Goal: Task Accomplishment & Management: Use online tool/utility

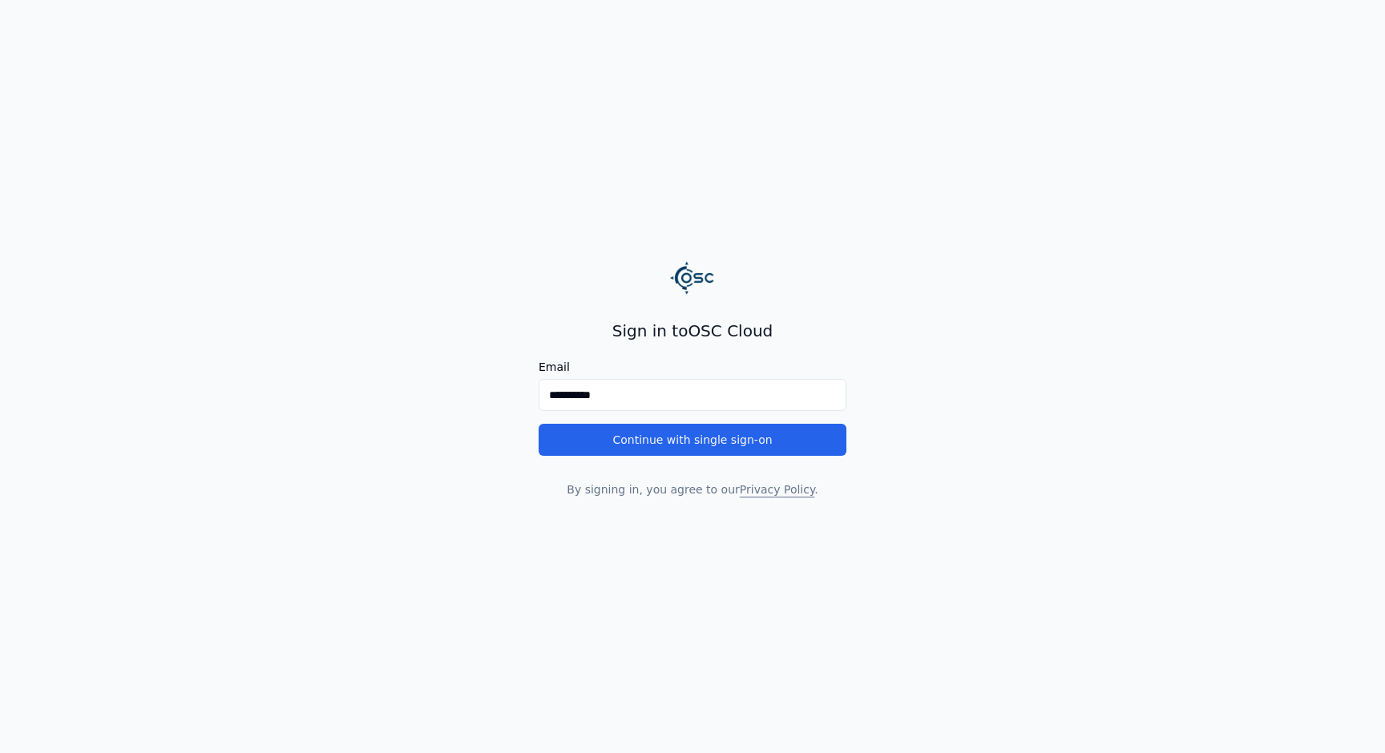
type input "**********"
click at [539, 424] on button "Continue with single sign-on" at bounding box center [693, 440] width 308 height 32
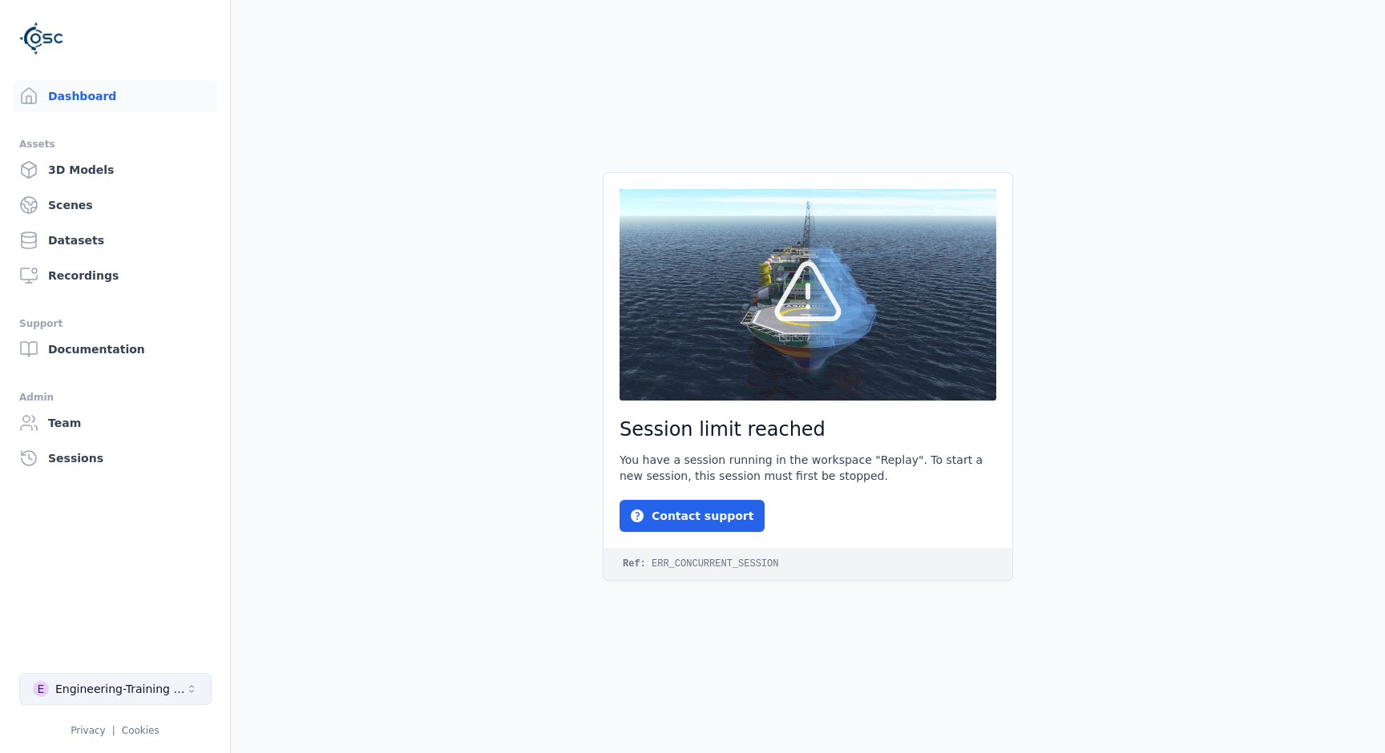
click at [105, 684] on div "Engineering-Training (SSO Staging)" at bounding box center [120, 689] width 130 height 16
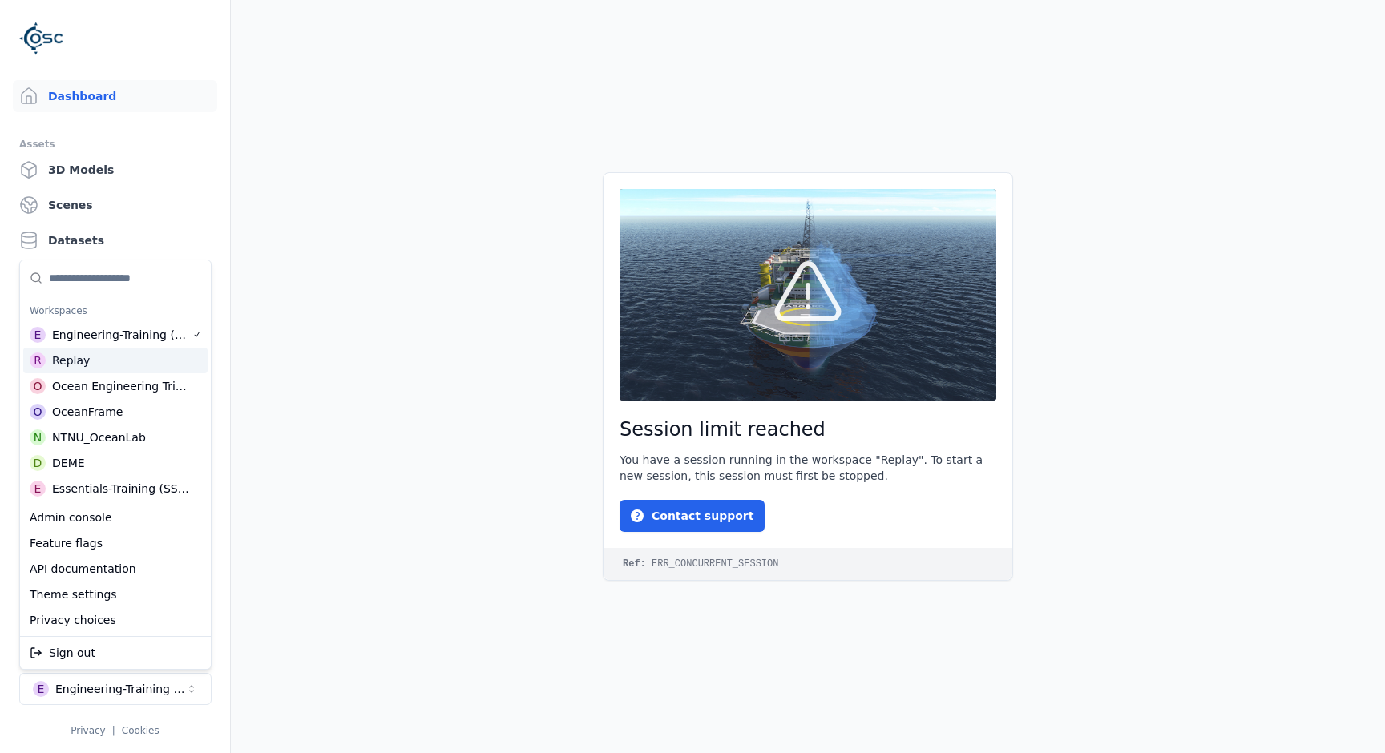
click at [71, 365] on div "Replay" at bounding box center [71, 361] width 38 height 16
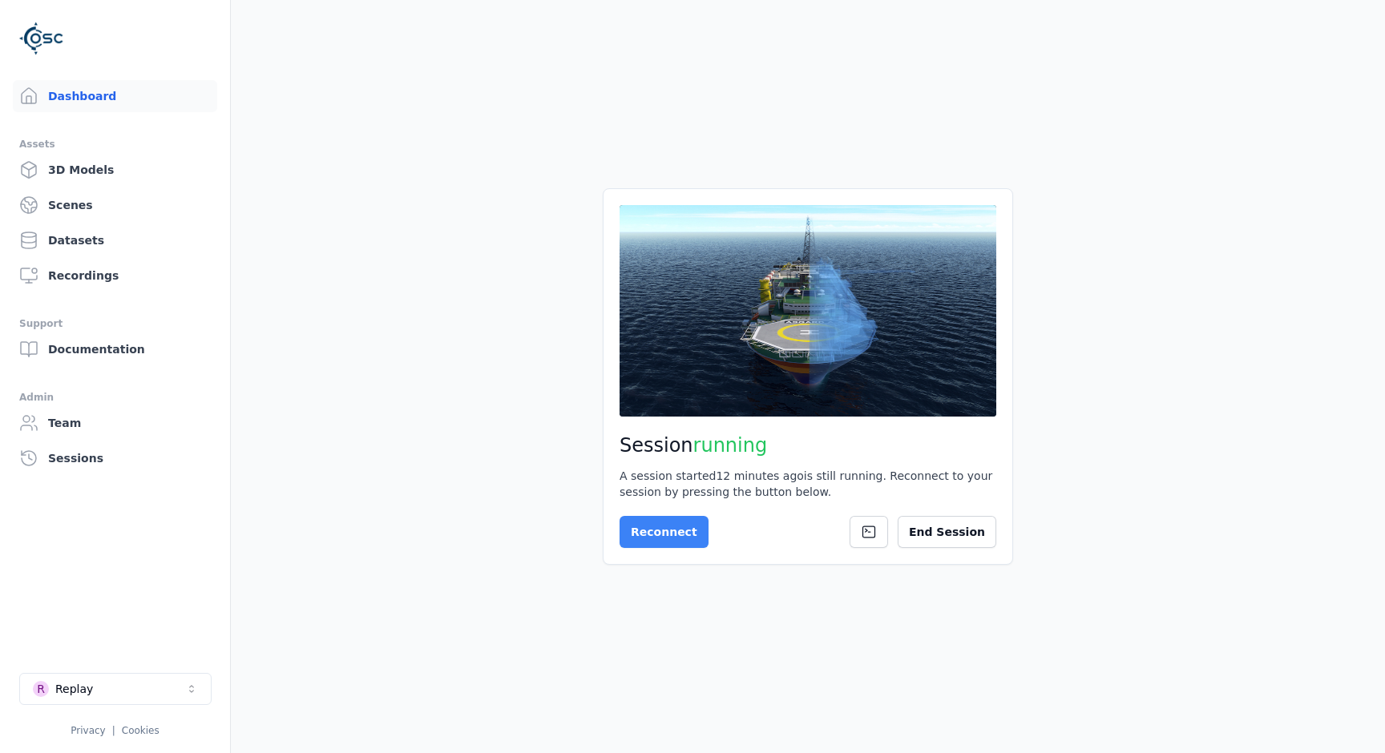
click at [647, 532] on button "Reconnect" at bounding box center [664, 532] width 89 height 32
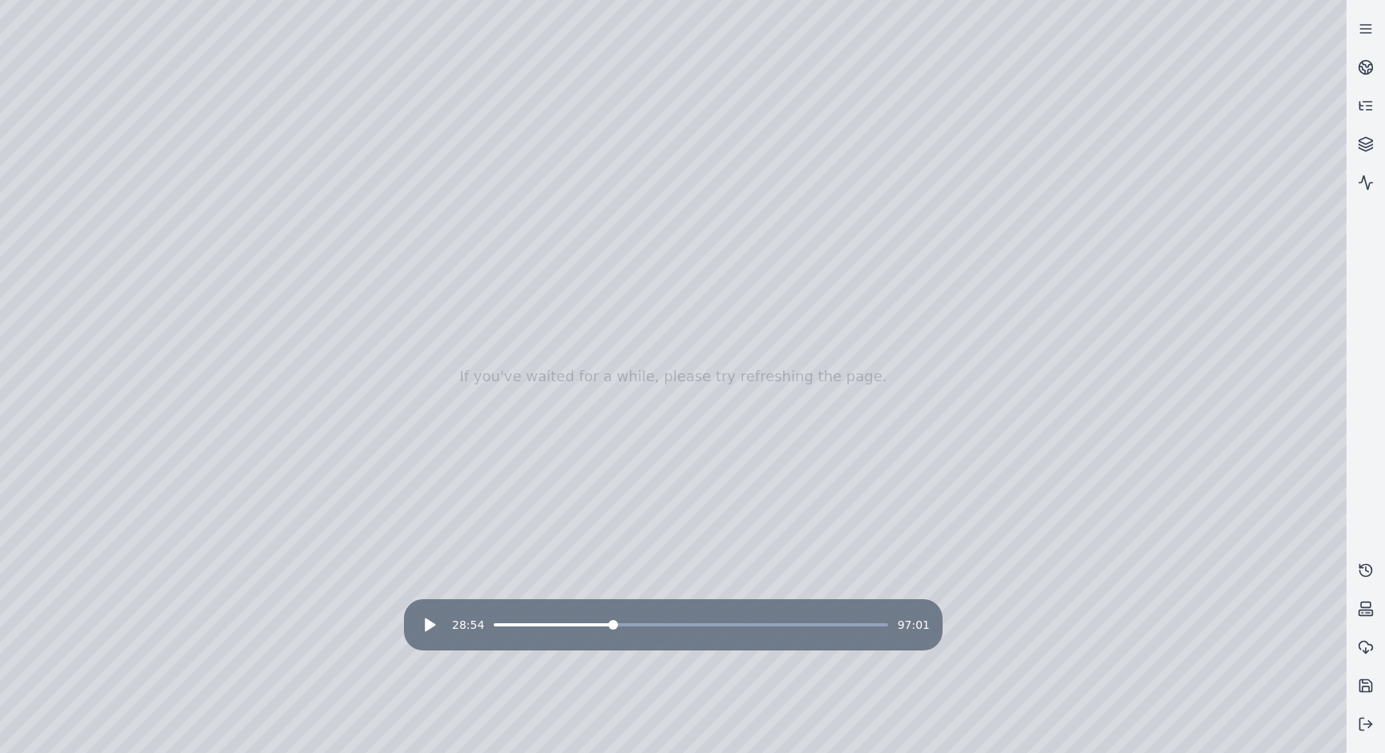
drag, startPoint x: 365, startPoint y: 468, endPoint x: 462, endPoint y: 539, distance: 119.7
drag, startPoint x: 462, startPoint y: 539, endPoint x: 398, endPoint y: 520, distance: 66.2
drag, startPoint x: 402, startPoint y: 179, endPoint x: 450, endPoint y: 166, distance: 50.5
click at [749, 626] on span at bounding box center [747, 625] width 10 height 10
click at [436, 628] on icon at bounding box center [430, 625] width 16 height 16
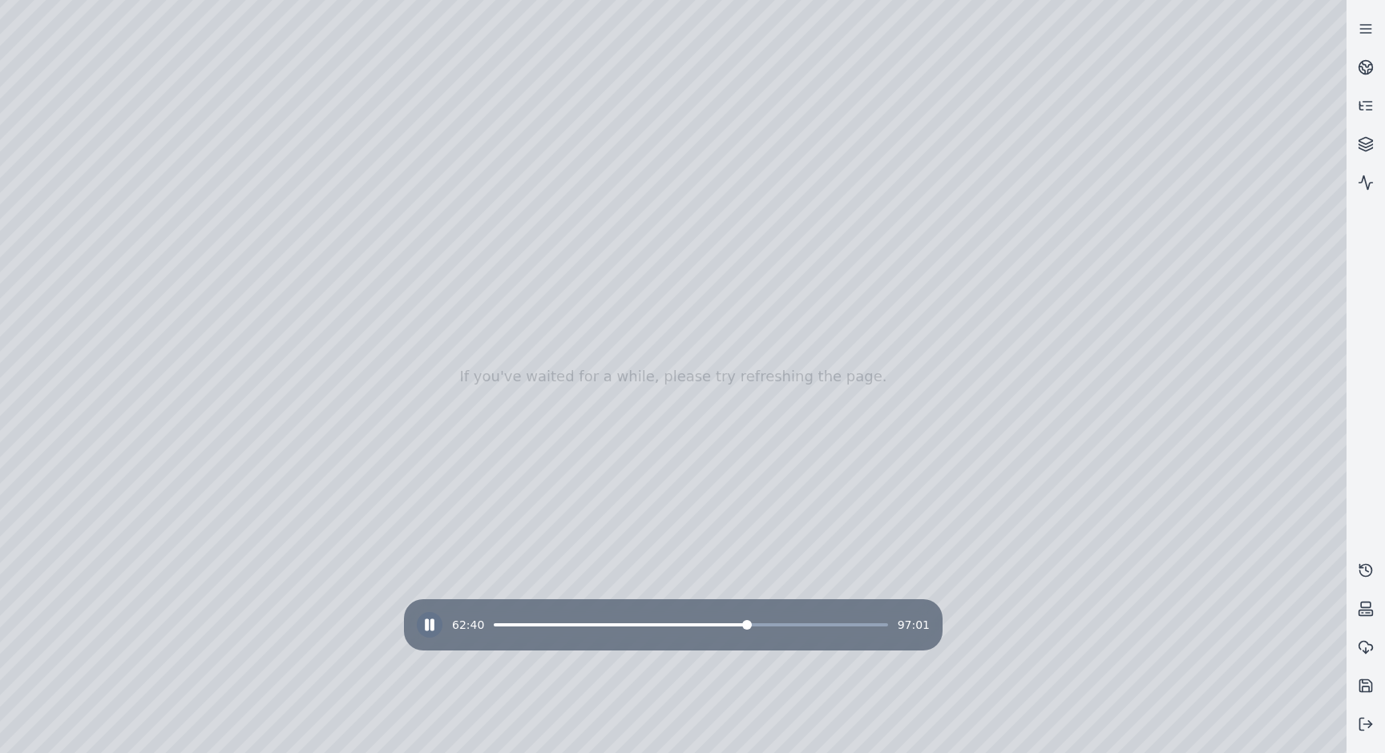
click at [533, 625] on span at bounding box center [621, 625] width 254 height 3
drag, startPoint x: 462, startPoint y: 486, endPoint x: 549, endPoint y: 469, distance: 89.0
drag, startPoint x: 549, startPoint y: 469, endPoint x: 433, endPoint y: 467, distance: 116.2
drag, startPoint x: 433, startPoint y: 467, endPoint x: 569, endPoint y: 492, distance: 138.5
click at [629, 629] on span at bounding box center [633, 625] width 10 height 10
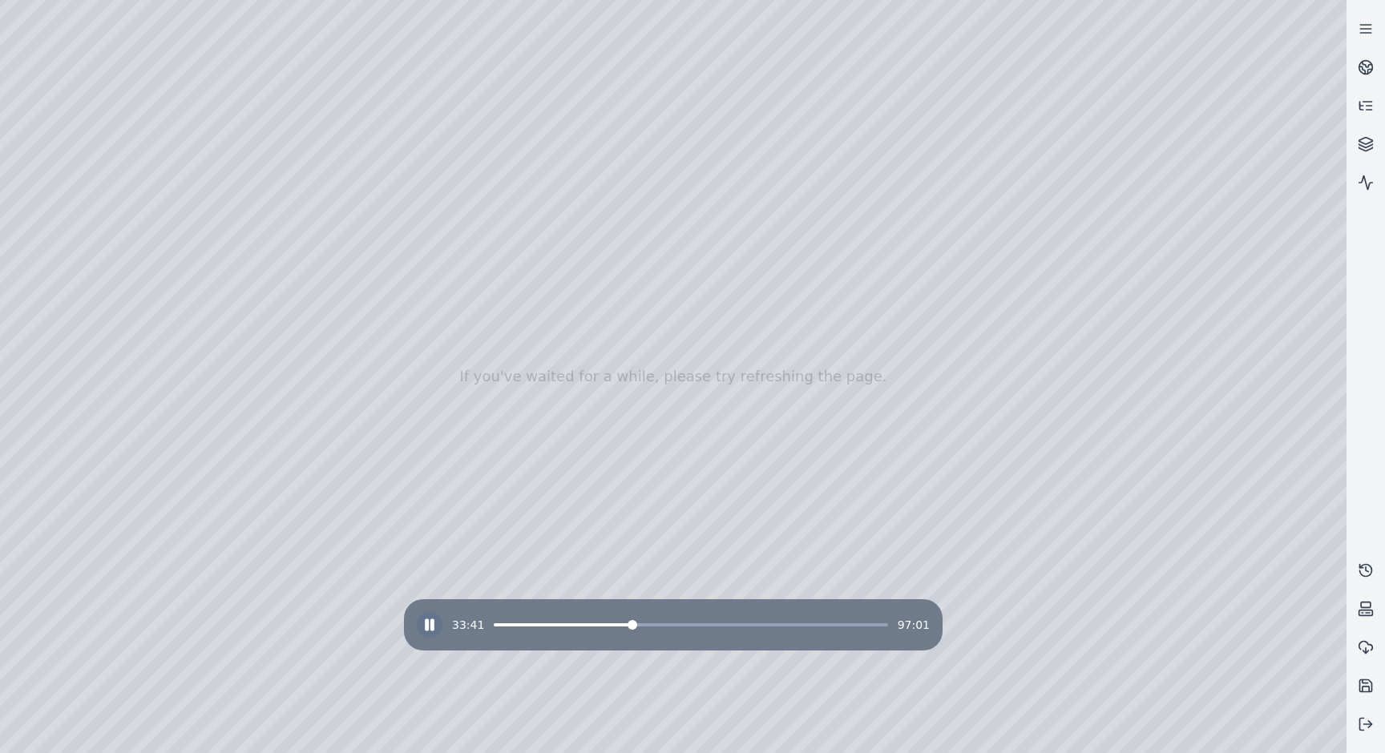
drag, startPoint x: 658, startPoint y: 628, endPoint x: 733, endPoint y: 630, distance: 75.4
click at [734, 630] on div "33:41 97:01" at bounding box center [673, 625] width 513 height 26
click at [741, 625] on span at bounding box center [691, 625] width 394 height 3
click at [812, 628] on span at bounding box center [807, 625] width 10 height 10
click at [855, 628] on div "77:50 97:01" at bounding box center [673, 625] width 513 height 26
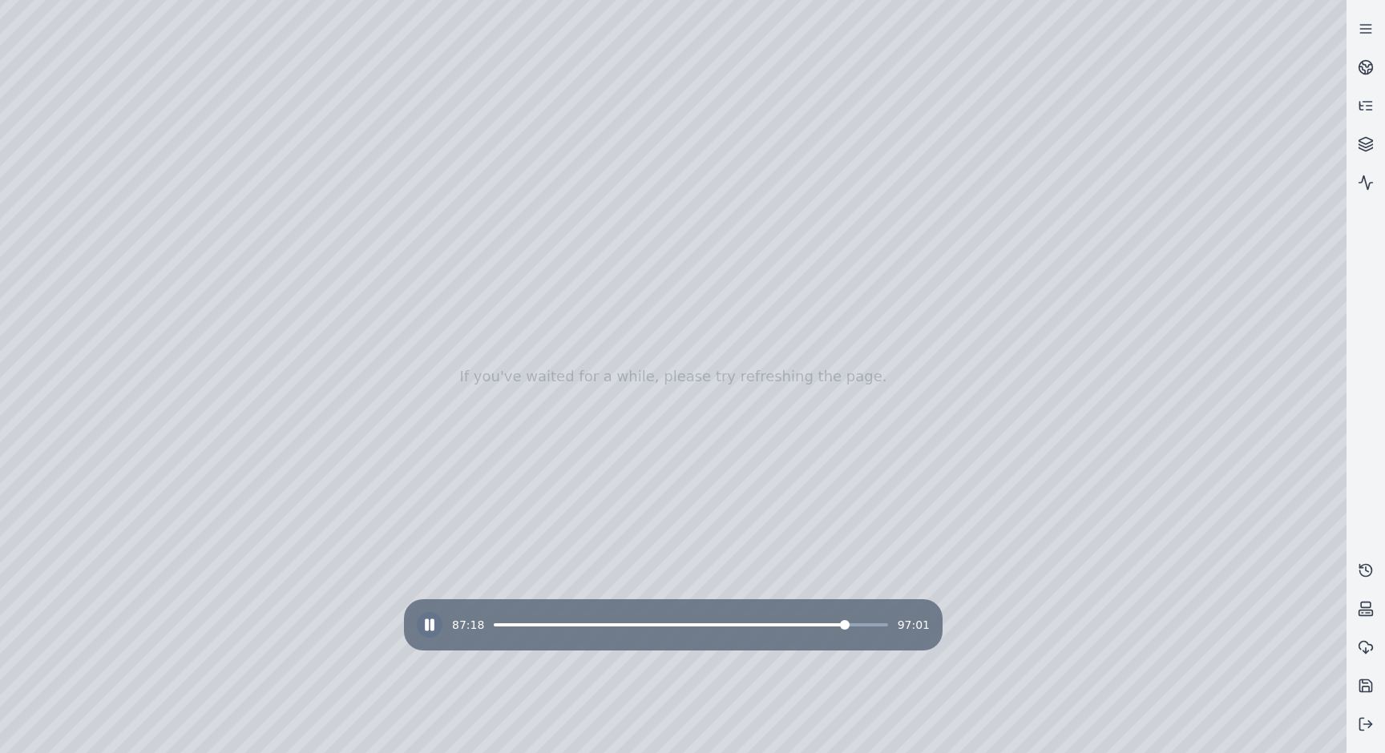
click at [850, 627] on span at bounding box center [845, 625] width 10 height 10
drag, startPoint x: 658, startPoint y: 545, endPoint x: 652, endPoint y: 556, distance: 12.9
drag, startPoint x: 652, startPoint y: 556, endPoint x: 664, endPoint y: 492, distance: 65.2
click at [881, 629] on span at bounding box center [876, 625] width 10 height 10
click at [830, 625] on span at bounding box center [662, 625] width 337 height 3
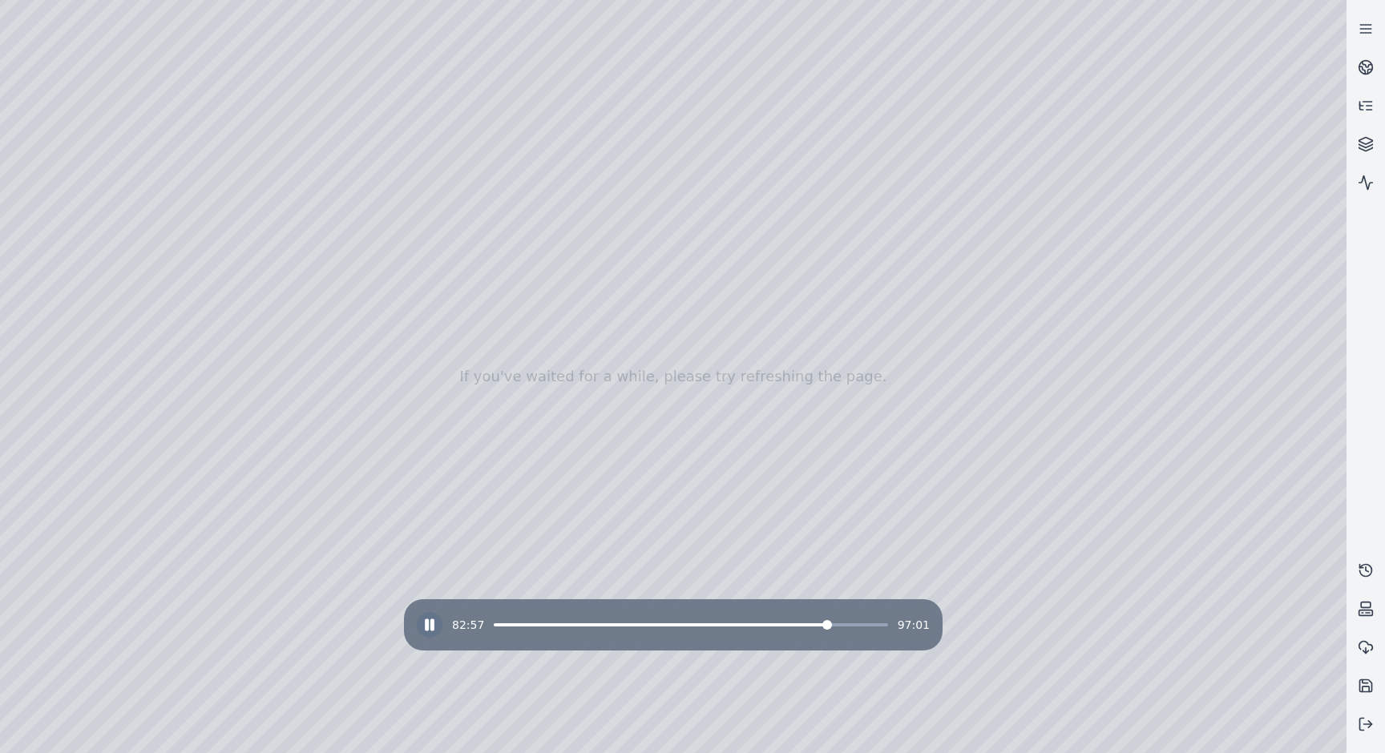
click at [519, 627] on div "82:57 97:01" at bounding box center [673, 625] width 513 height 26
click at [511, 624] on span at bounding box center [503, 625] width 19 height 3
click at [625, 628] on div "04:40 97:01" at bounding box center [673, 625] width 513 height 26
click at [612, 629] on div "04:41 97:01" at bounding box center [673, 625] width 513 height 26
click at [620, 624] on span at bounding box center [691, 625] width 394 height 3
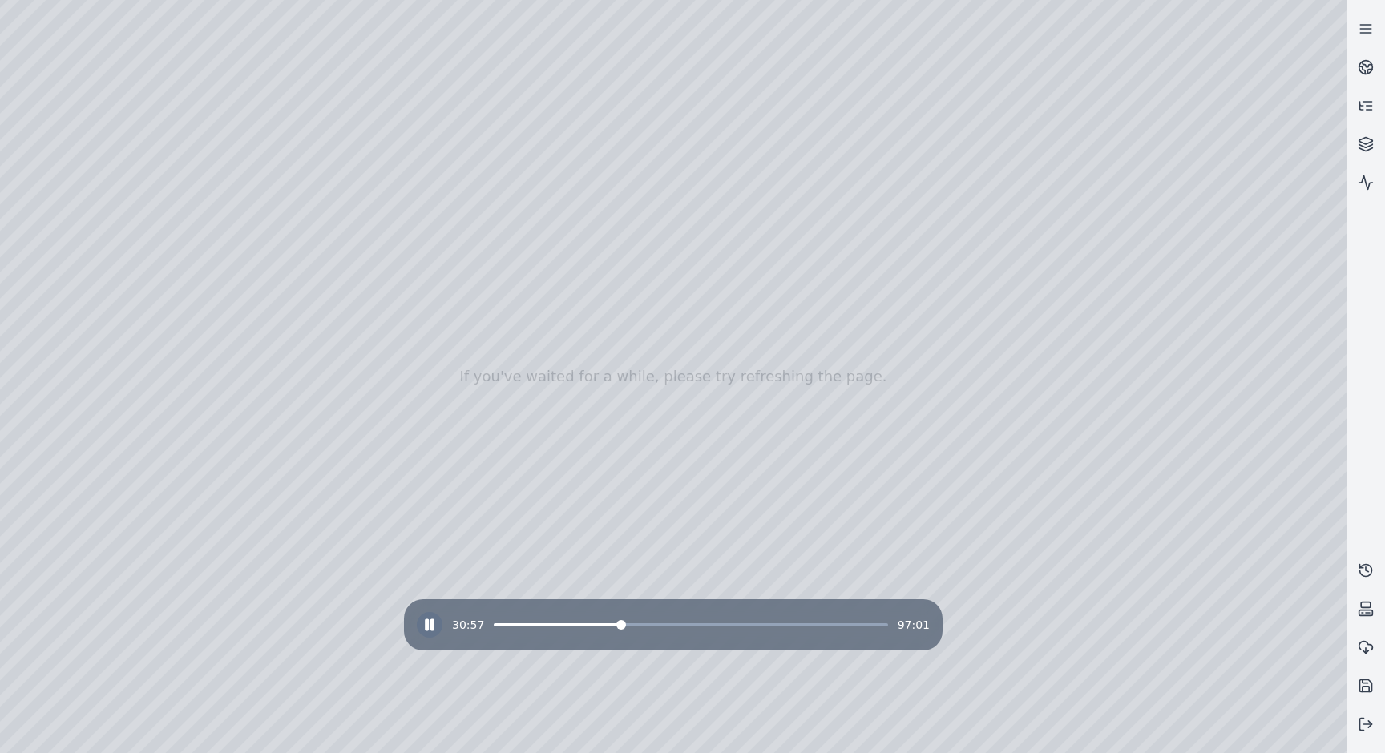
click at [531, 627] on div "30:57 97:01" at bounding box center [673, 625] width 513 height 26
click at [535, 624] on span at bounding box center [557, 625] width 126 height 3
drag, startPoint x: 234, startPoint y: 143, endPoint x: 260, endPoint y: 160, distance: 31.3
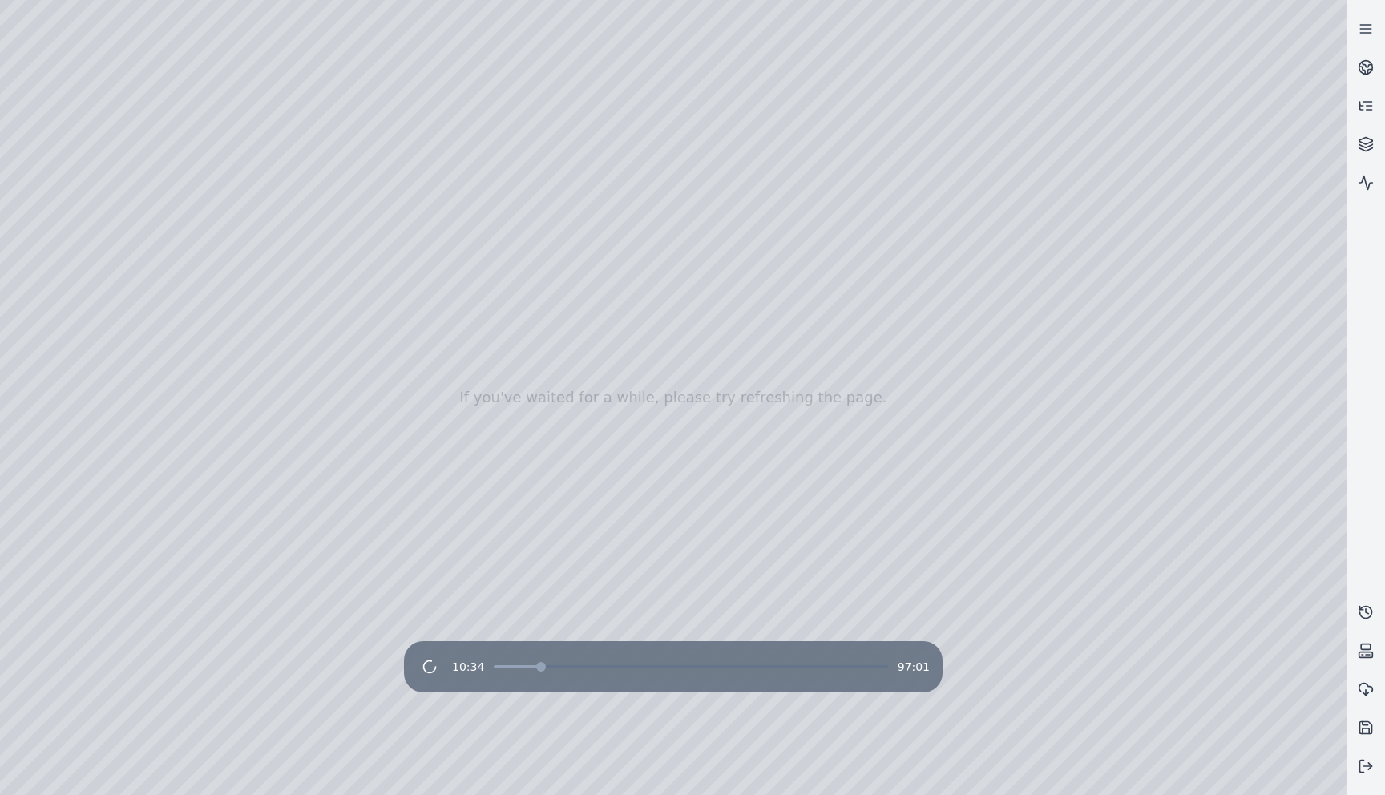
drag, startPoint x: 878, startPoint y: 306, endPoint x: 886, endPoint y: 341, distance: 35.2
drag, startPoint x: 825, startPoint y: 353, endPoint x: 798, endPoint y: 305, distance: 56.0
click at [763, 313] on div at bounding box center [673, 397] width 1346 height 795
drag, startPoint x: 793, startPoint y: 317, endPoint x: 776, endPoint y: 315, distance: 16.9
drag, startPoint x: 776, startPoint y: 315, endPoint x: 838, endPoint y: 321, distance: 62.0
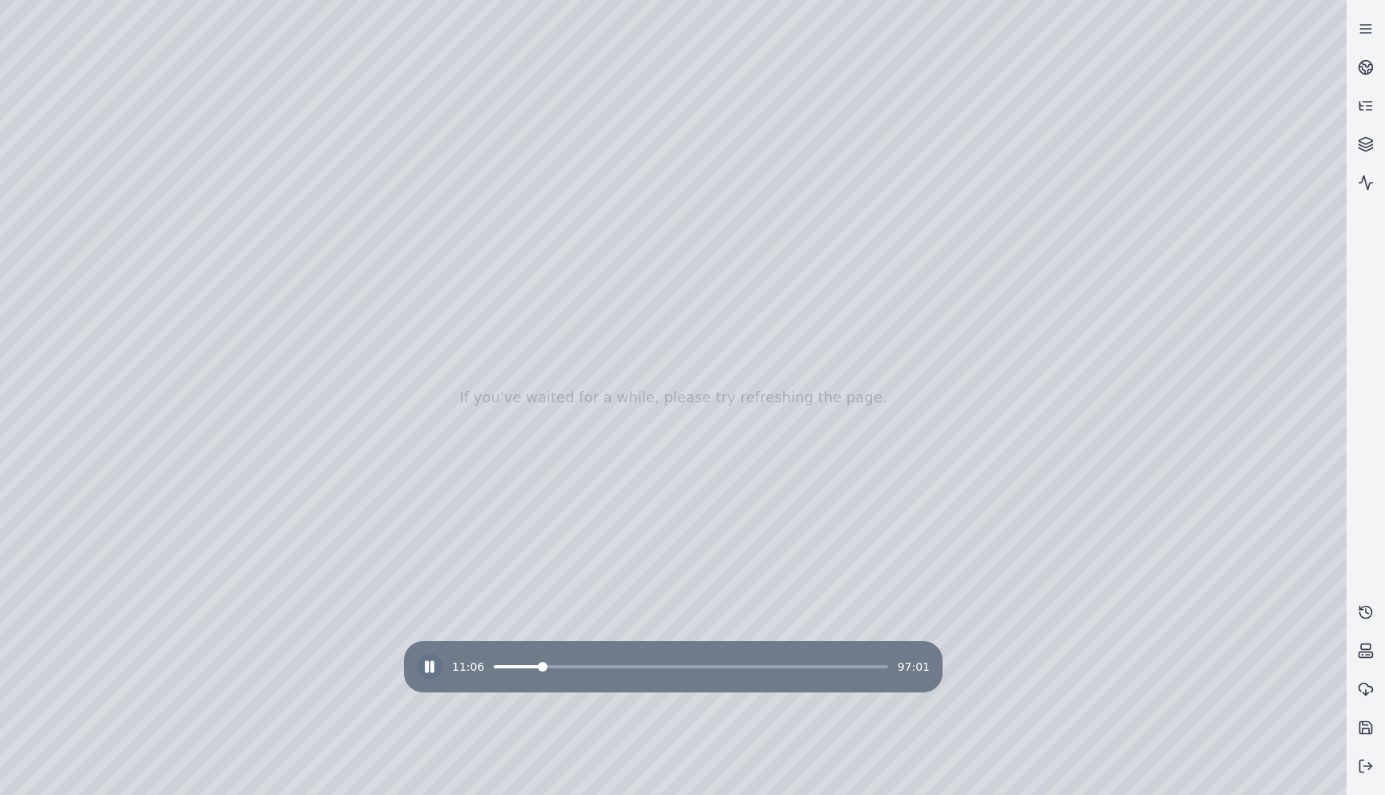
drag, startPoint x: 617, startPoint y: 331, endPoint x: 626, endPoint y: 337, distance: 10.4
drag, startPoint x: 626, startPoint y: 337, endPoint x: 586, endPoint y: 276, distance: 72.9
drag, startPoint x: 586, startPoint y: 276, endPoint x: 733, endPoint y: 419, distance: 205.7
drag, startPoint x: 733, startPoint y: 419, endPoint x: 634, endPoint y: 375, distance: 108.7
click at [561, 665] on span at bounding box center [691, 666] width 394 height 3
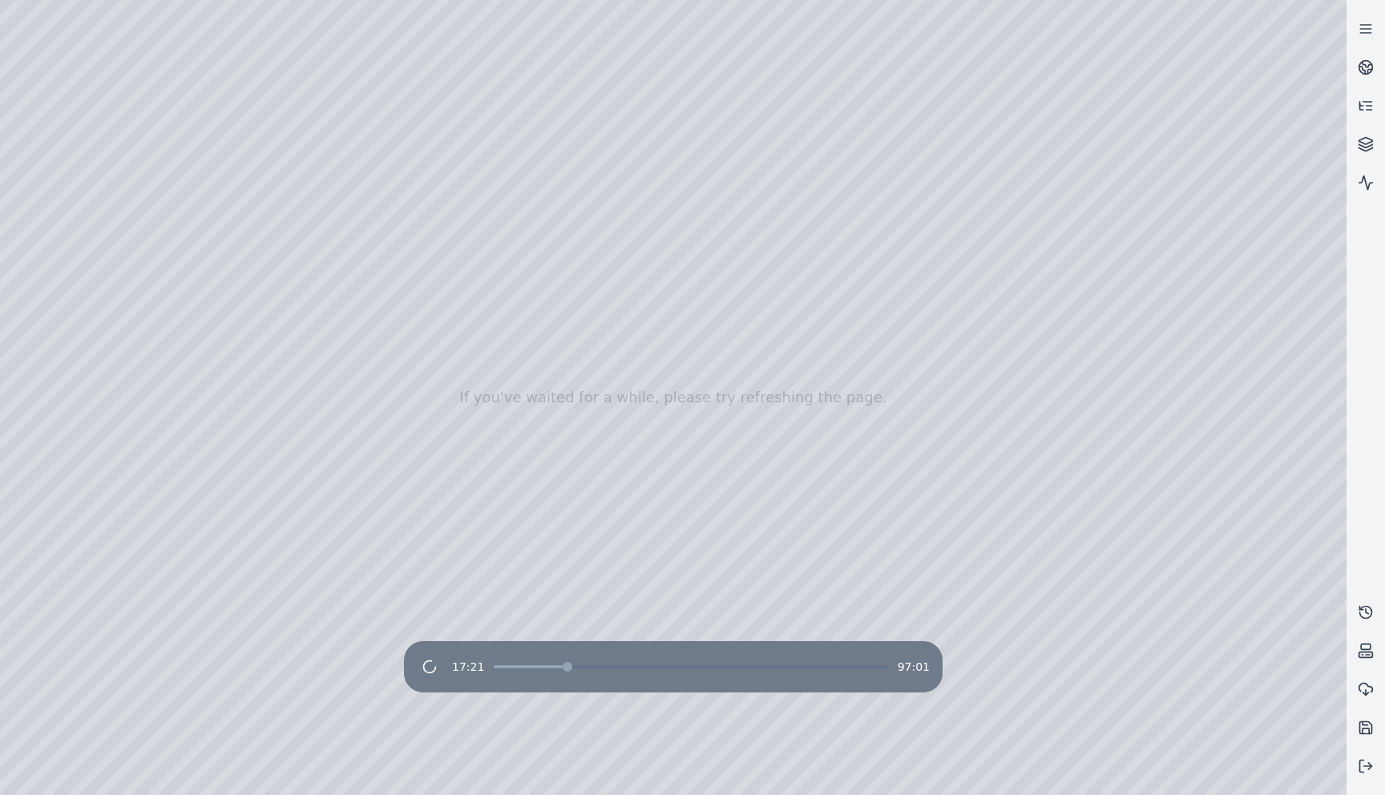
drag, startPoint x: 571, startPoint y: 561, endPoint x: 699, endPoint y: 475, distance: 153.6
drag, startPoint x: 699, startPoint y: 475, endPoint x: 596, endPoint y: 472, distance: 102.6
click at [603, 668] on div "17:21 97:01" at bounding box center [673, 667] width 513 height 26
click at [603, 668] on span at bounding box center [691, 666] width 394 height 3
click at [591, 667] on span at bounding box center [691, 666] width 394 height 3
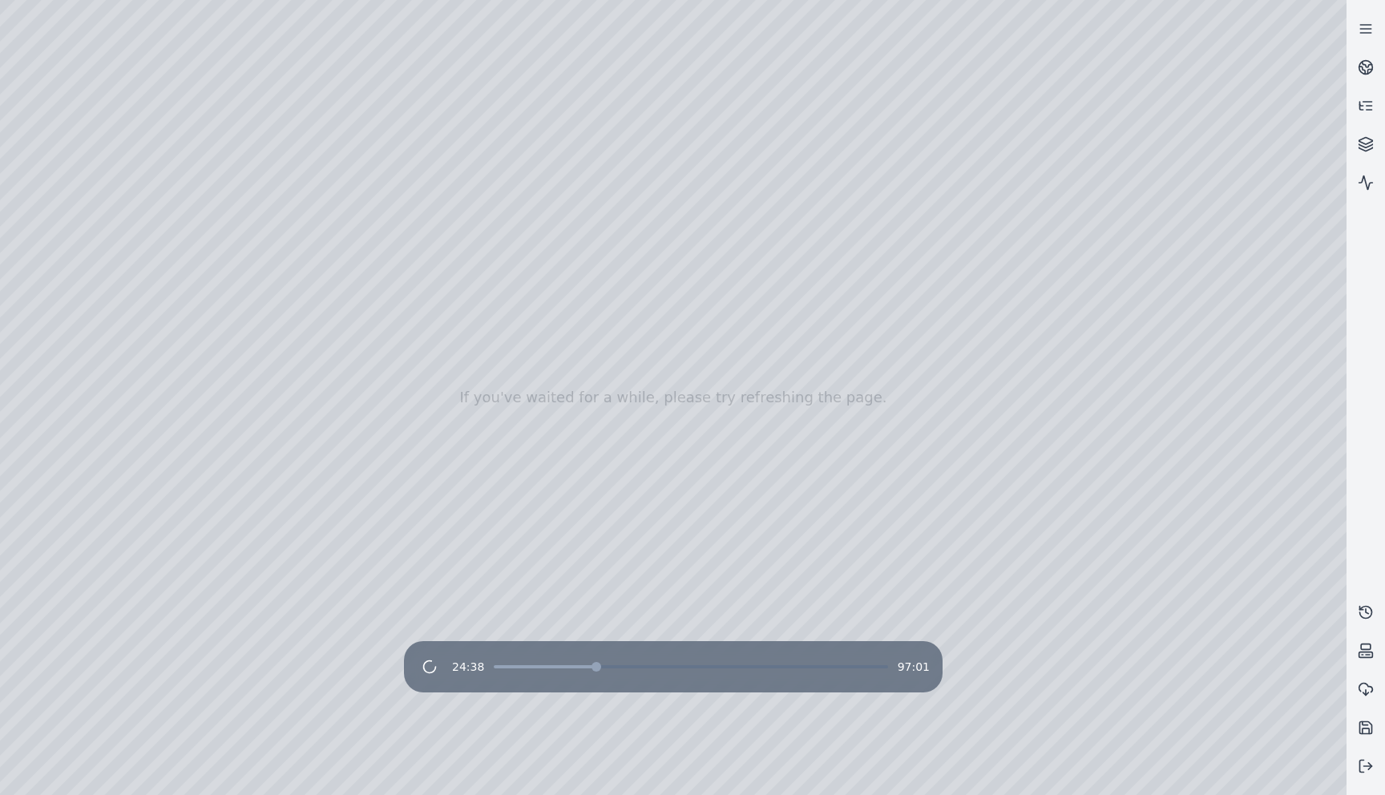
drag, startPoint x: 742, startPoint y: 547, endPoint x: 676, endPoint y: 526, distance: 69.7
drag, startPoint x: 676, startPoint y: 526, endPoint x: 675, endPoint y: 501, distance: 24.9
click at [646, 559] on div at bounding box center [673, 397] width 1346 height 795
drag, startPoint x: 646, startPoint y: 559, endPoint x: 662, endPoint y: 516, distance: 46.2
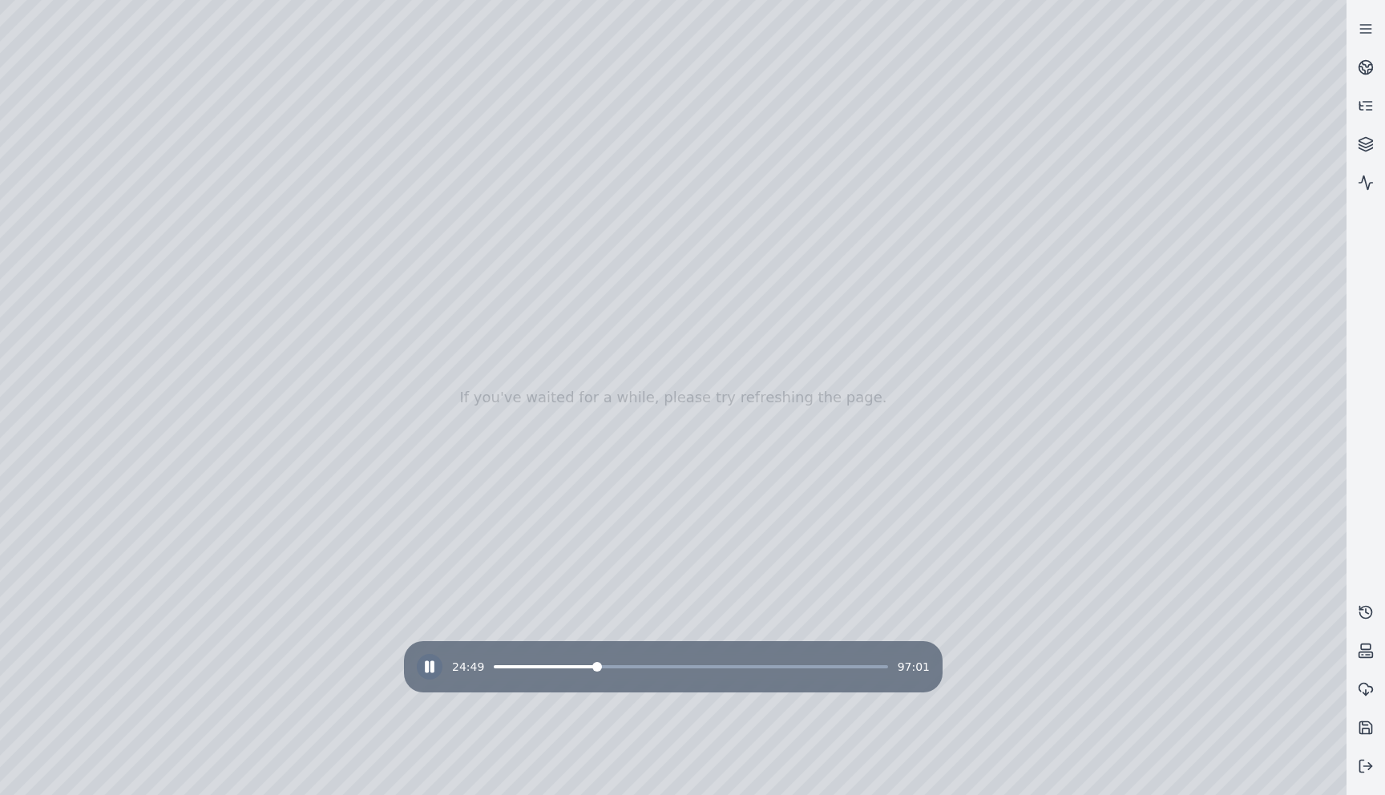
drag, startPoint x: 662, startPoint y: 516, endPoint x: 661, endPoint y: 677, distance: 161.1
drag, startPoint x: 656, startPoint y: 559, endPoint x: 658, endPoint y: 545, distance: 13.7
drag, startPoint x: 608, startPoint y: 292, endPoint x: 608, endPoint y: 252, distance: 39.3
drag, startPoint x: 608, startPoint y: 252, endPoint x: 591, endPoint y: 190, distance: 64.7
drag, startPoint x: 591, startPoint y: 190, endPoint x: 583, endPoint y: 305, distance: 115.7
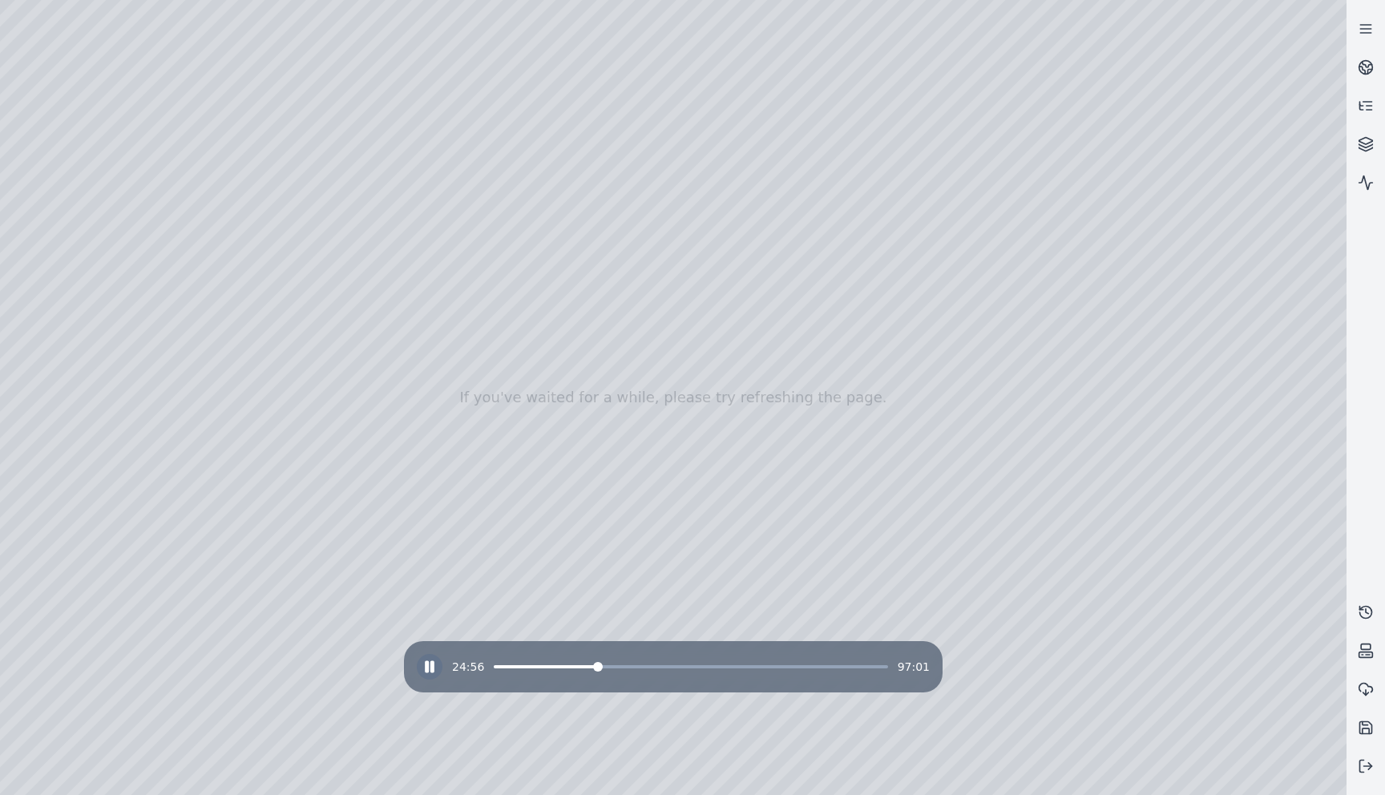
drag, startPoint x: 583, startPoint y: 305, endPoint x: 595, endPoint y: 252, distance: 55.0
drag, startPoint x: 595, startPoint y: 252, endPoint x: 1022, endPoint y: 309, distance: 430.9
drag, startPoint x: 1022, startPoint y: 309, endPoint x: 1085, endPoint y: 479, distance: 182.1
drag, startPoint x: 1085, startPoint y: 478, endPoint x: 933, endPoint y: 312, distance: 225.8
drag, startPoint x: 933, startPoint y: 312, endPoint x: 625, endPoint y: 327, distance: 308.1
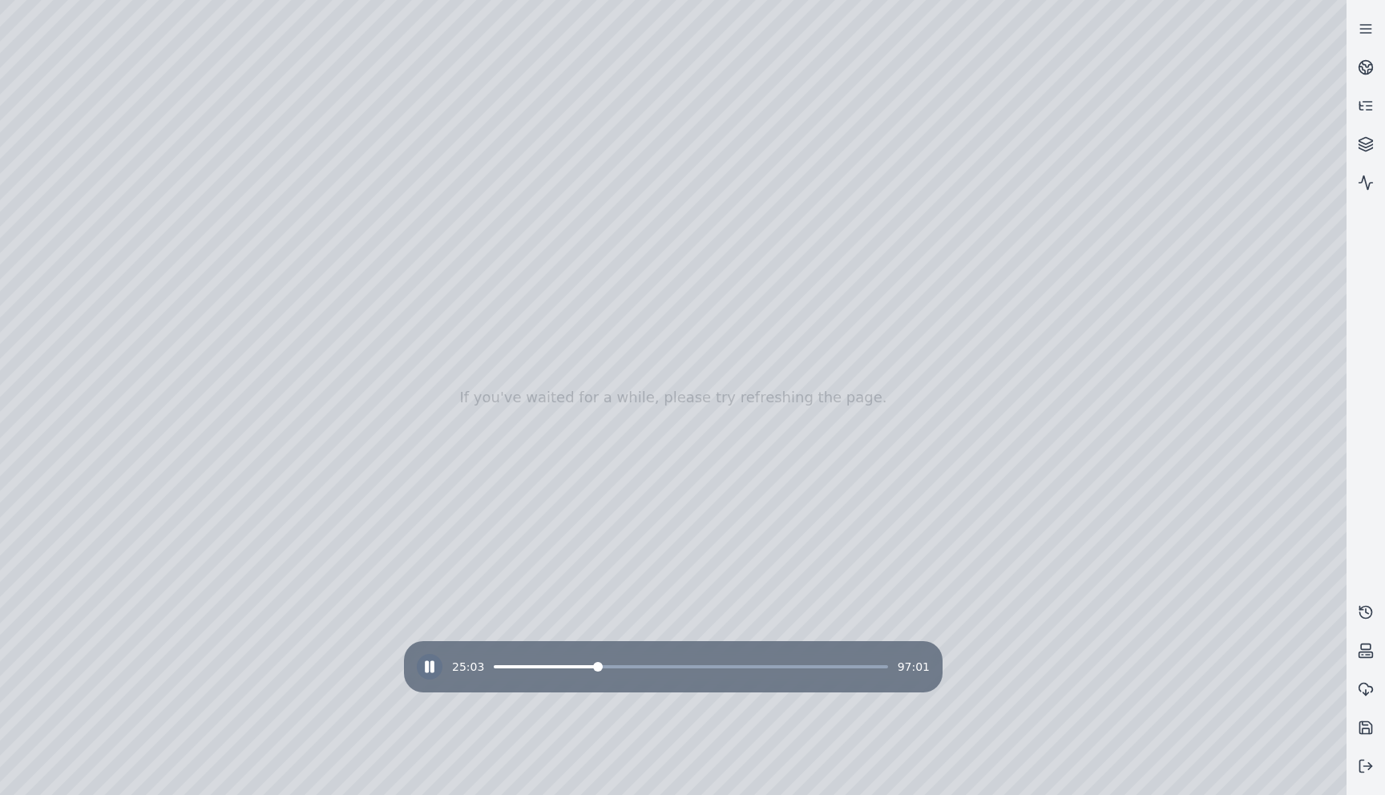
drag, startPoint x: 625, startPoint y: 327, endPoint x: 603, endPoint y: 360, distance: 39.3
click at [618, 667] on span at bounding box center [691, 666] width 394 height 3
click at [652, 668] on div "30:35 97:01" at bounding box center [673, 667] width 513 height 26
click at [669, 668] on div "30:36 97:01" at bounding box center [673, 667] width 513 height 26
click at [657, 665] on span at bounding box center [691, 666] width 394 height 3
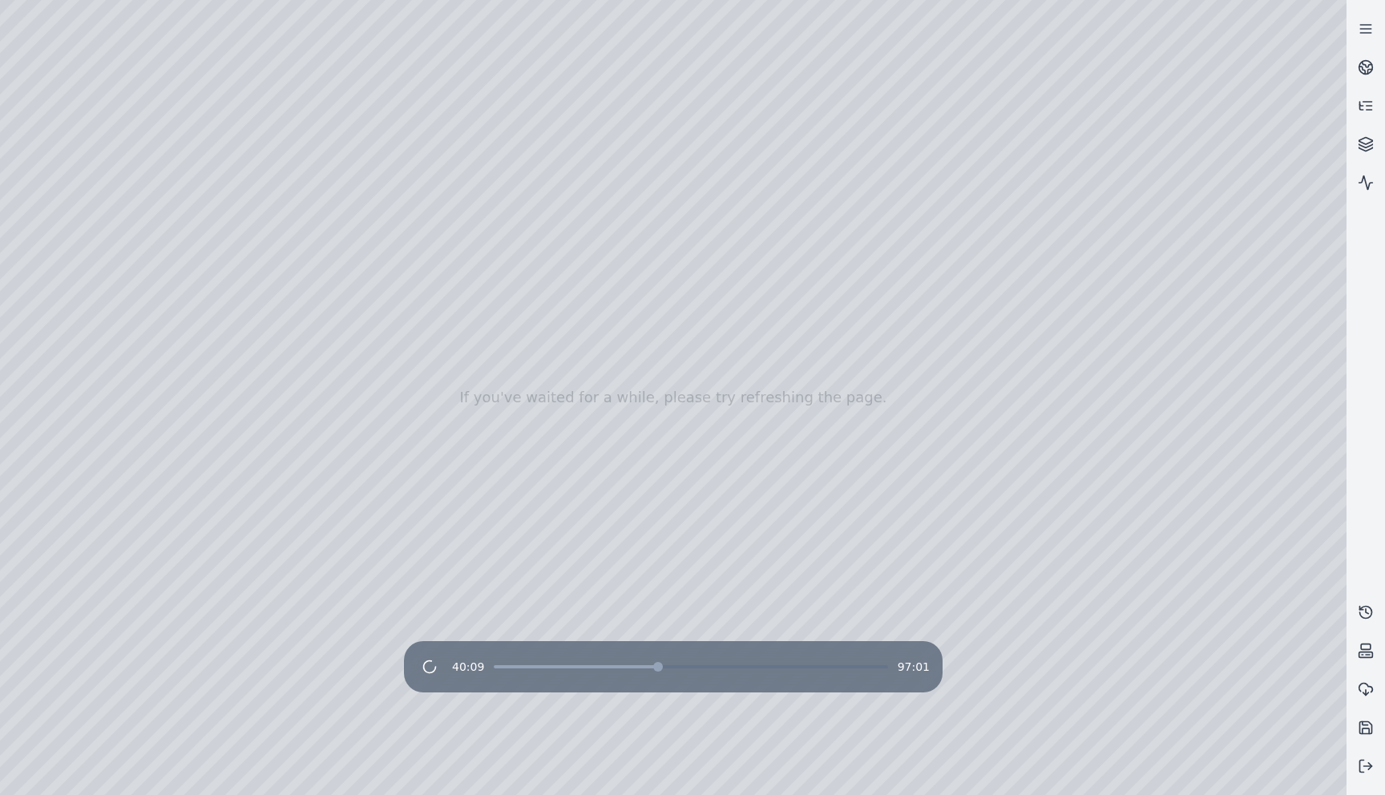
click at [719, 540] on div at bounding box center [673, 397] width 1346 height 795
drag, startPoint x: 842, startPoint y: 509, endPoint x: 697, endPoint y: 517, distance: 144.5
drag, startPoint x: 697, startPoint y: 517, endPoint x: 704, endPoint y: 488, distance: 29.7
drag, startPoint x: 704, startPoint y: 488, endPoint x: 671, endPoint y: 488, distance: 33.7
drag, startPoint x: 671, startPoint y: 488, endPoint x: 822, endPoint y: 482, distance: 151.6
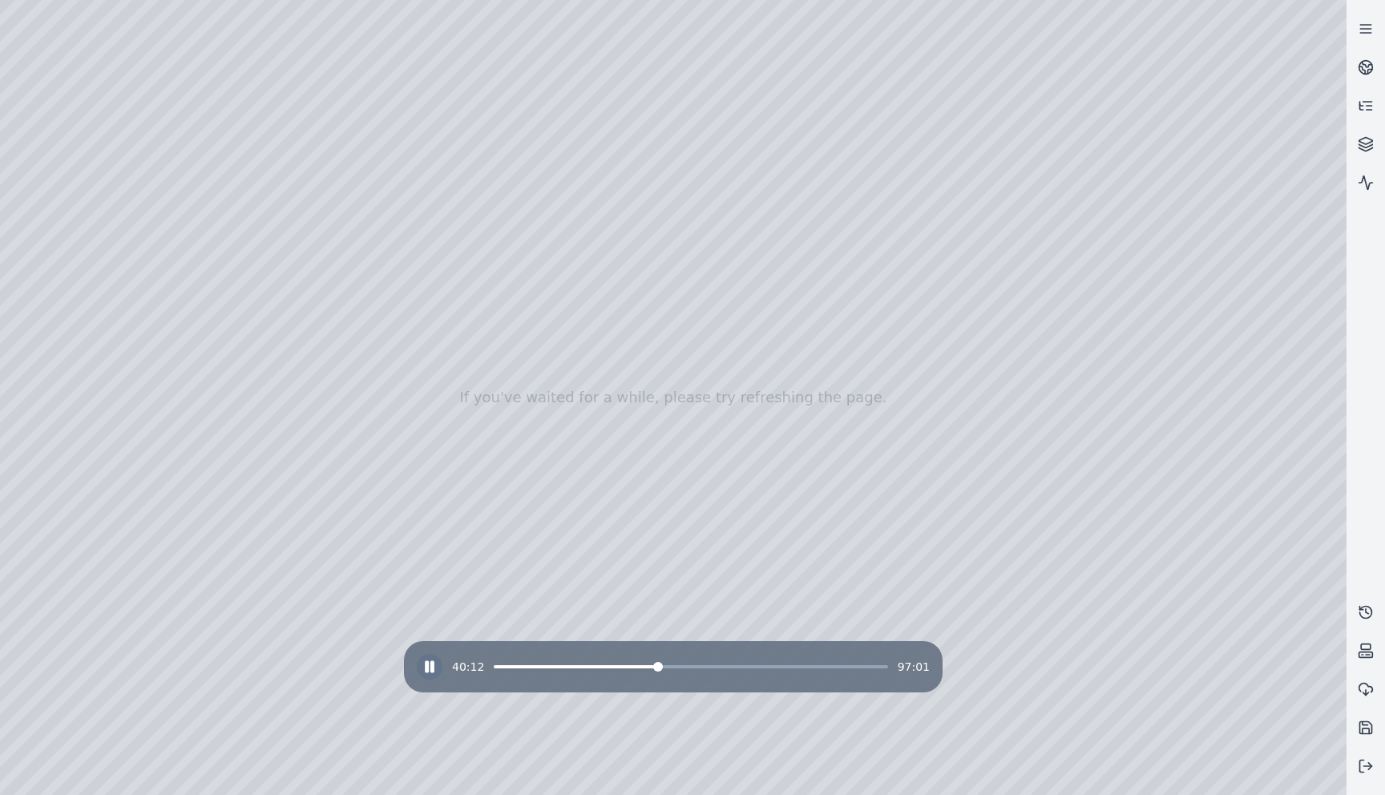
click at [823, 482] on div at bounding box center [673, 397] width 1346 height 795
drag, startPoint x: 688, startPoint y: 463, endPoint x: 910, endPoint y: 430, distance: 224.5
drag, startPoint x: 910, startPoint y: 430, endPoint x: 575, endPoint y: 398, distance: 337.3
drag, startPoint x: 575, startPoint y: 398, endPoint x: 512, endPoint y: 402, distance: 62.7
drag, startPoint x: 512, startPoint y: 402, endPoint x: 514, endPoint y: 361, distance: 40.9
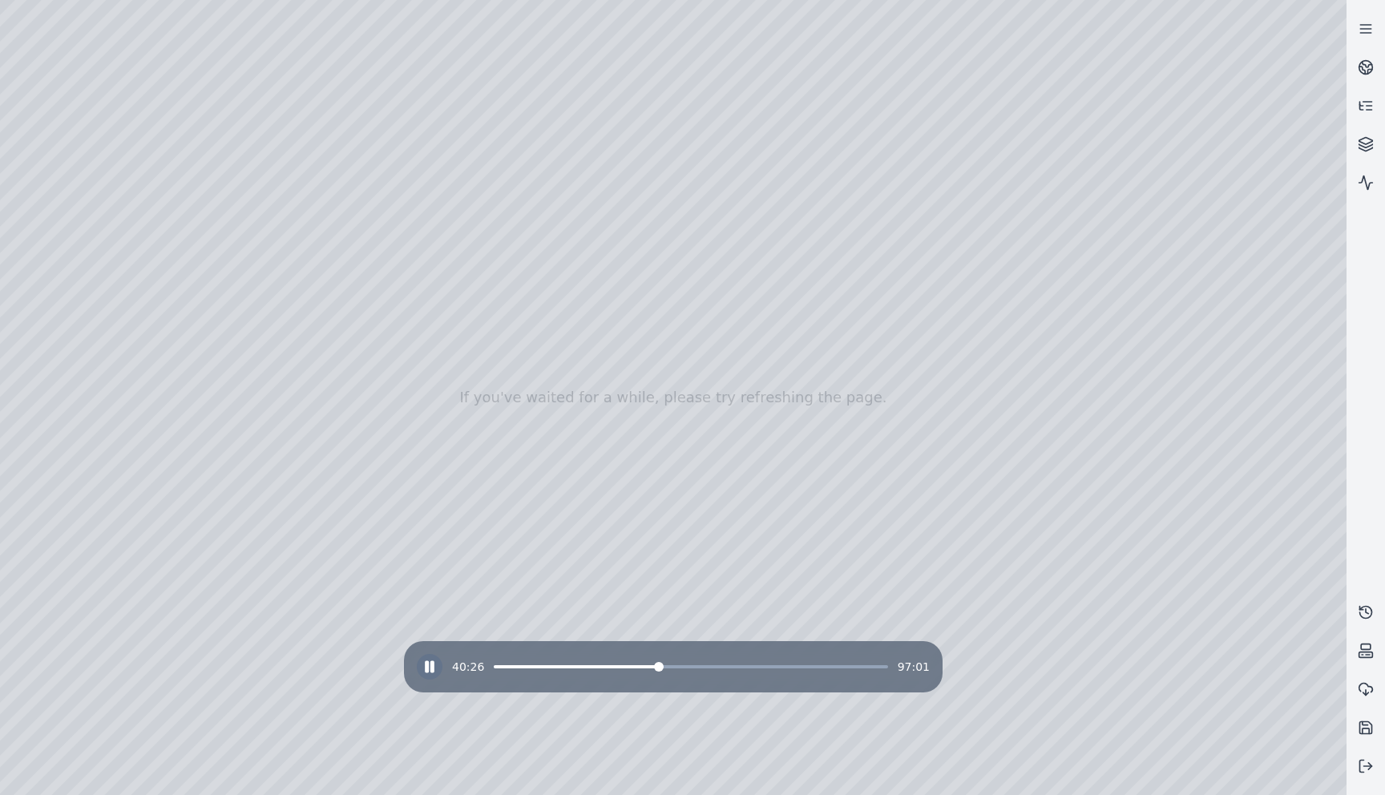
drag, startPoint x: 514, startPoint y: 361, endPoint x: 527, endPoint y: 272, distance: 90.7
drag, startPoint x: 527, startPoint y: 272, endPoint x: 499, endPoint y: 535, distance: 265.2
drag, startPoint x: 499, startPoint y: 535, endPoint x: 505, endPoint y: 528, distance: 9.7
drag, startPoint x: 505, startPoint y: 528, endPoint x: 494, endPoint y: 466, distance: 63.4
drag, startPoint x: 494, startPoint y: 466, endPoint x: 523, endPoint y: 472, distance: 29.6
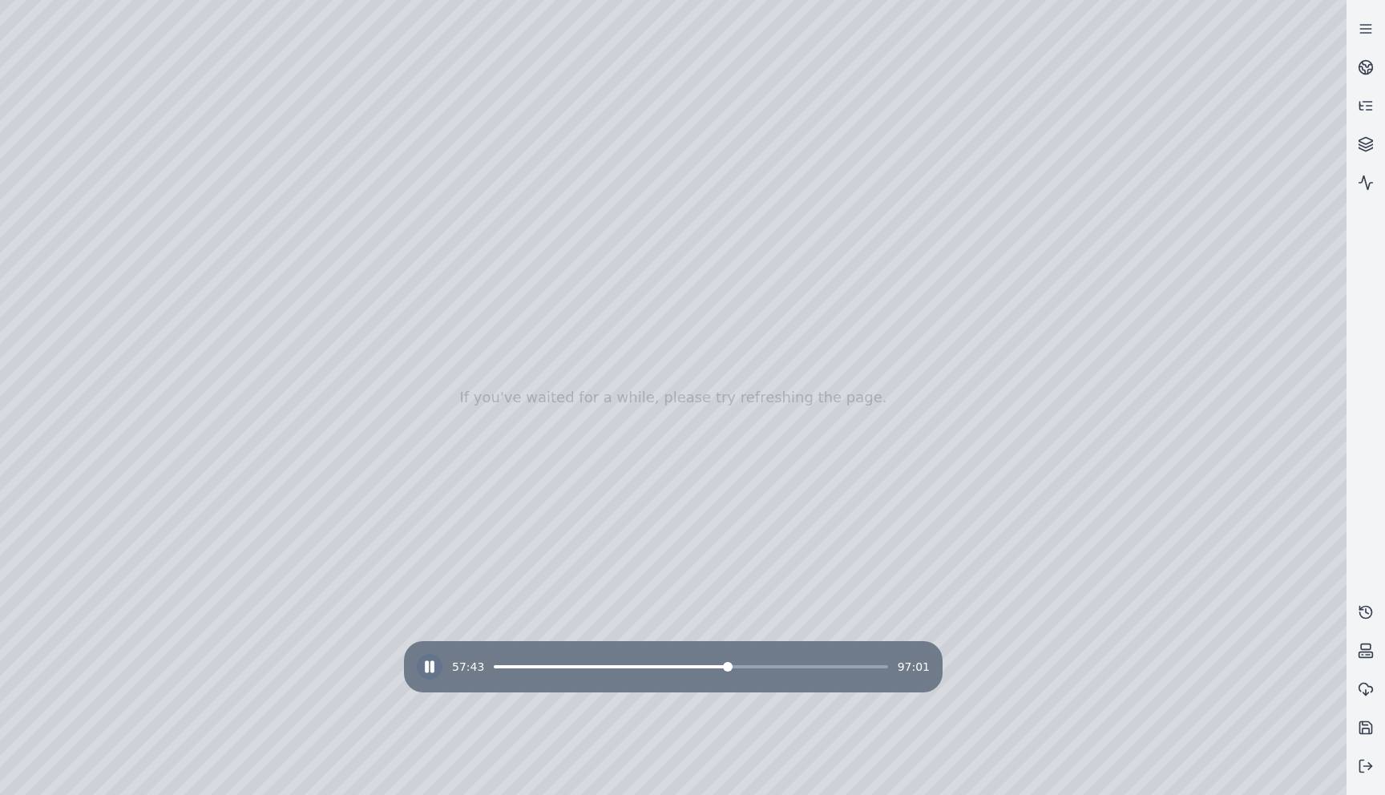
click at [730, 665] on span at bounding box center [691, 666] width 394 height 3
click at [803, 668] on span at bounding box center [691, 666] width 394 height 3
click at [498, 662] on span at bounding box center [503, 667] width 10 height 10
drag, startPoint x: 294, startPoint y: 477, endPoint x: 291, endPoint y: 504, distance: 27.4
drag, startPoint x: 438, startPoint y: 519, endPoint x: 410, endPoint y: 511, distance: 28.6
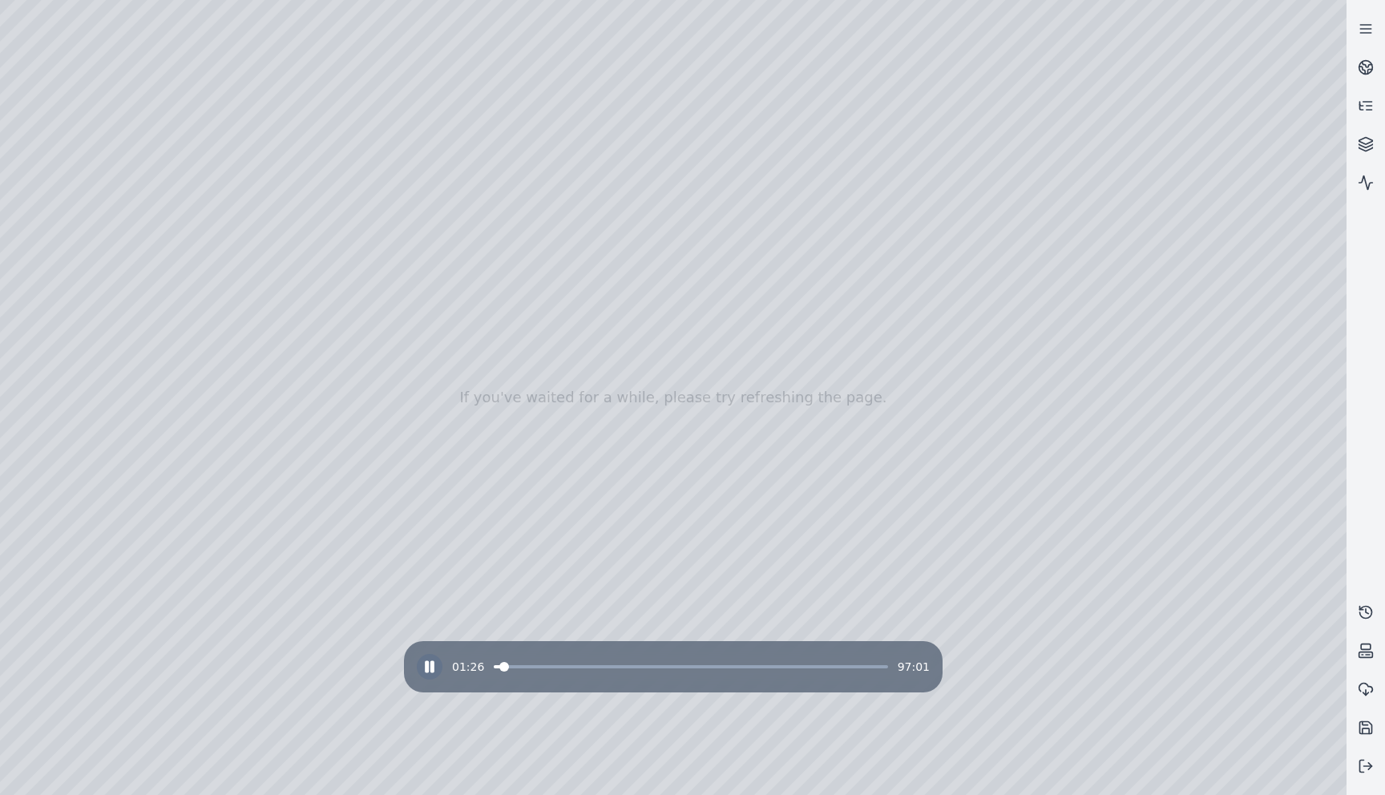
drag, startPoint x: 410, startPoint y: 511, endPoint x: 434, endPoint y: 519, distance: 24.9
click at [516, 667] on span at bounding box center [691, 666] width 394 height 3
click at [549, 670] on div "06:20 97:01" at bounding box center [673, 667] width 513 height 26
click at [555, 668] on div "06:21 97:01" at bounding box center [673, 667] width 513 height 26
click at [559, 668] on div "06:23 97:01" at bounding box center [673, 667] width 513 height 26
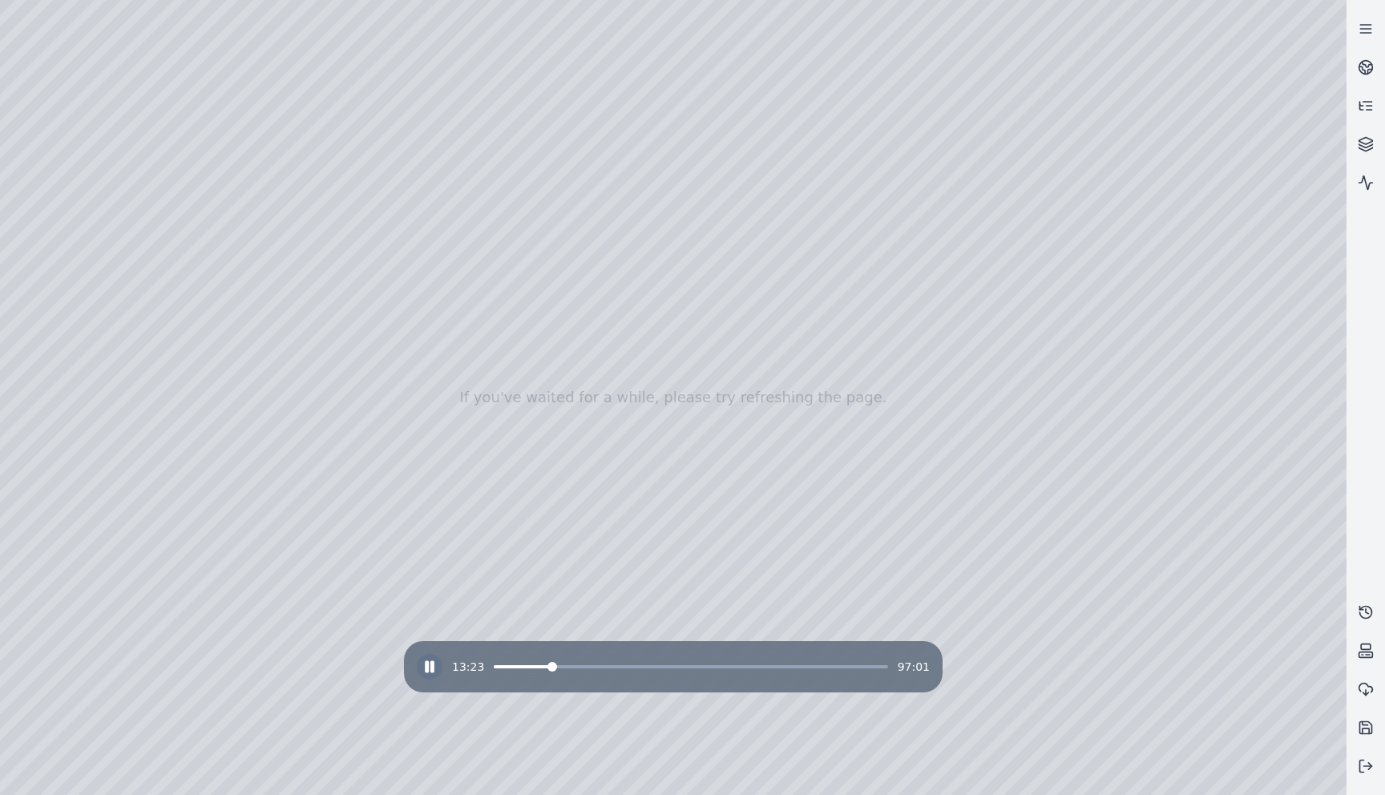
click at [547, 665] on span at bounding box center [552, 667] width 10 height 10
drag, startPoint x: 562, startPoint y: 508, endPoint x: 591, endPoint y: 449, distance: 66.3
click at [569, 669] on div "13:30 97:01" at bounding box center [673, 667] width 513 height 26
click at [574, 667] on span at bounding box center [691, 666] width 394 height 3
click at [611, 668] on span at bounding box center [691, 666] width 394 height 3
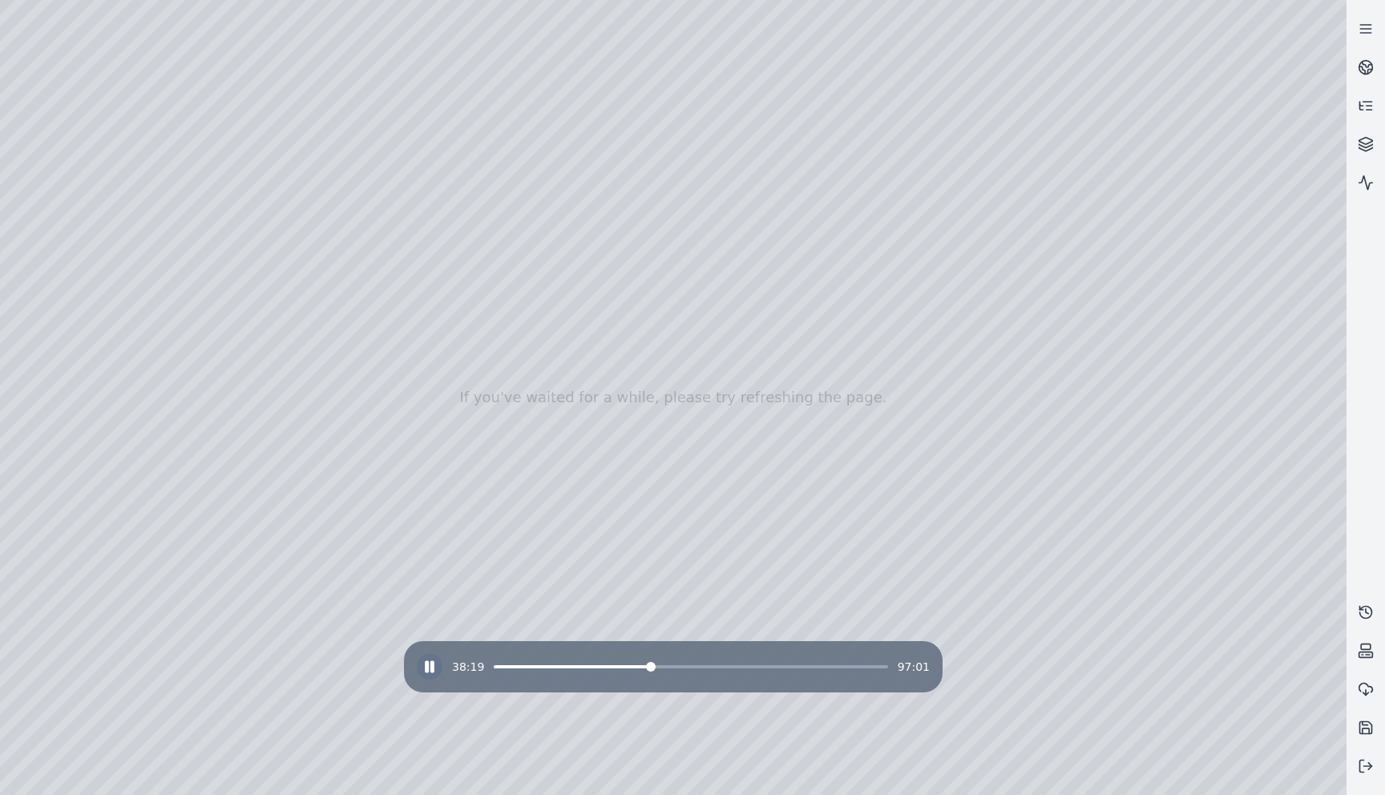
click at [650, 667] on span at bounding box center [691, 666] width 394 height 3
click at [697, 670] on div "38:21 97:01" at bounding box center [673, 667] width 513 height 26
drag, startPoint x: 607, startPoint y: 477, endPoint x: 696, endPoint y: 485, distance: 88.5
drag, startPoint x: 696, startPoint y: 485, endPoint x: 596, endPoint y: 444, distance: 107.5
drag, startPoint x: 596, startPoint y: 444, endPoint x: 1006, endPoint y: 442, distance: 409.5
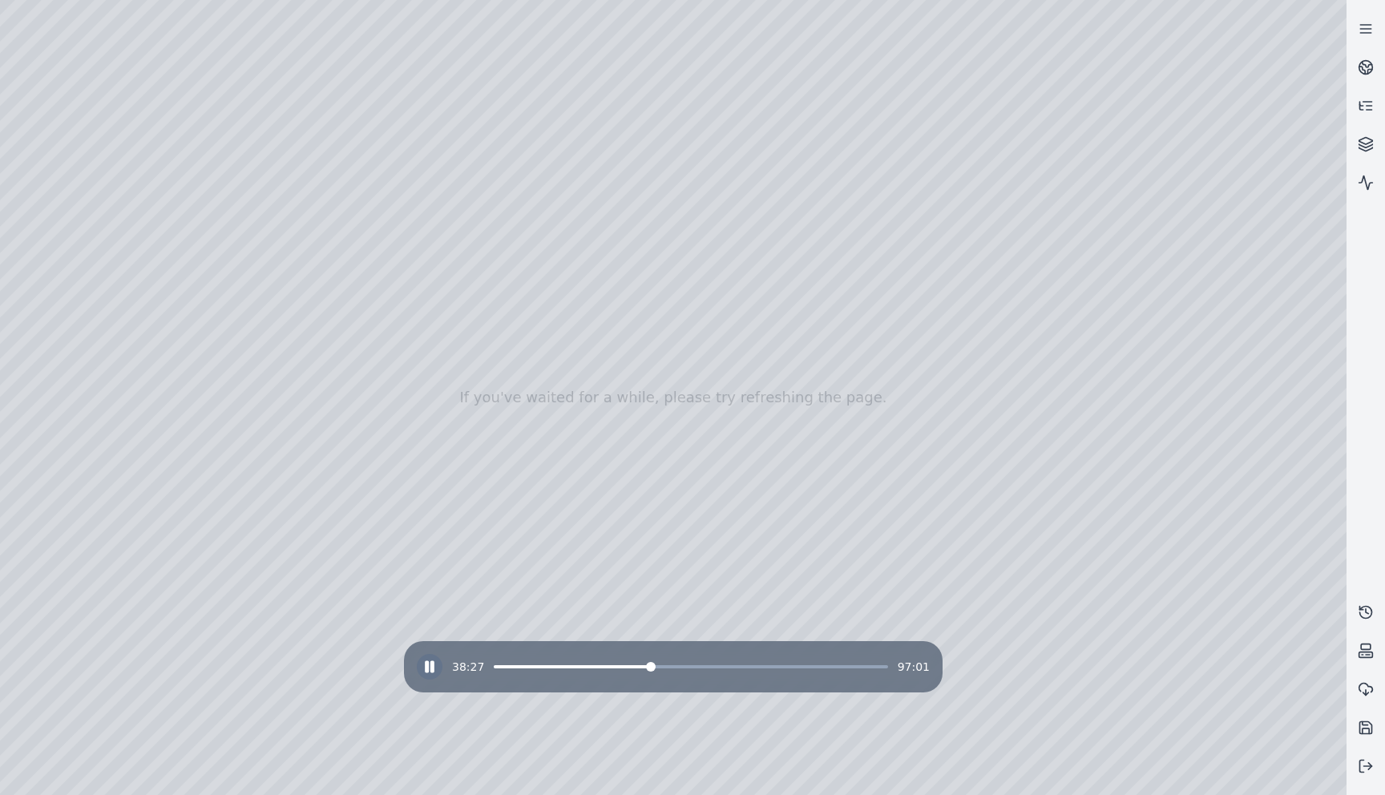
drag, startPoint x: 1005, startPoint y: 442, endPoint x: 1007, endPoint y: 406, distance: 35.3
drag, startPoint x: 1007, startPoint y: 406, endPoint x: 607, endPoint y: 458, distance: 403.2
drag, startPoint x: 607, startPoint y: 458, endPoint x: 963, endPoint y: 464, distance: 355.9
click at [680, 667] on span at bounding box center [691, 666] width 394 height 3
click at [712, 668] on span at bounding box center [691, 666] width 394 height 3
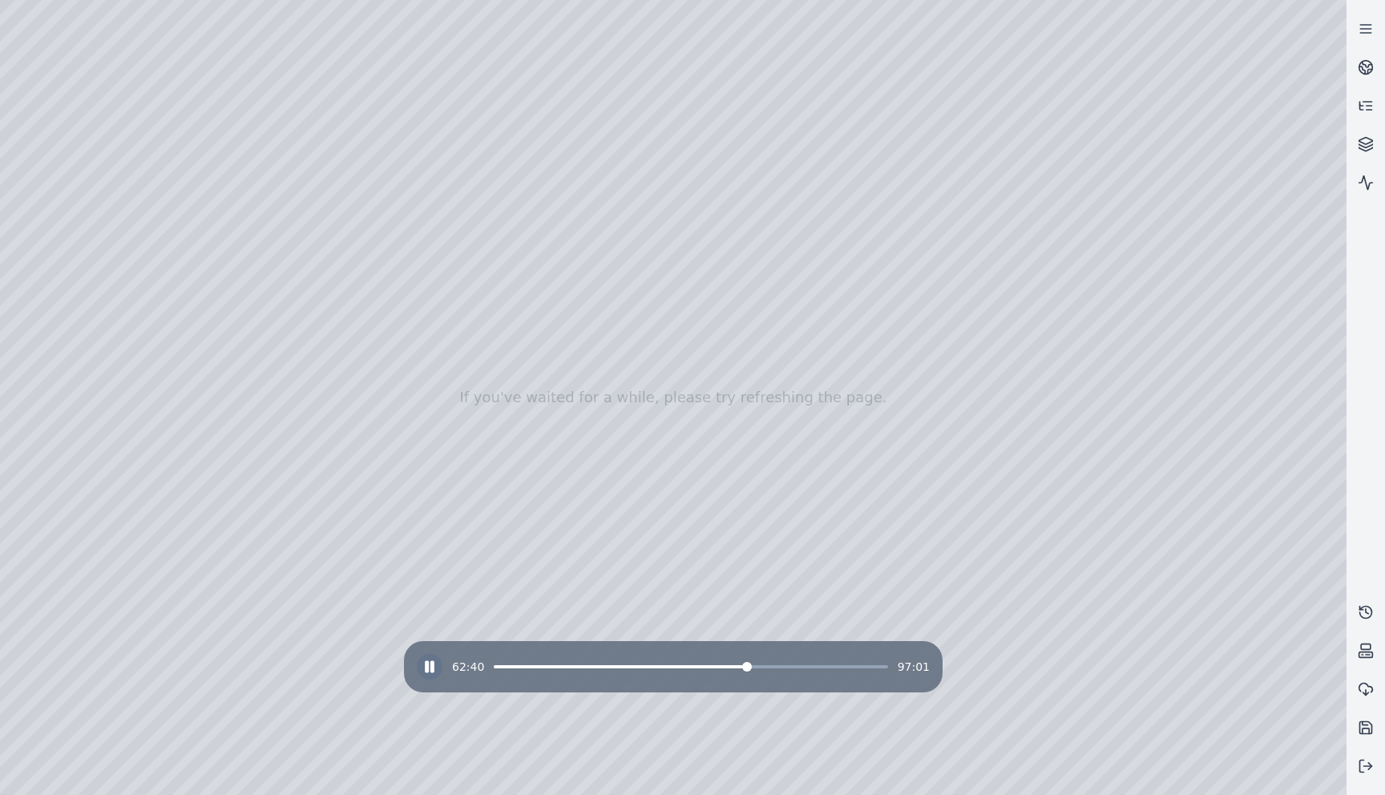
click at [750, 665] on span at bounding box center [691, 666] width 394 height 3
click at [661, 666] on span at bounding box center [621, 666] width 254 height 3
click at [499, 668] on div "41:31 97:01" at bounding box center [673, 667] width 513 height 26
click at [501, 667] on span at bounding box center [499, 666] width 10 height 3
drag, startPoint x: 488, startPoint y: 281, endPoint x: 595, endPoint y: 315, distance: 112.5
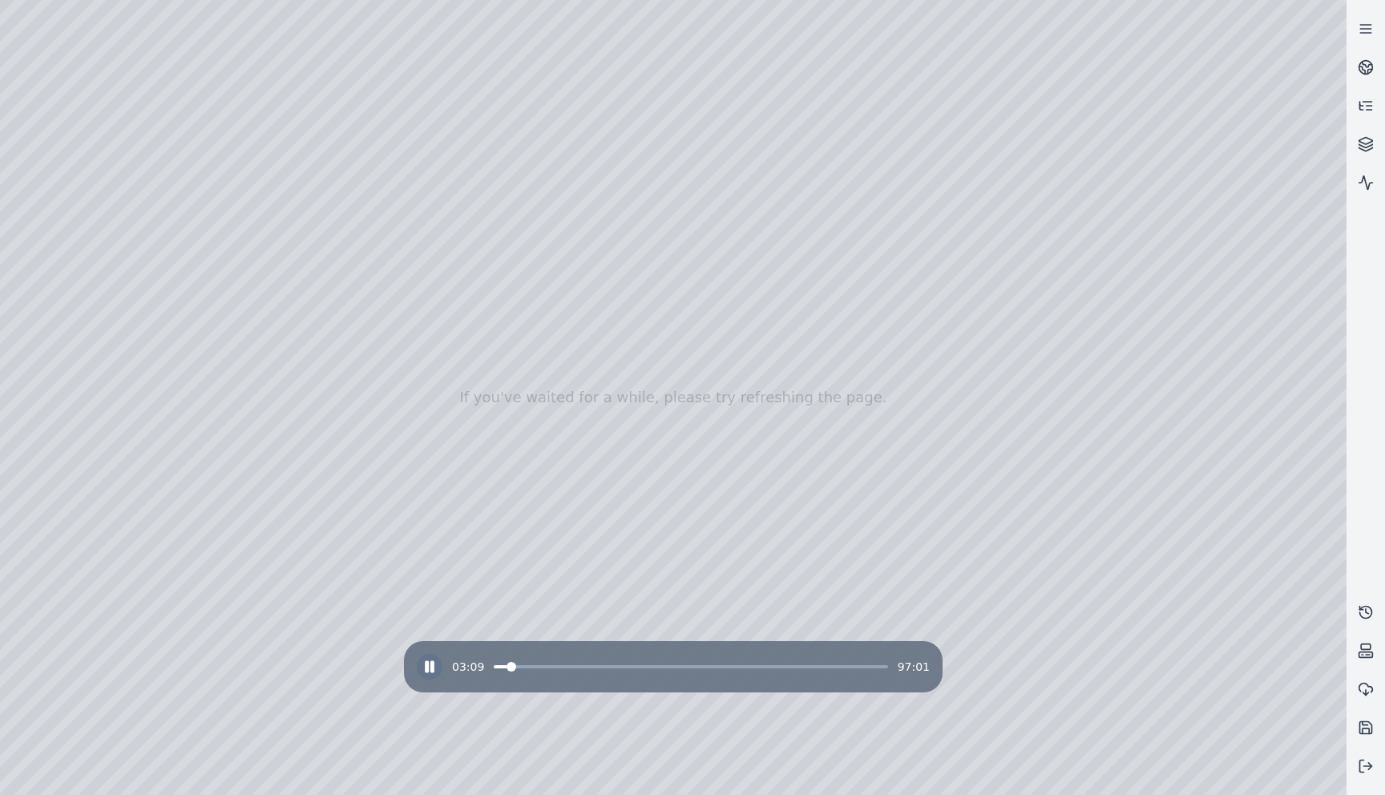
drag, startPoint x: 557, startPoint y: 420, endPoint x: 566, endPoint y: 401, distance: 21.2
drag, startPoint x: 566, startPoint y: 401, endPoint x: 567, endPoint y: 362, distance: 38.5
drag, startPoint x: 567, startPoint y: 362, endPoint x: 578, endPoint y: 391, distance: 30.7
click at [532, 665] on span at bounding box center [691, 666] width 394 height 3
drag, startPoint x: 563, startPoint y: 504, endPoint x: 462, endPoint y: 482, distance: 102.5
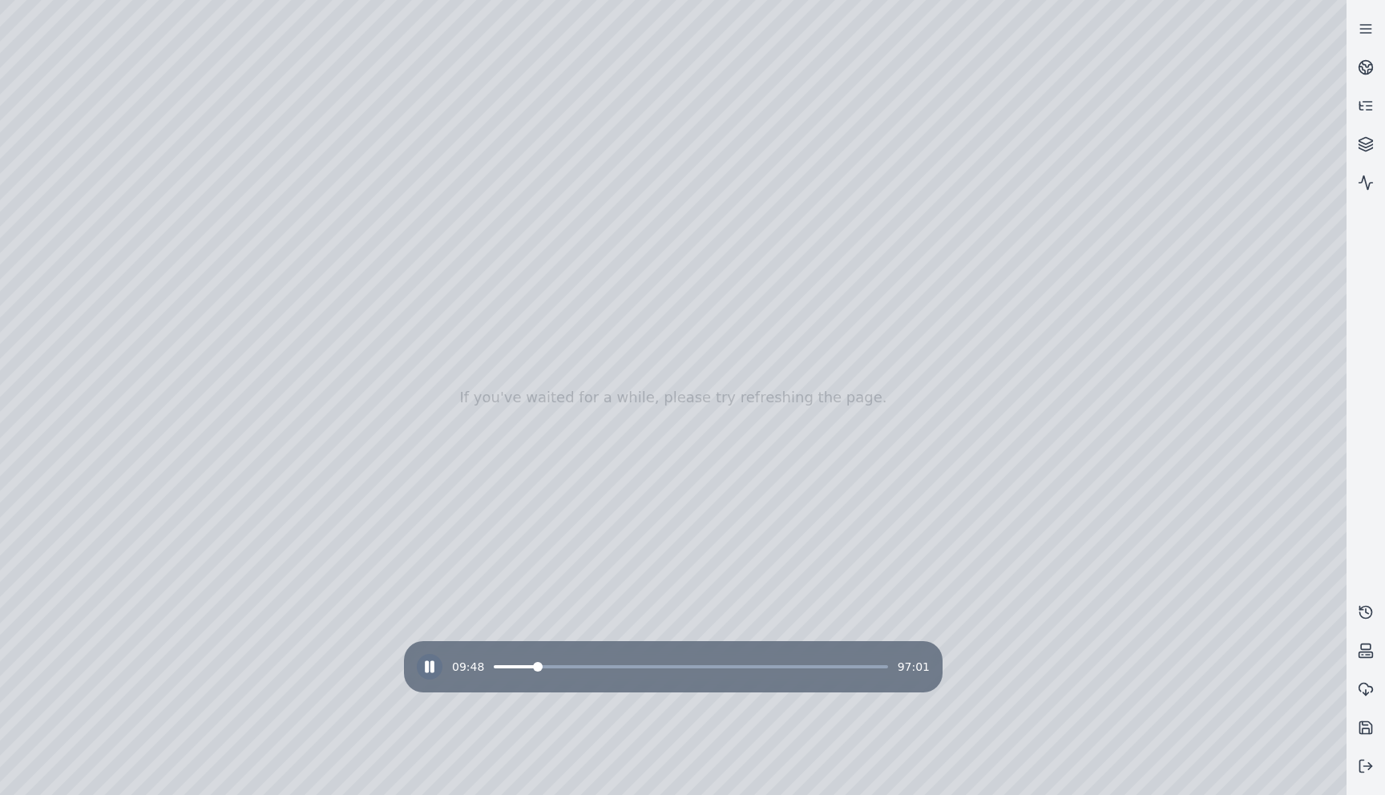
drag, startPoint x: 481, startPoint y: 501, endPoint x: 481, endPoint y: 456, distance: 44.9
click at [560, 668] on div "09:51 97:01" at bounding box center [673, 667] width 513 height 26
click at [559, 666] on span at bounding box center [691, 666] width 394 height 3
drag, startPoint x: 657, startPoint y: 567, endPoint x: 585, endPoint y: 560, distance: 72.5
drag, startPoint x: 585, startPoint y: 560, endPoint x: 678, endPoint y: 589, distance: 97.3
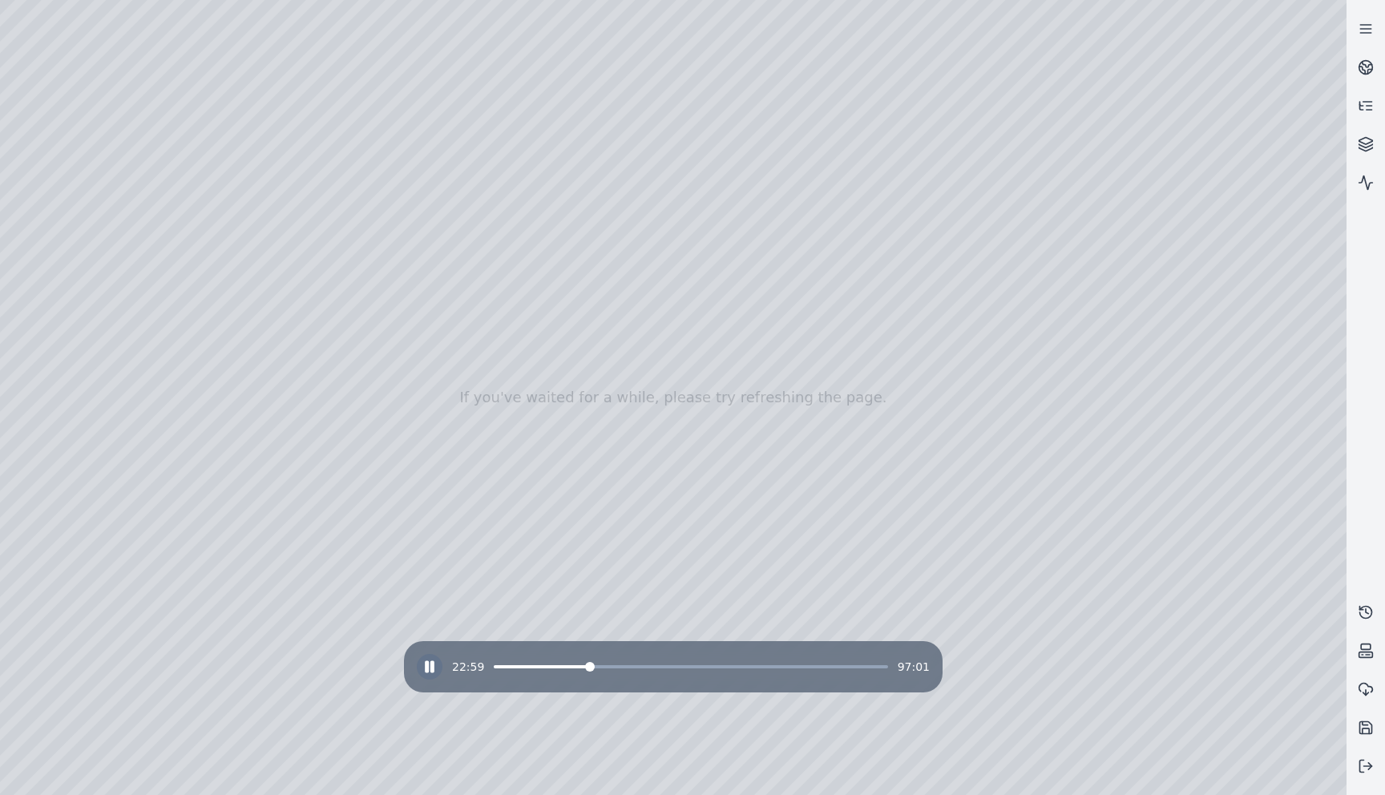
click at [585, 667] on span at bounding box center [691, 666] width 394 height 3
drag, startPoint x: 628, startPoint y: 559, endPoint x: 519, endPoint y: 551, distance: 109.2
click at [481, 114] on div at bounding box center [673, 397] width 1346 height 795
click at [482, 88] on div at bounding box center [673, 397] width 1346 height 795
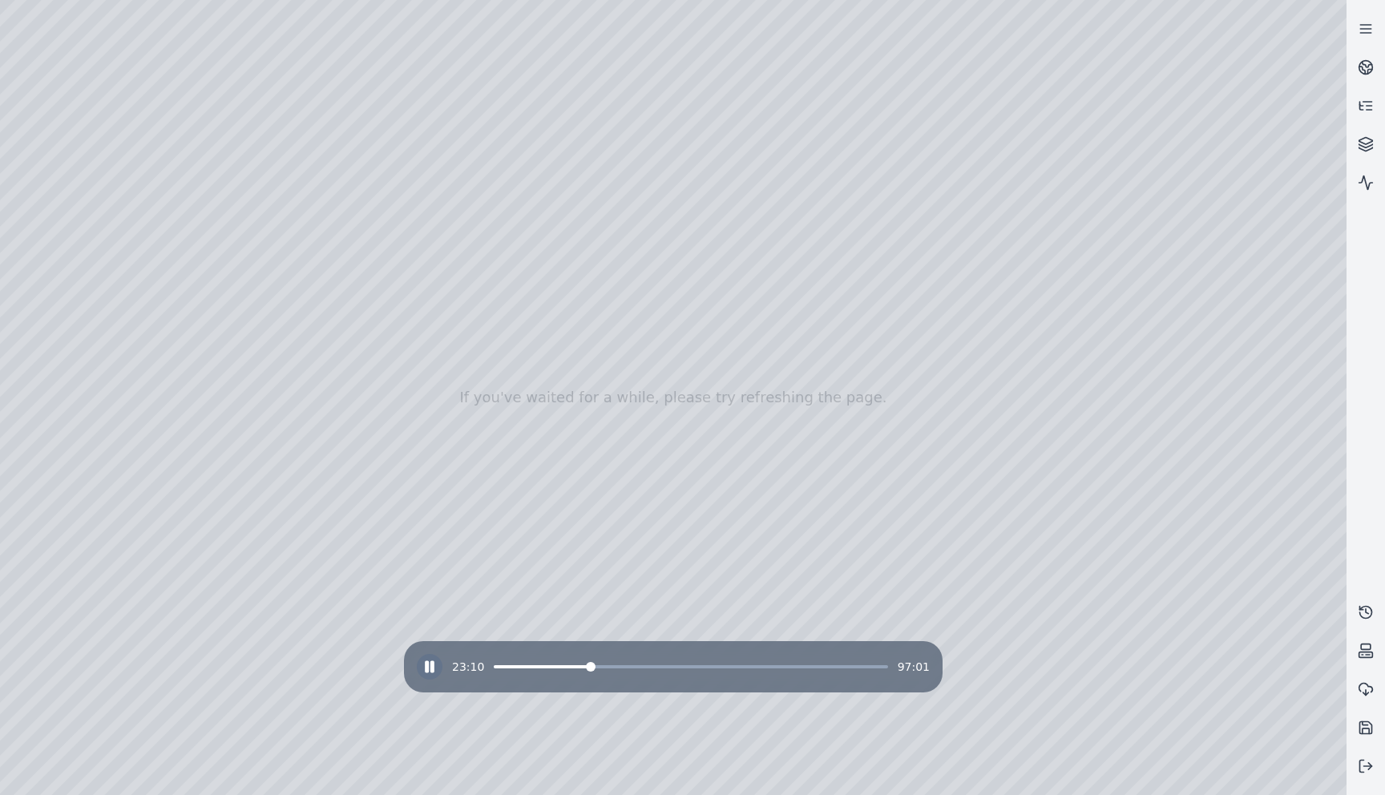
click at [471, 349] on div at bounding box center [673, 397] width 1346 height 795
click at [620, 668] on span at bounding box center [691, 666] width 394 height 3
drag, startPoint x: 703, startPoint y: 510, endPoint x: 657, endPoint y: 507, distance: 45.8
click at [543, 200] on div at bounding box center [673, 397] width 1346 height 795
click at [648, 666] on span at bounding box center [691, 666] width 394 height 3
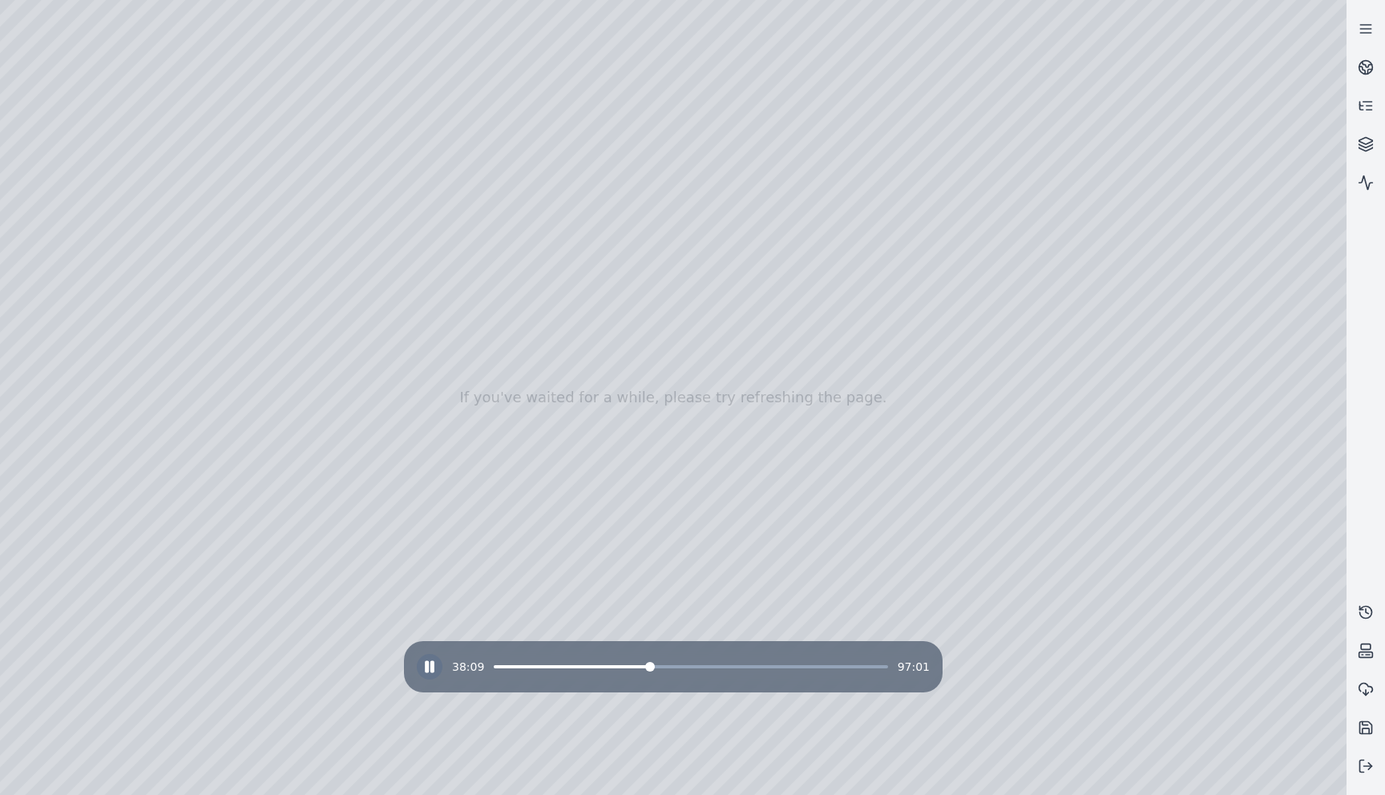
click at [683, 668] on span at bounding box center [691, 666] width 394 height 3
click at [719, 665] on span at bounding box center [691, 666] width 394 height 3
drag, startPoint x: 374, startPoint y: 505, endPoint x: 508, endPoint y: 547, distance: 140.4
drag, startPoint x: 508, startPoint y: 547, endPoint x: 507, endPoint y: 579, distance: 32.9
drag, startPoint x: 907, startPoint y: 254, endPoint x: 862, endPoint y: 240, distance: 47.9
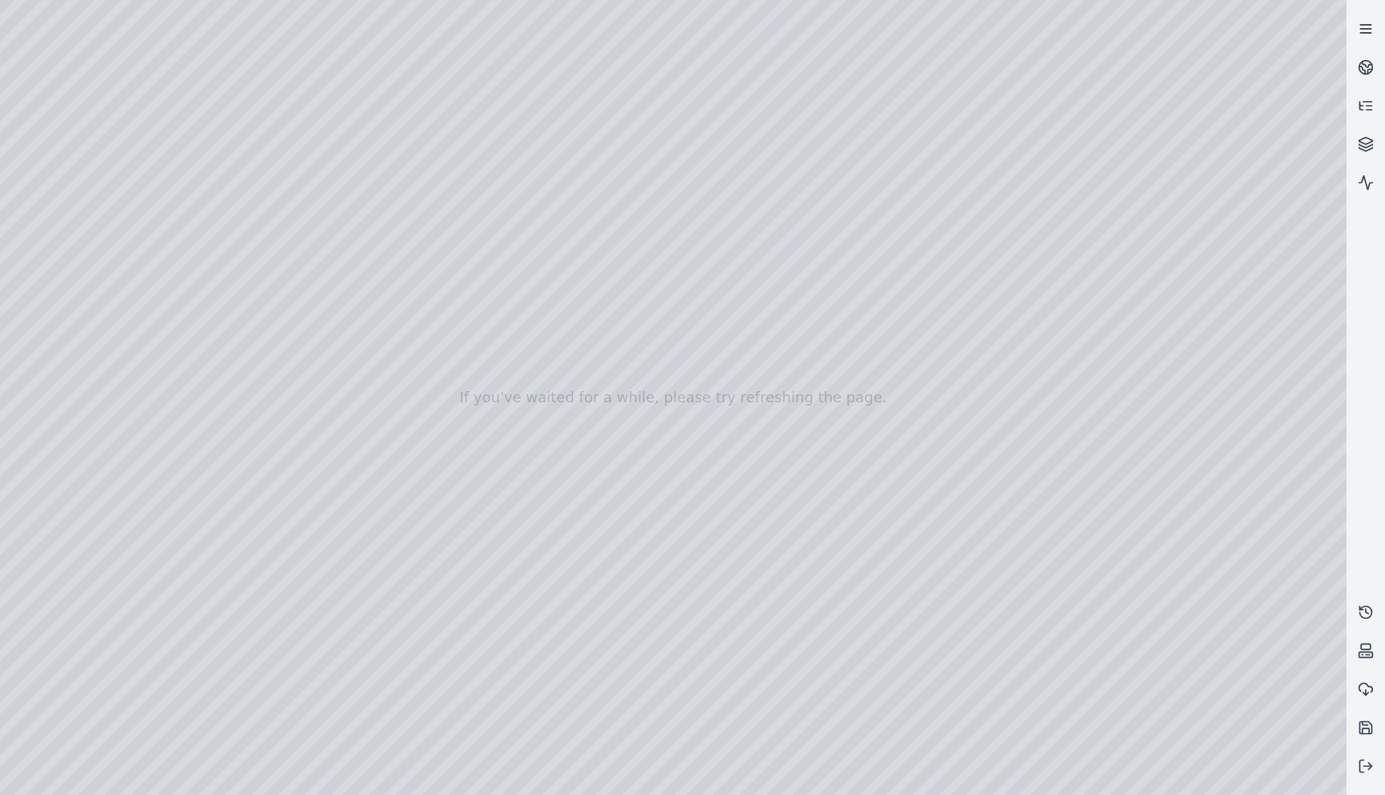
click at [1366, 27] on icon at bounding box center [1366, 29] width 16 height 16
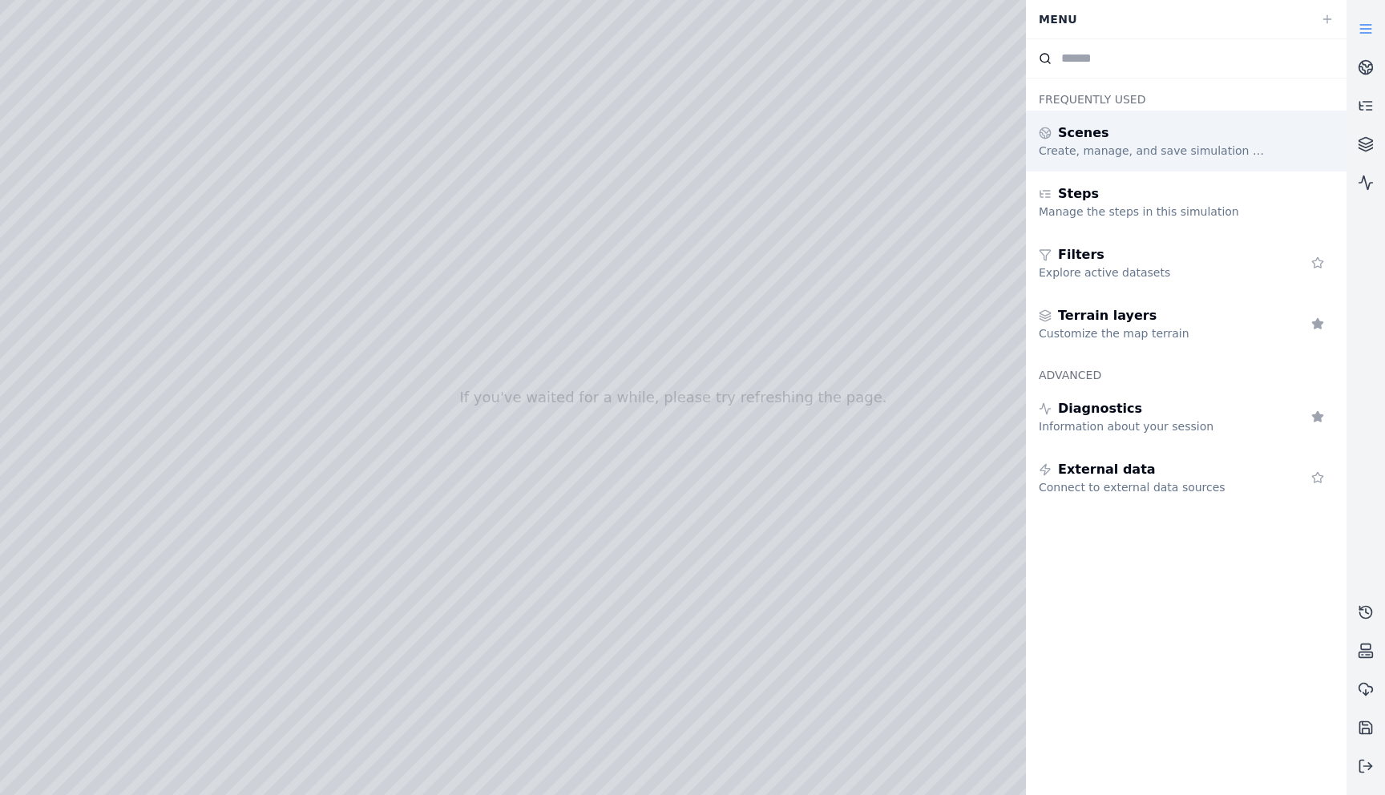
click at [1095, 144] on div "Create, manage, and save simulation scenes" at bounding box center [1154, 151] width 231 height 16
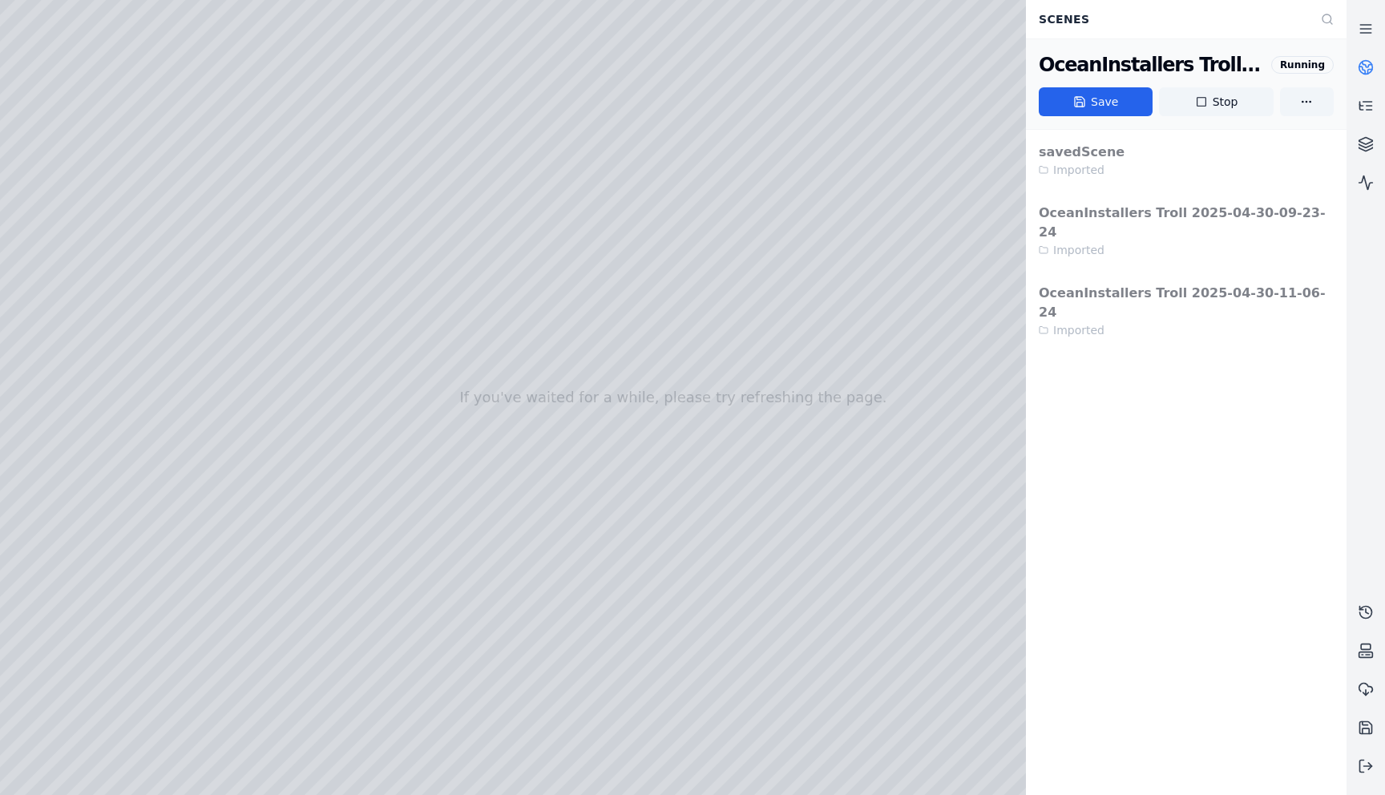
click at [1119, 274] on div "savedScene Imported OceanInstallers Troll 2025-04-30-09-23-24 Imported OceanIns…" at bounding box center [1186, 240] width 321 height 221
click at [1225, 110] on button "Stop" at bounding box center [1216, 101] width 114 height 29
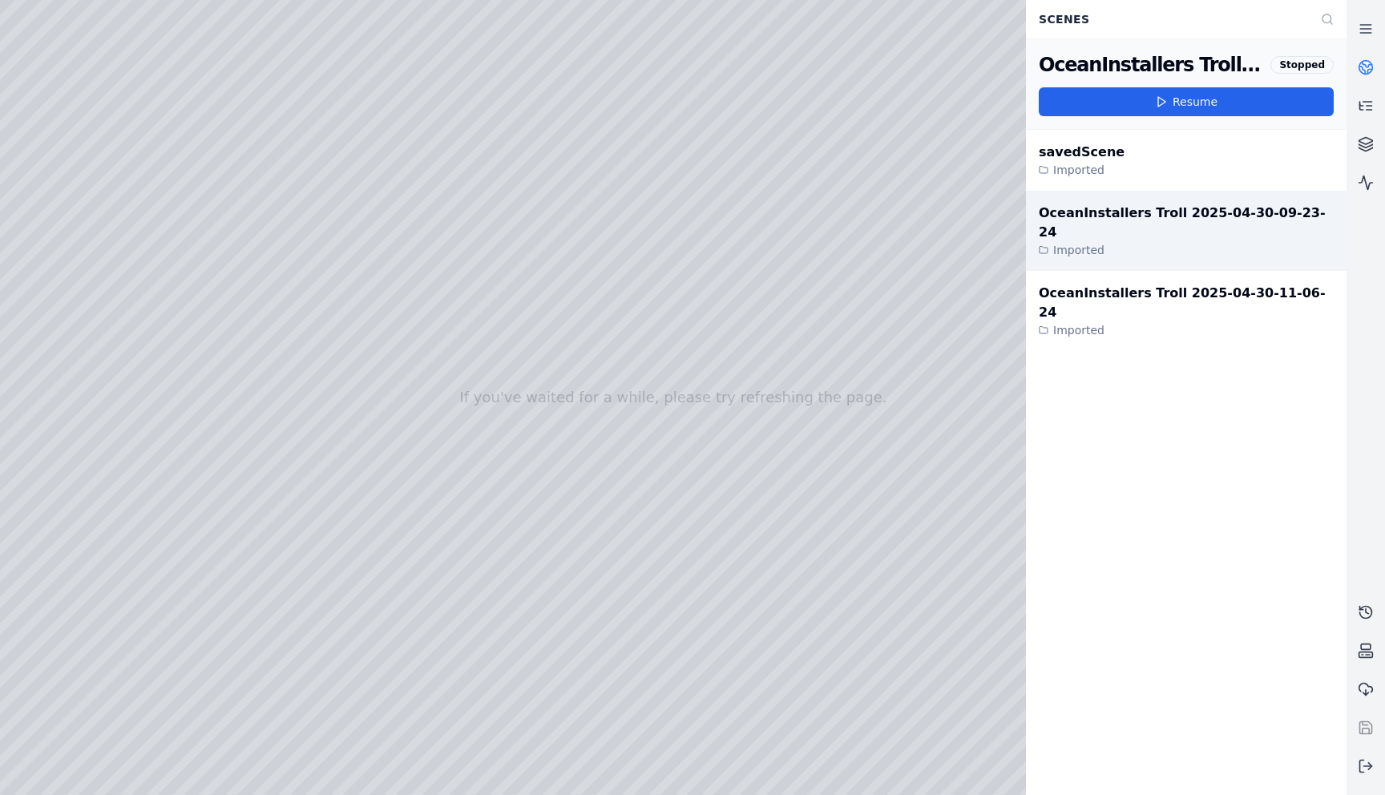
click at [1094, 216] on div "OceanInstallers Troll 2025-04-30-09-23-24" at bounding box center [1186, 223] width 295 height 38
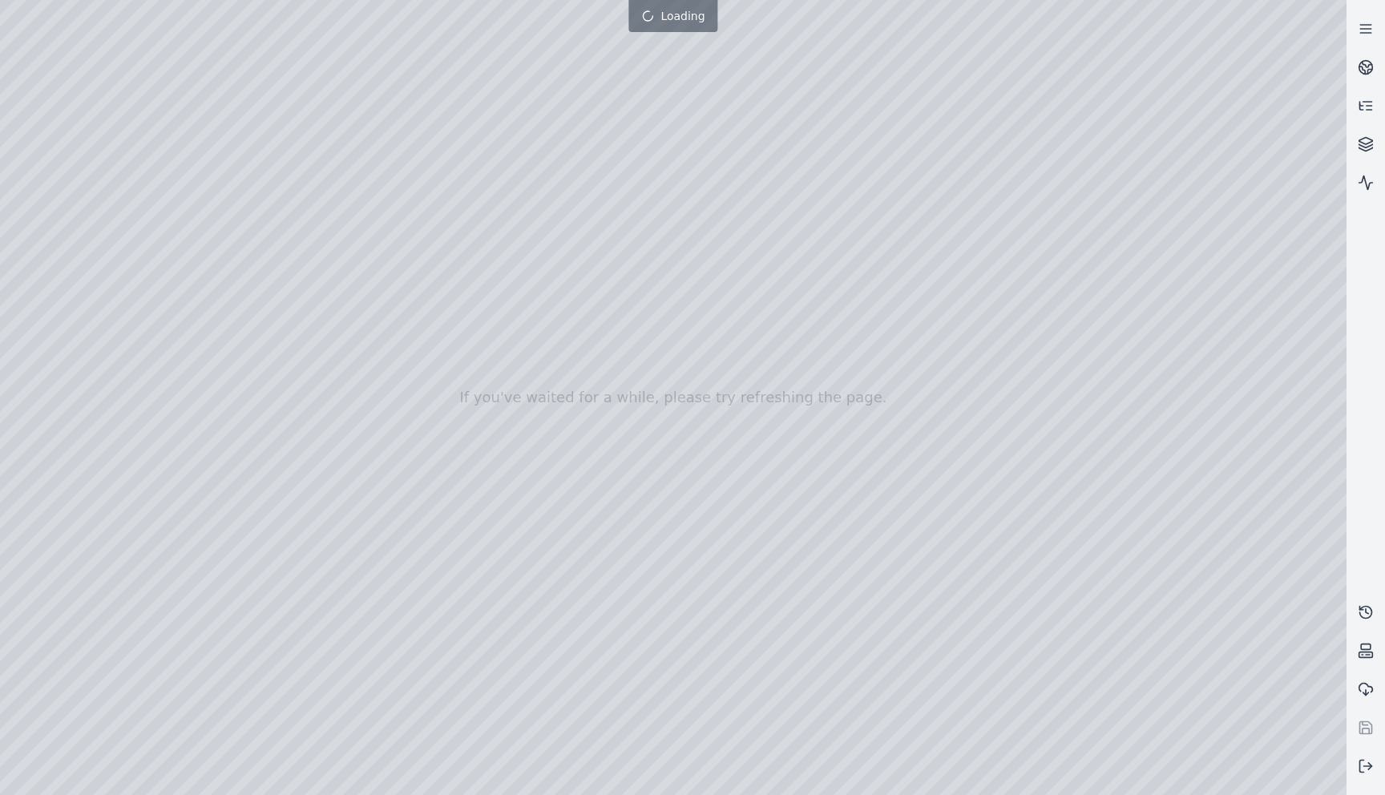
click at [1094, 216] on div at bounding box center [673, 397] width 1346 height 795
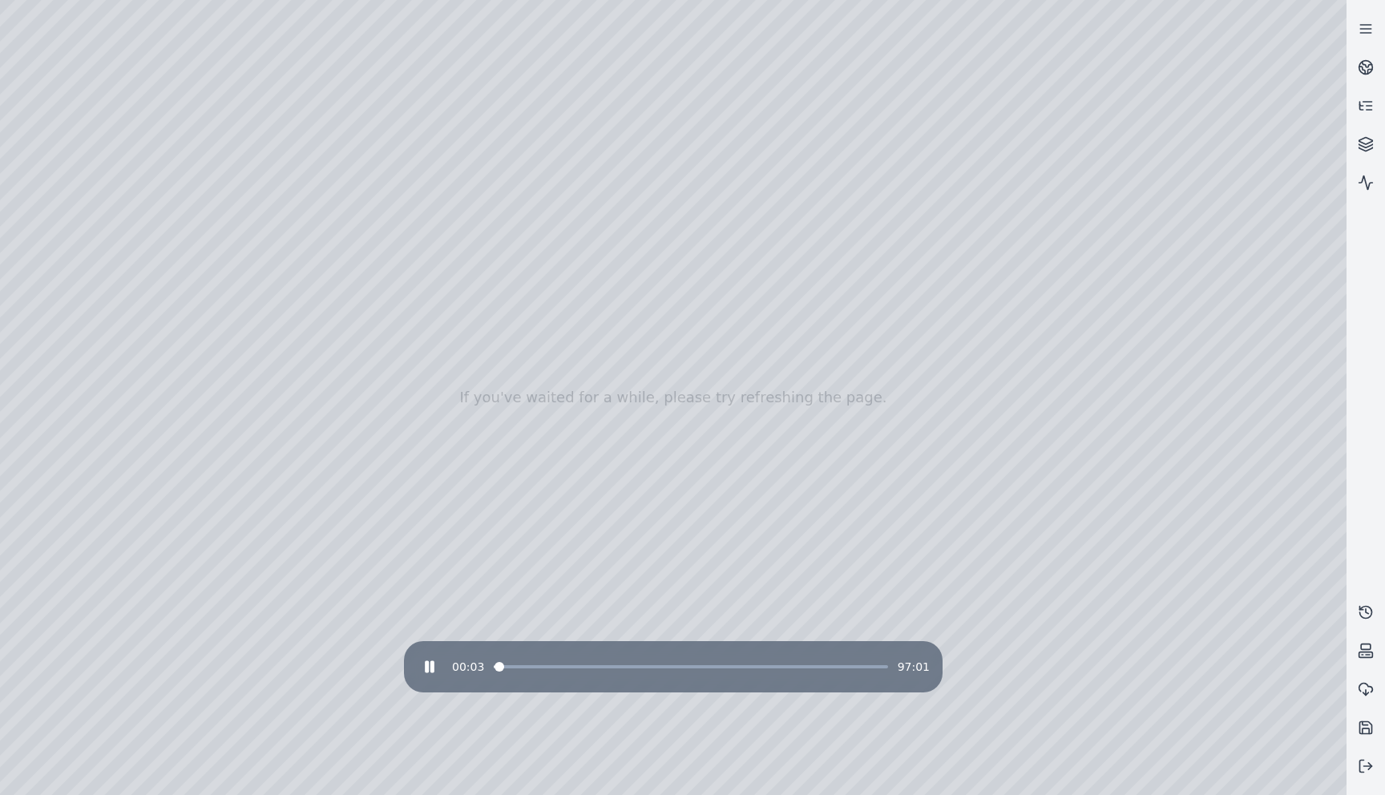
click at [527, 665] on span at bounding box center [691, 666] width 394 height 3
click at [521, 668] on div "00:07 97:01" at bounding box center [673, 667] width 513 height 26
click at [535, 667] on span at bounding box center [691, 666] width 394 height 3
drag, startPoint x: 385, startPoint y: 508, endPoint x: 373, endPoint y: 526, distance: 20.9
click at [578, 669] on div "10:24 97:01" at bounding box center [673, 667] width 513 height 26
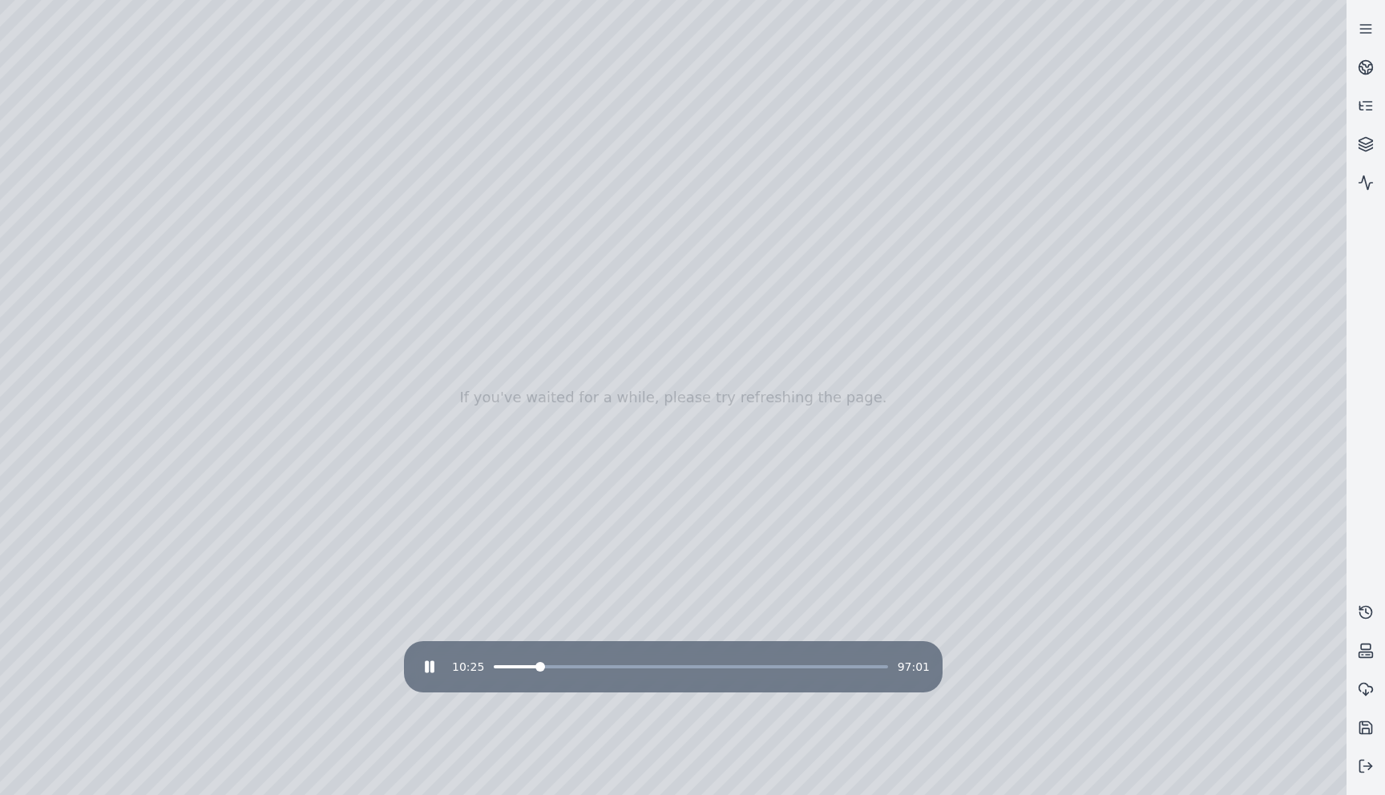
click at [575, 668] on span at bounding box center [691, 666] width 394 height 3
click at [632, 668] on div "20:23 97:01" at bounding box center [673, 667] width 513 height 26
click at [622, 669] on div "20:25 97:01" at bounding box center [673, 667] width 513 height 26
click at [621, 667] on span at bounding box center [691, 666] width 394 height 3
click at [584, 666] on span at bounding box center [557, 666] width 127 height 3
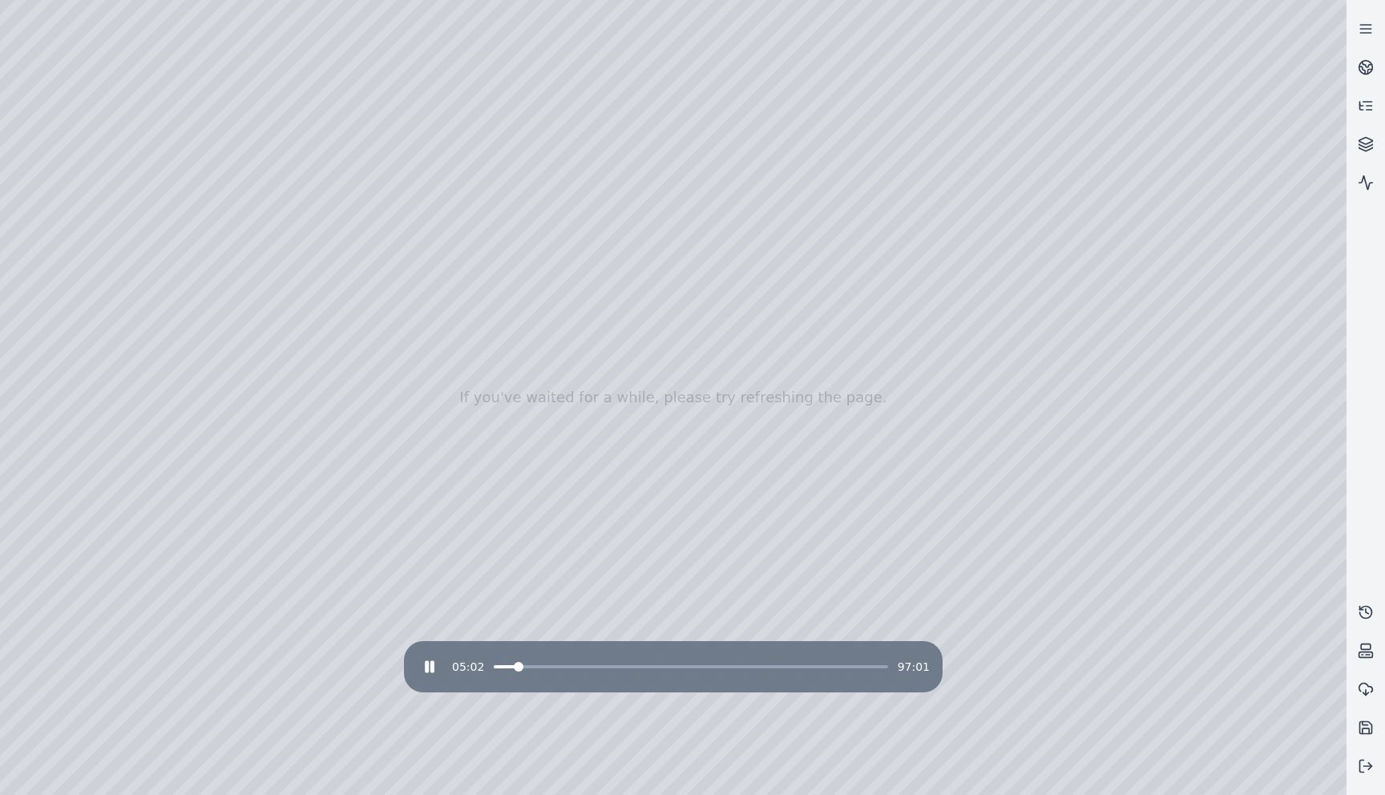
click at [513, 667] on span at bounding box center [504, 666] width 21 height 3
click at [554, 667] on span at bounding box center [691, 666] width 394 height 3
click at [599, 667] on span at bounding box center [691, 666] width 394 height 3
click at [634, 667] on span at bounding box center [691, 666] width 394 height 3
click at [677, 667] on span at bounding box center [691, 666] width 394 height 3
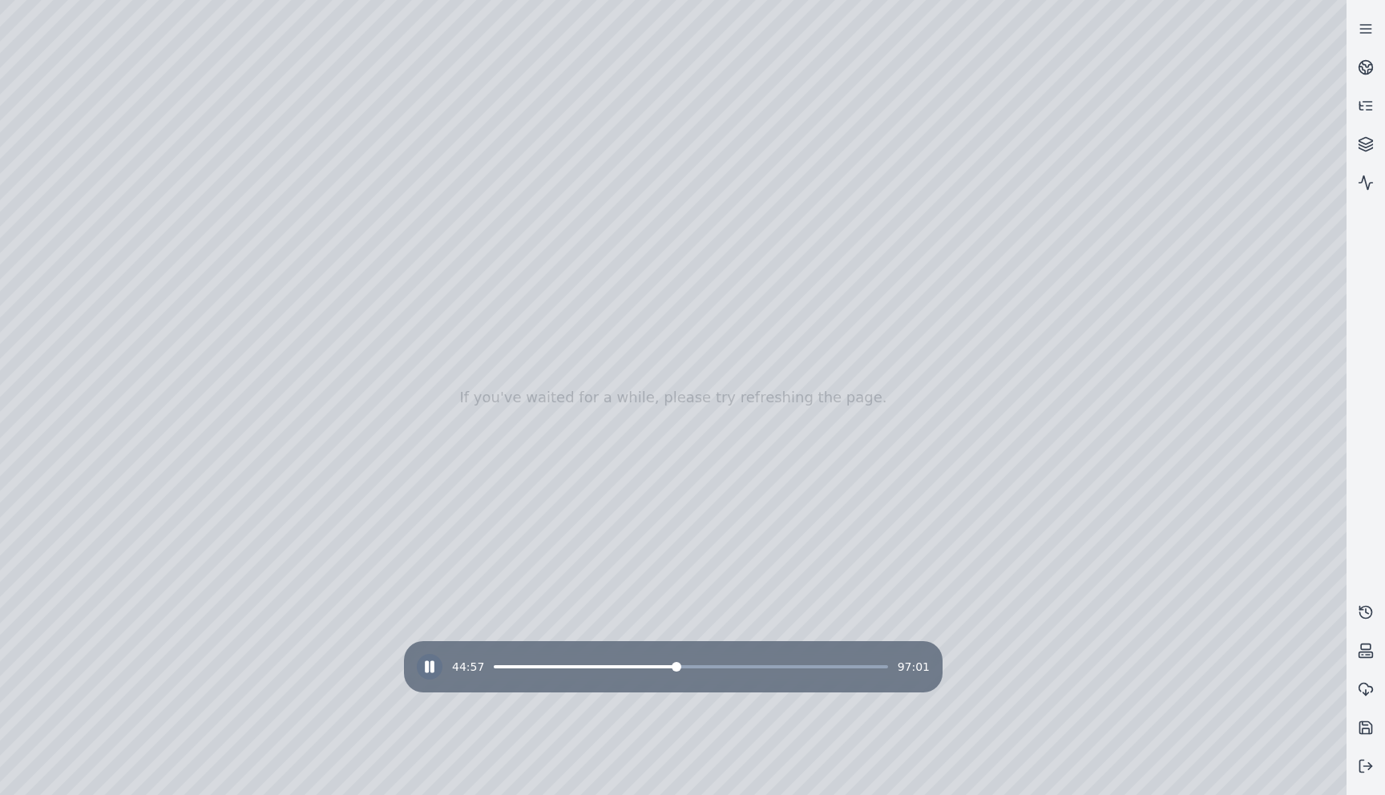
click at [432, 660] on icon at bounding box center [430, 667] width 16 height 16
click at [1367, 26] on icon at bounding box center [1366, 29] width 16 height 16
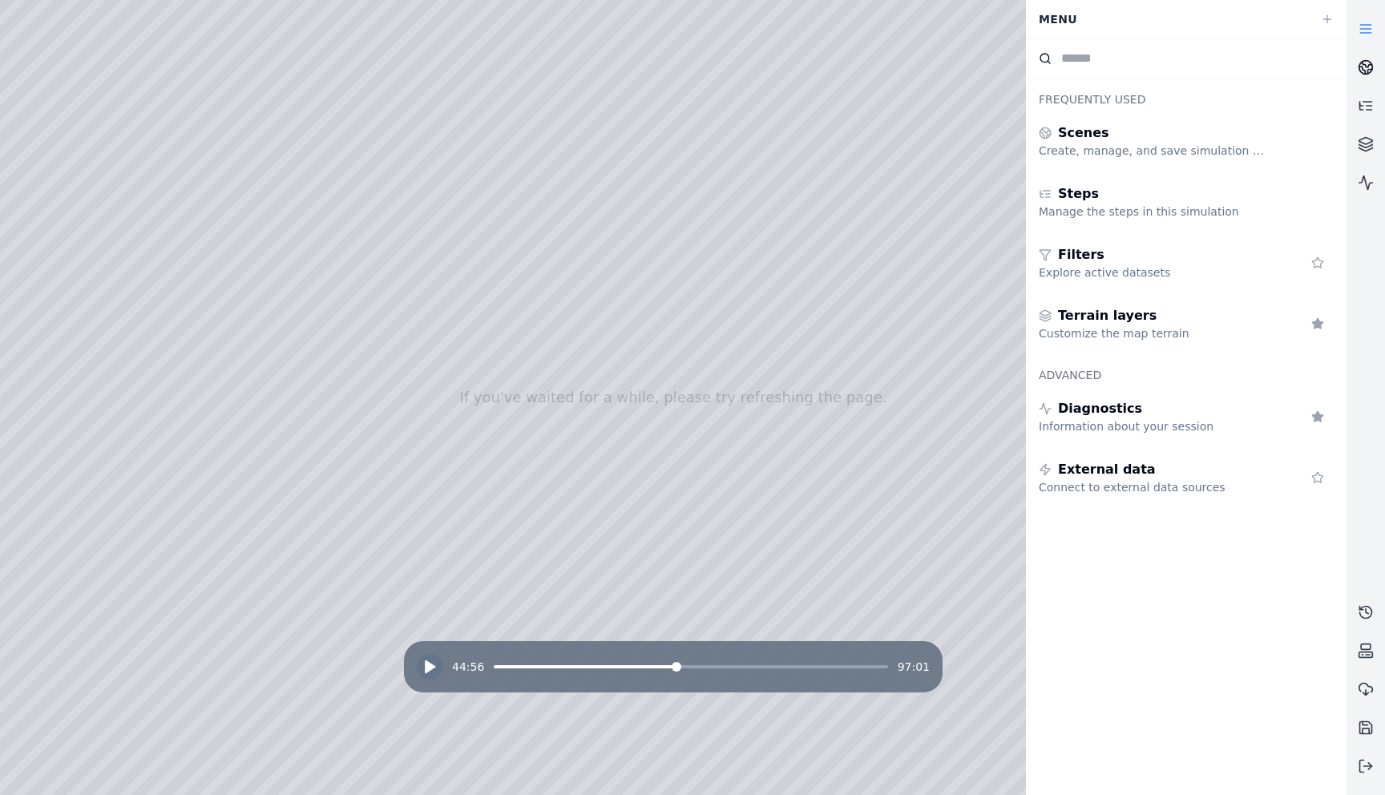
click at [1365, 68] on icon at bounding box center [1366, 67] width 16 height 16
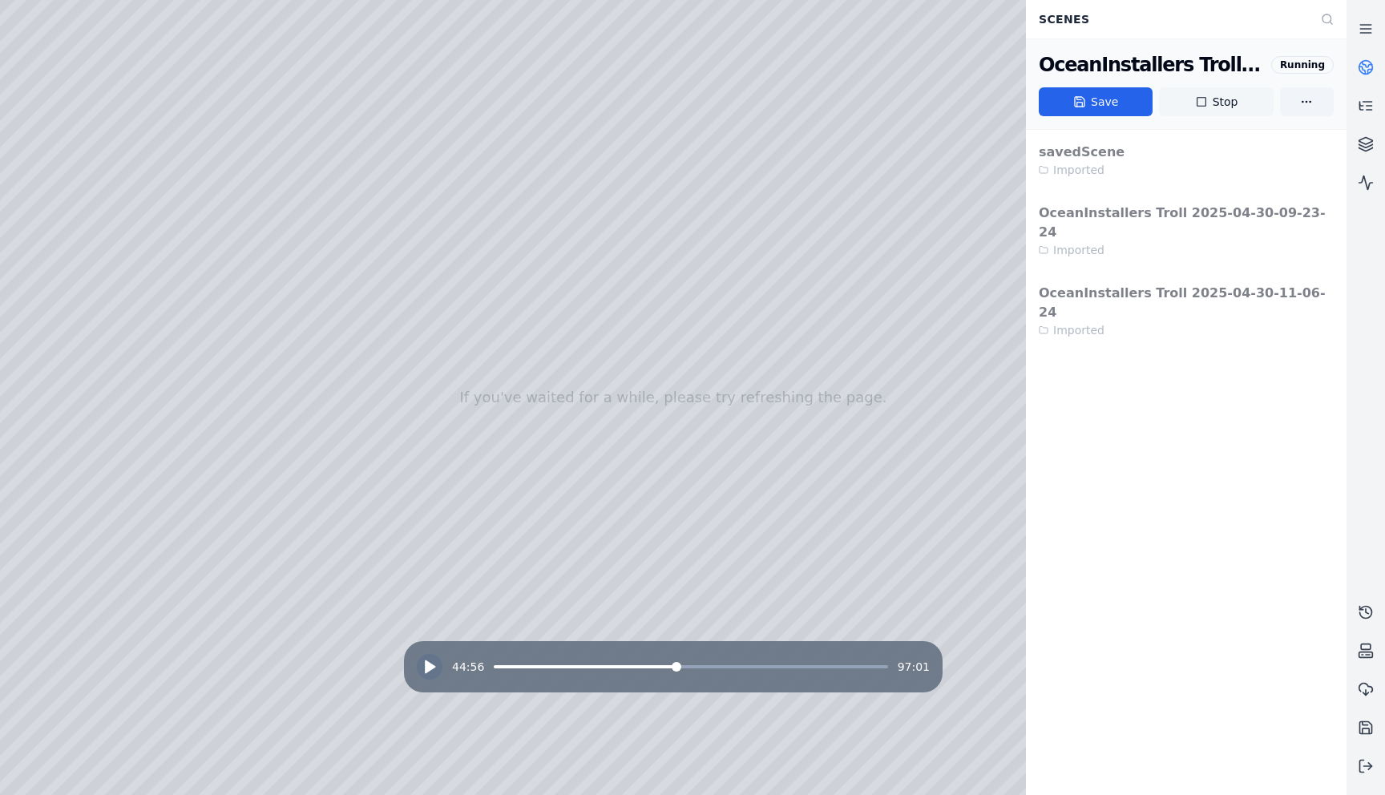
click at [1230, 107] on button "Stop" at bounding box center [1216, 101] width 114 height 29
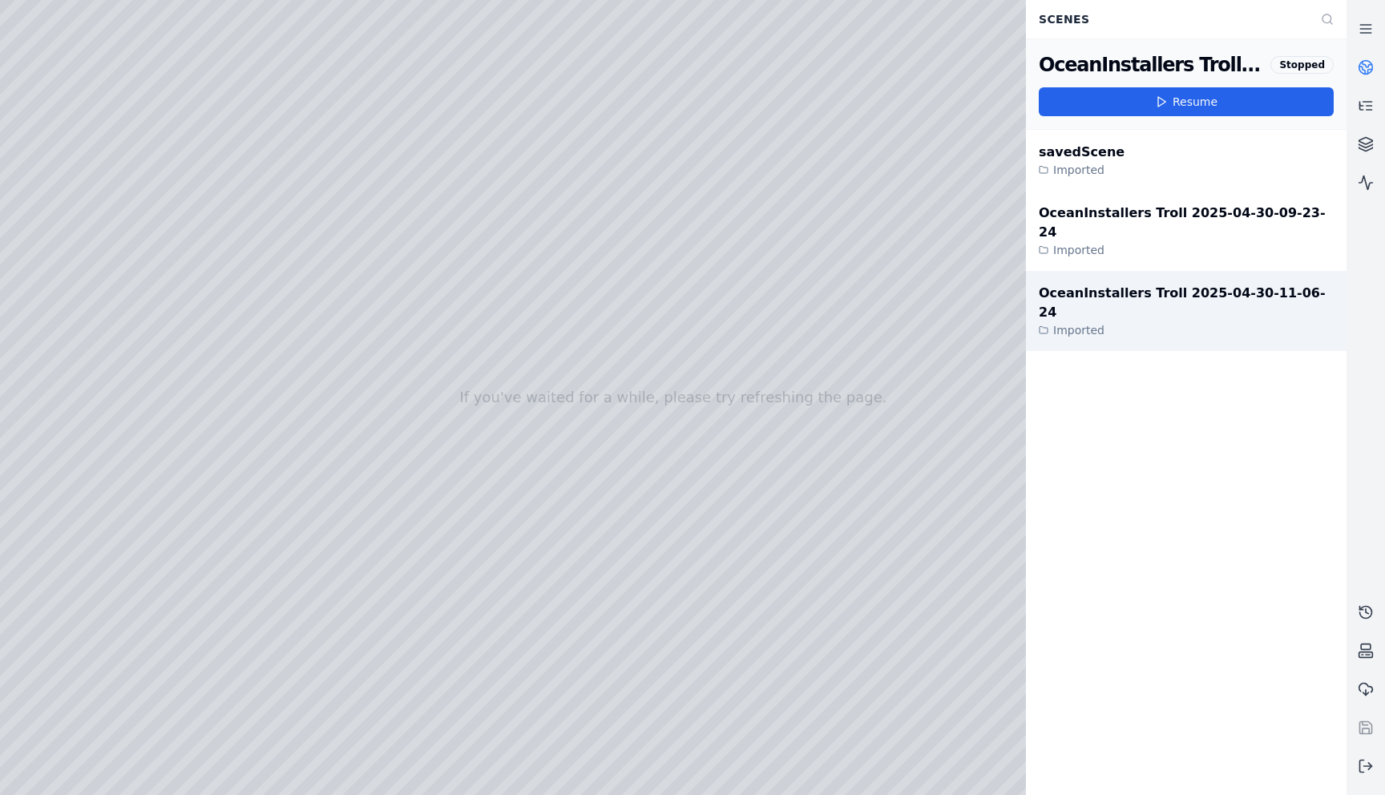
click at [1116, 284] on div "OceanInstallers Troll 2025-04-30-11-06-24" at bounding box center [1186, 303] width 295 height 38
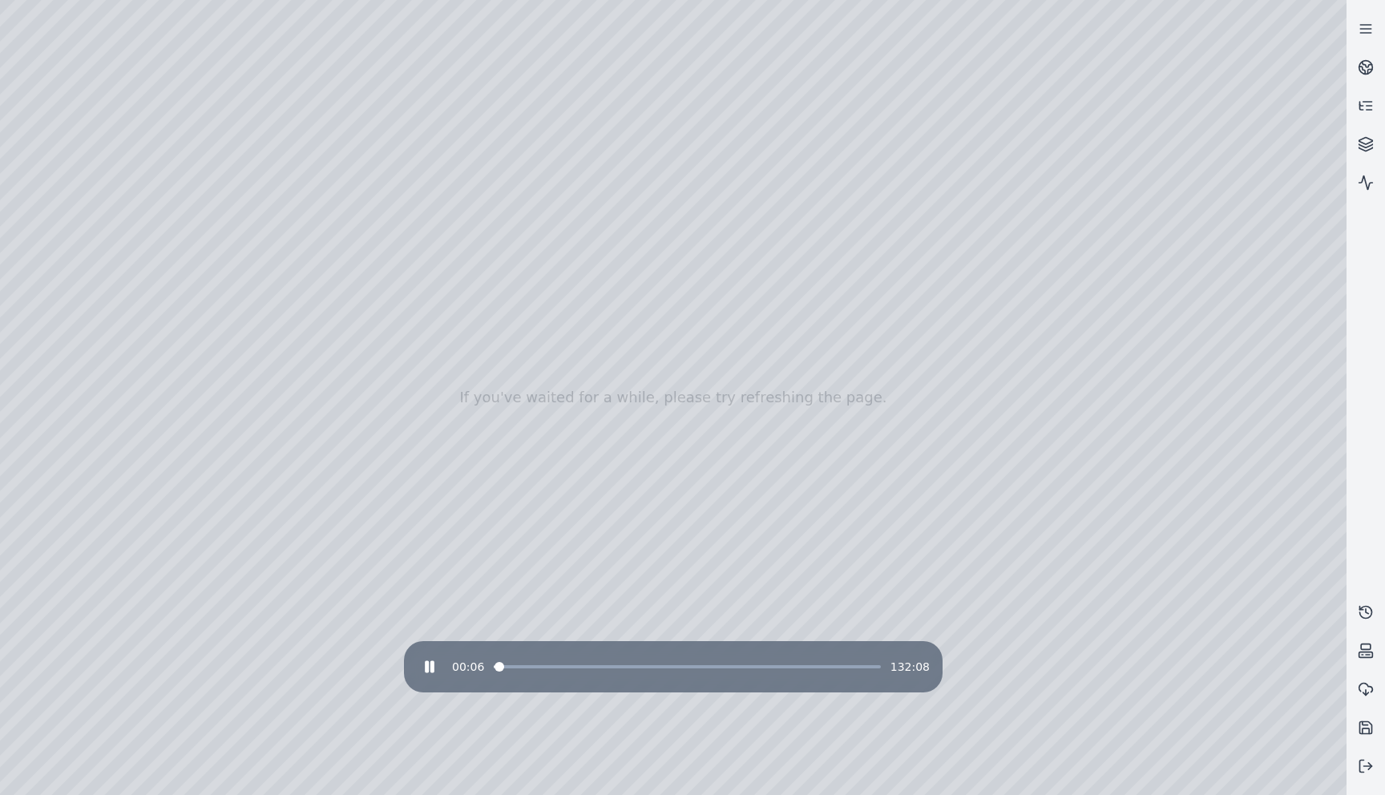
click at [527, 665] on span at bounding box center [687, 666] width 386 height 3
click at [571, 665] on span at bounding box center [687, 666] width 386 height 3
click at [571, 668] on div "11:29 132:08" at bounding box center [673, 667] width 513 height 26
click at [571, 668] on div "11:30 132:08" at bounding box center [673, 667] width 513 height 26
click at [577, 667] on span at bounding box center [687, 666] width 386 height 3
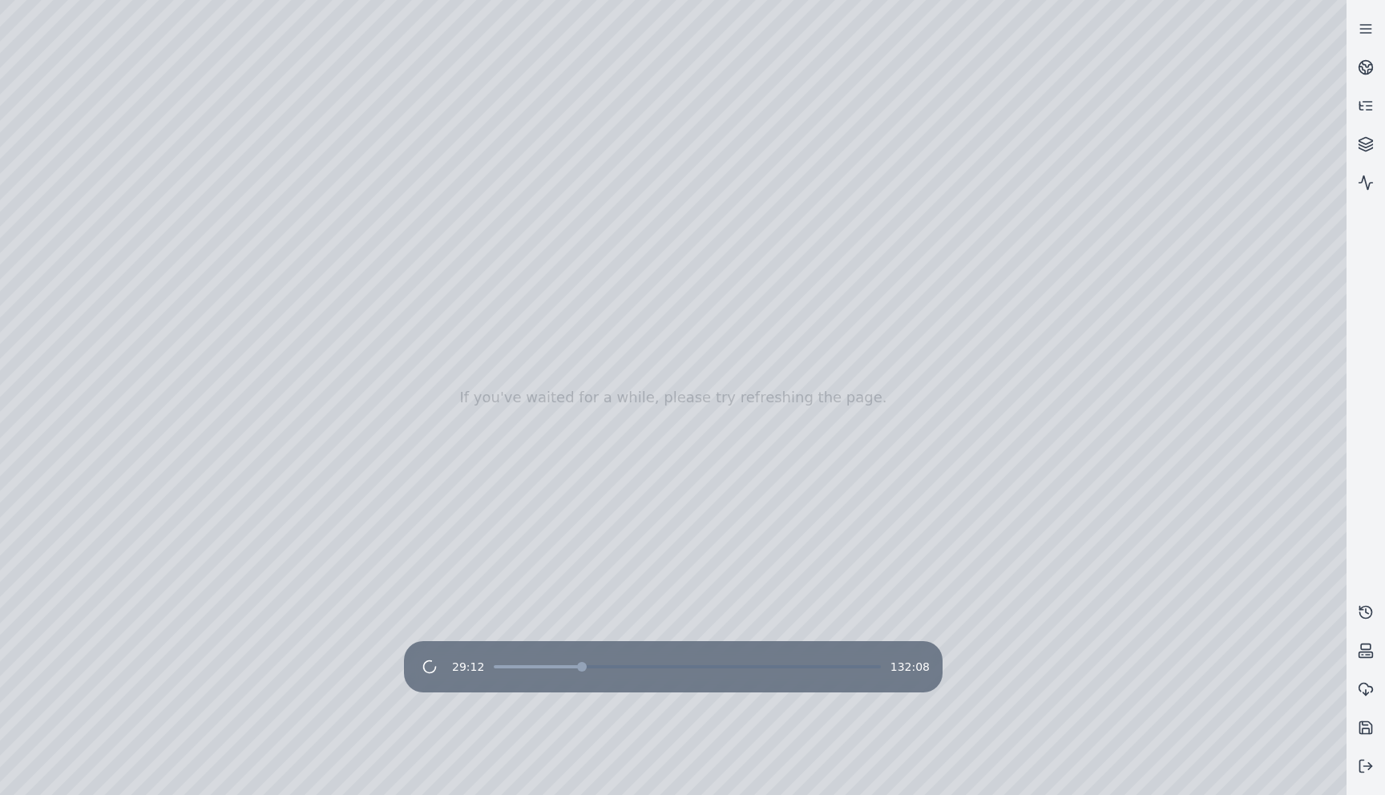
click at [623, 667] on span at bounding box center [687, 666] width 386 height 3
click at [623, 668] on span at bounding box center [687, 666] width 386 height 3
click at [630, 667] on span at bounding box center [687, 666] width 386 height 3
click at [624, 665] on span at bounding box center [687, 666] width 386 height 3
drag, startPoint x: 539, startPoint y: 480, endPoint x: 564, endPoint y: 478, distance: 25.0
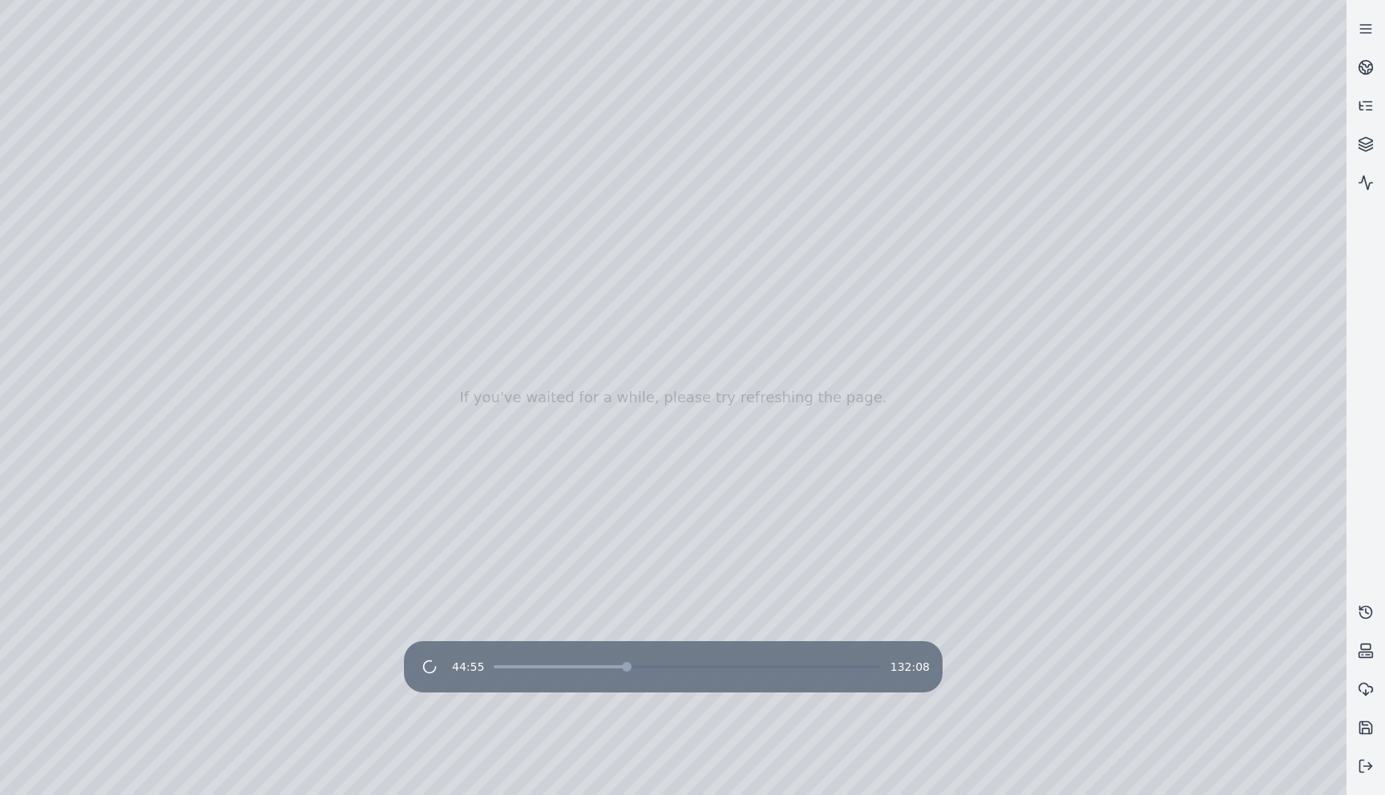
drag, startPoint x: 564, startPoint y: 478, endPoint x: 673, endPoint y: 418, distance: 124.5
drag, startPoint x: 673, startPoint y: 418, endPoint x: 548, endPoint y: 446, distance: 128.3
click at [517, 668] on span at bounding box center [506, 666] width 24 height 3
drag, startPoint x: 591, startPoint y: 434, endPoint x: 591, endPoint y: 443, distance: 8.9
drag, startPoint x: 591, startPoint y: 443, endPoint x: 594, endPoint y: 427, distance: 16.2
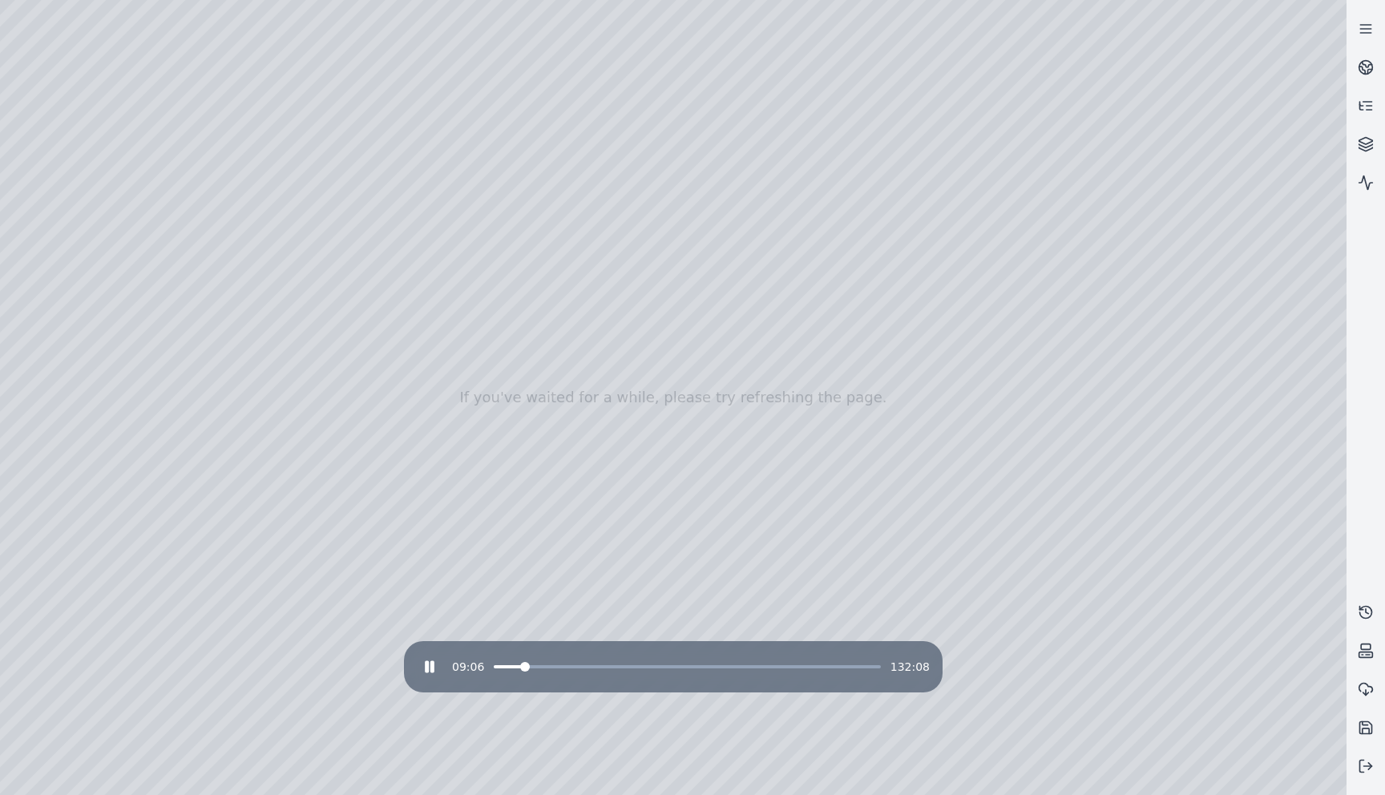
drag, startPoint x: 759, startPoint y: 380, endPoint x: 745, endPoint y: 424, distance: 46.4
drag, startPoint x: 745, startPoint y: 424, endPoint x: 741, endPoint y: 378, distance: 45.8
drag, startPoint x: 741, startPoint y: 378, endPoint x: 662, endPoint y: 430, distance: 94.9
click at [570, 667] on span at bounding box center [687, 666] width 386 height 3
drag, startPoint x: 711, startPoint y: 568, endPoint x: 673, endPoint y: 544, distance: 44.7
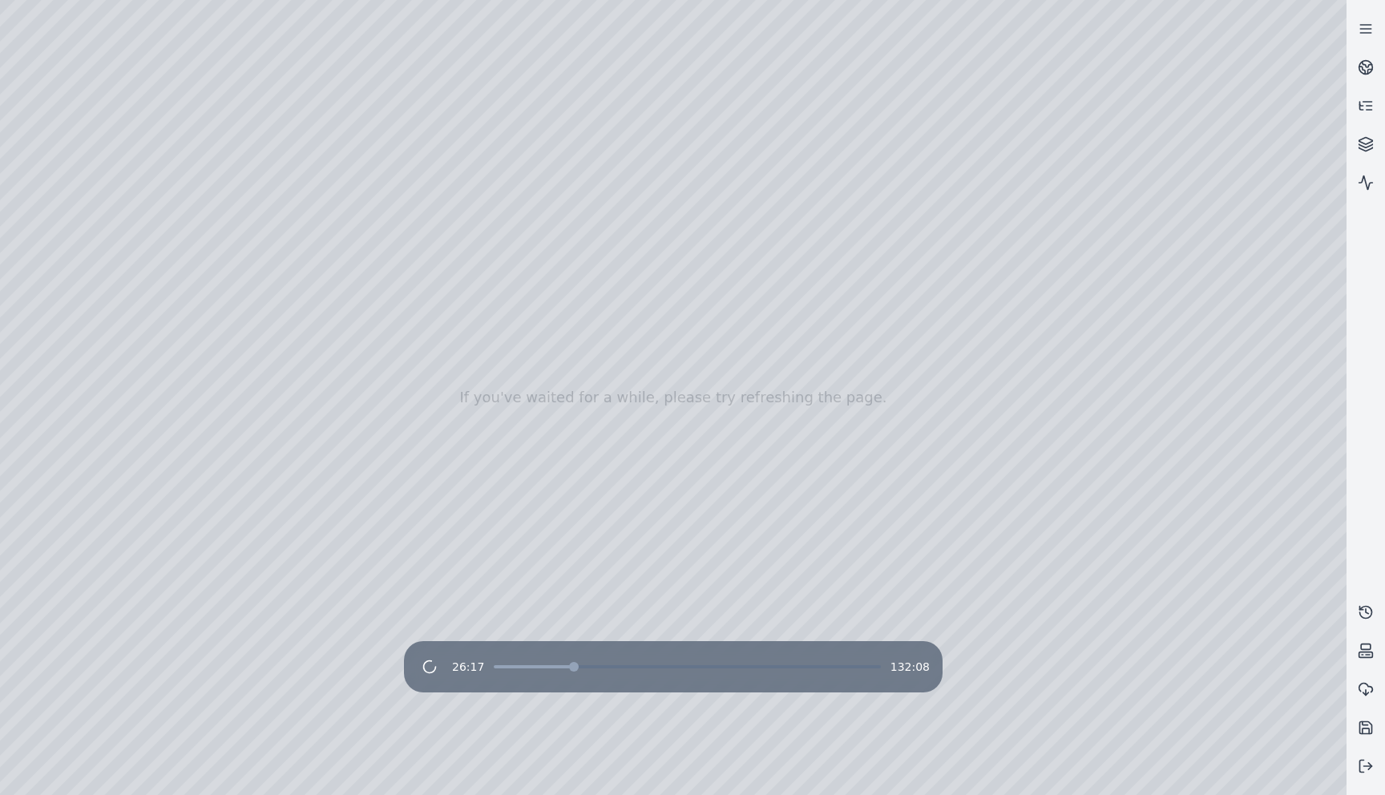
click at [533, 668] on span at bounding box center [532, 666] width 77 height 3
drag, startPoint x: 718, startPoint y: 580, endPoint x: 735, endPoint y: 517, distance: 65.5
drag, startPoint x: 735, startPoint y: 517, endPoint x: 673, endPoint y: 515, distance: 61.7
click at [543, 666] on span at bounding box center [532, 666] width 77 height 3
drag, startPoint x: 595, startPoint y: 586, endPoint x: 627, endPoint y: 609, distance: 39.6
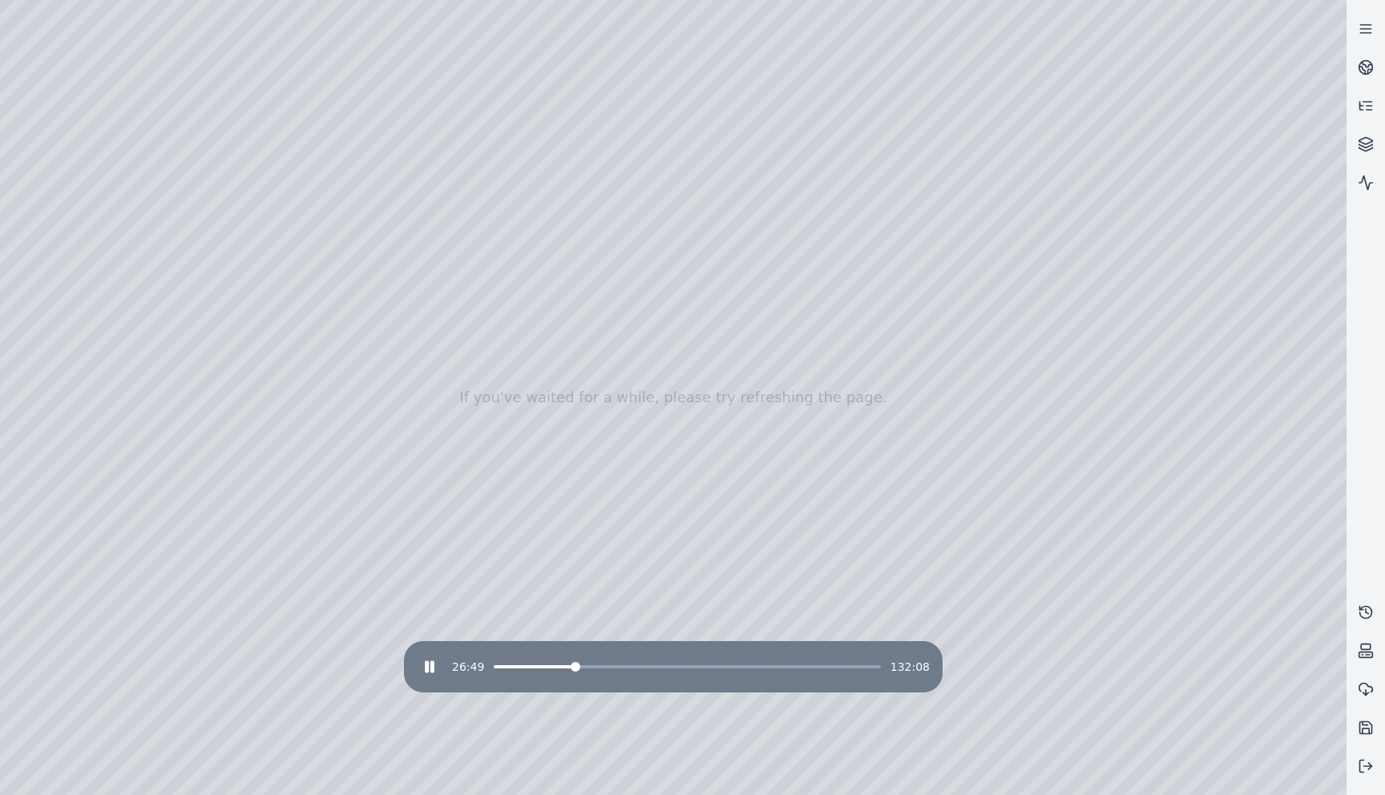
click at [529, 668] on span at bounding box center [533, 666] width 79 height 3
drag, startPoint x: 863, startPoint y: 483, endPoint x: 730, endPoint y: 475, distance: 133.3
drag, startPoint x: 788, startPoint y: 457, endPoint x: 811, endPoint y: 457, distance: 23.2
drag, startPoint x: 811, startPoint y: 457, endPoint x: 571, endPoint y: 456, distance: 240.4
click at [434, 667] on rect at bounding box center [432, 666] width 2 height 10
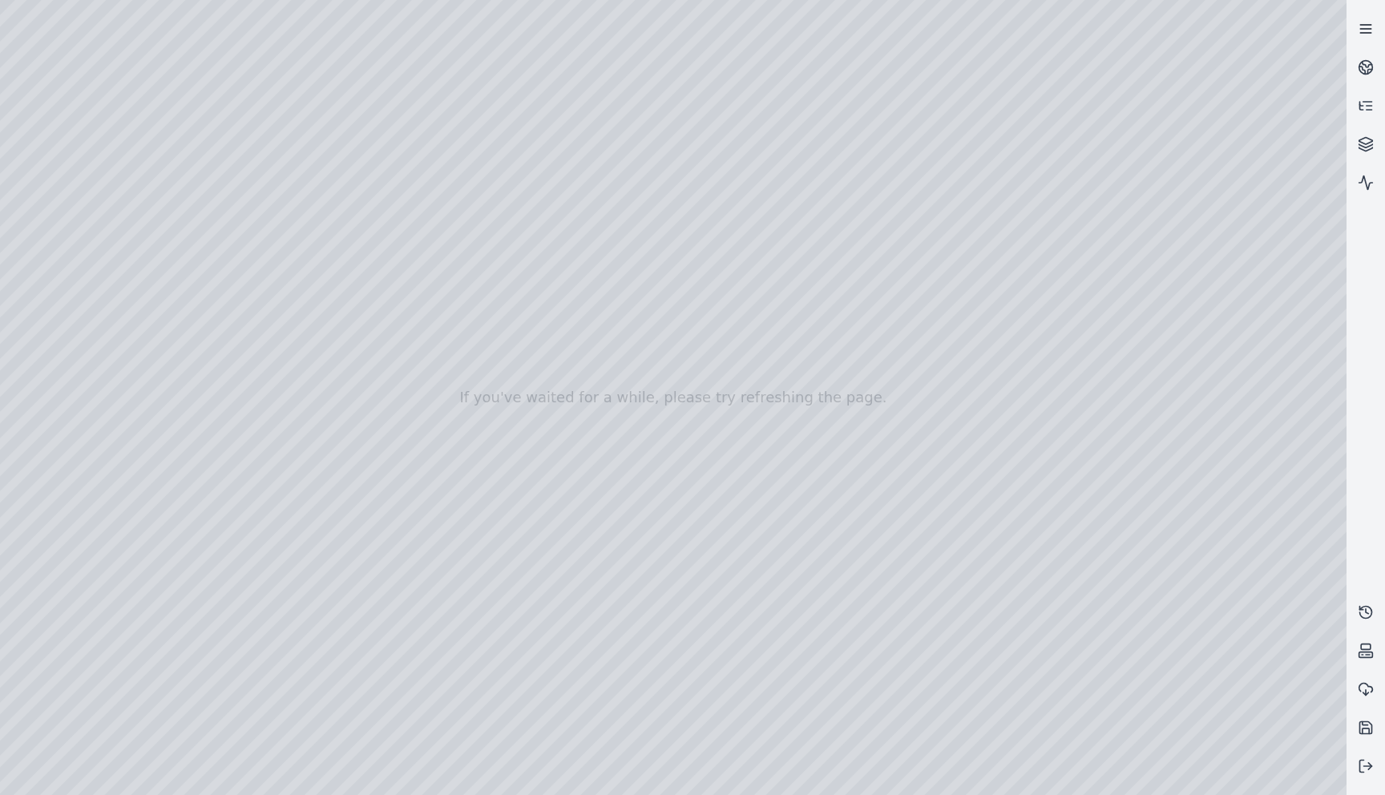
click at [1362, 30] on icon at bounding box center [1366, 29] width 16 height 16
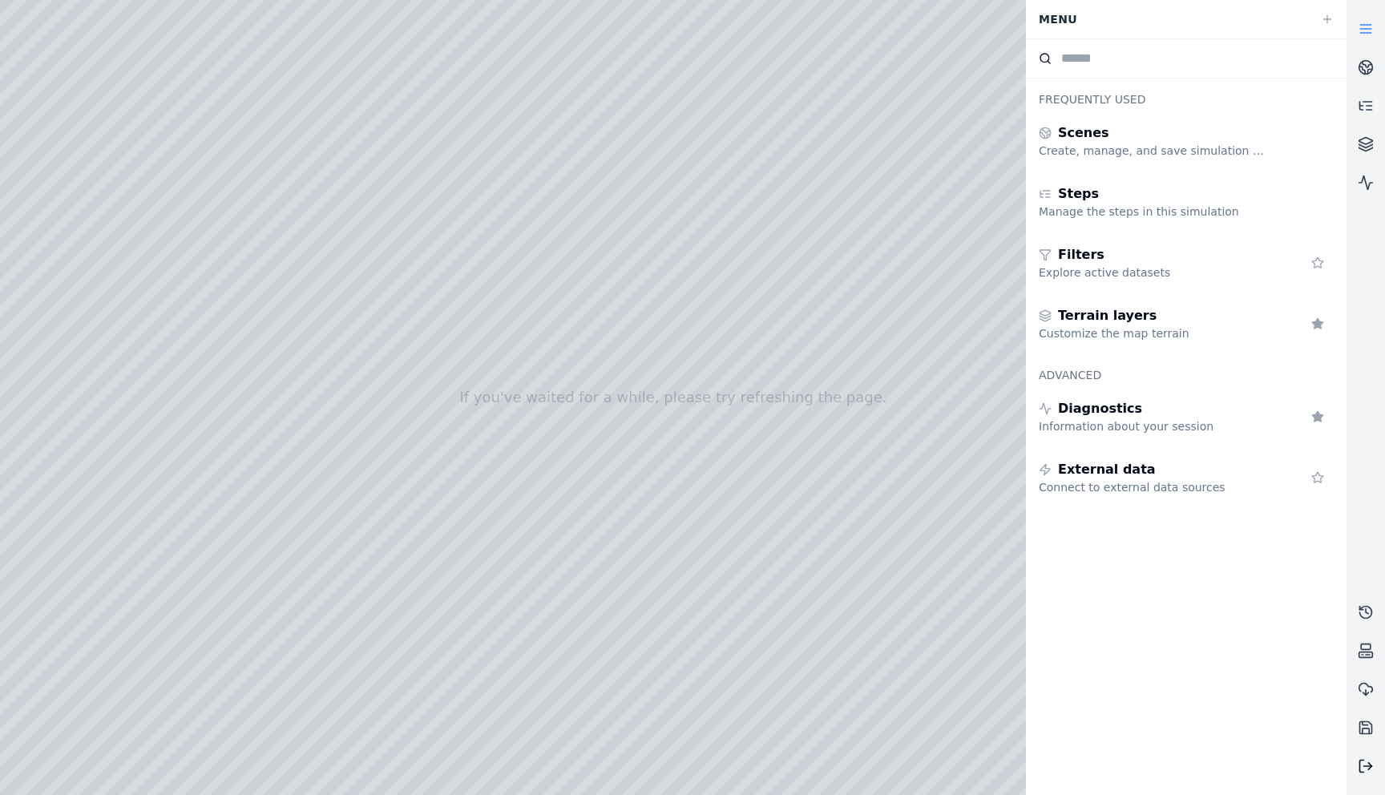
click at [1364, 753] on icon at bounding box center [1366, 766] width 16 height 16
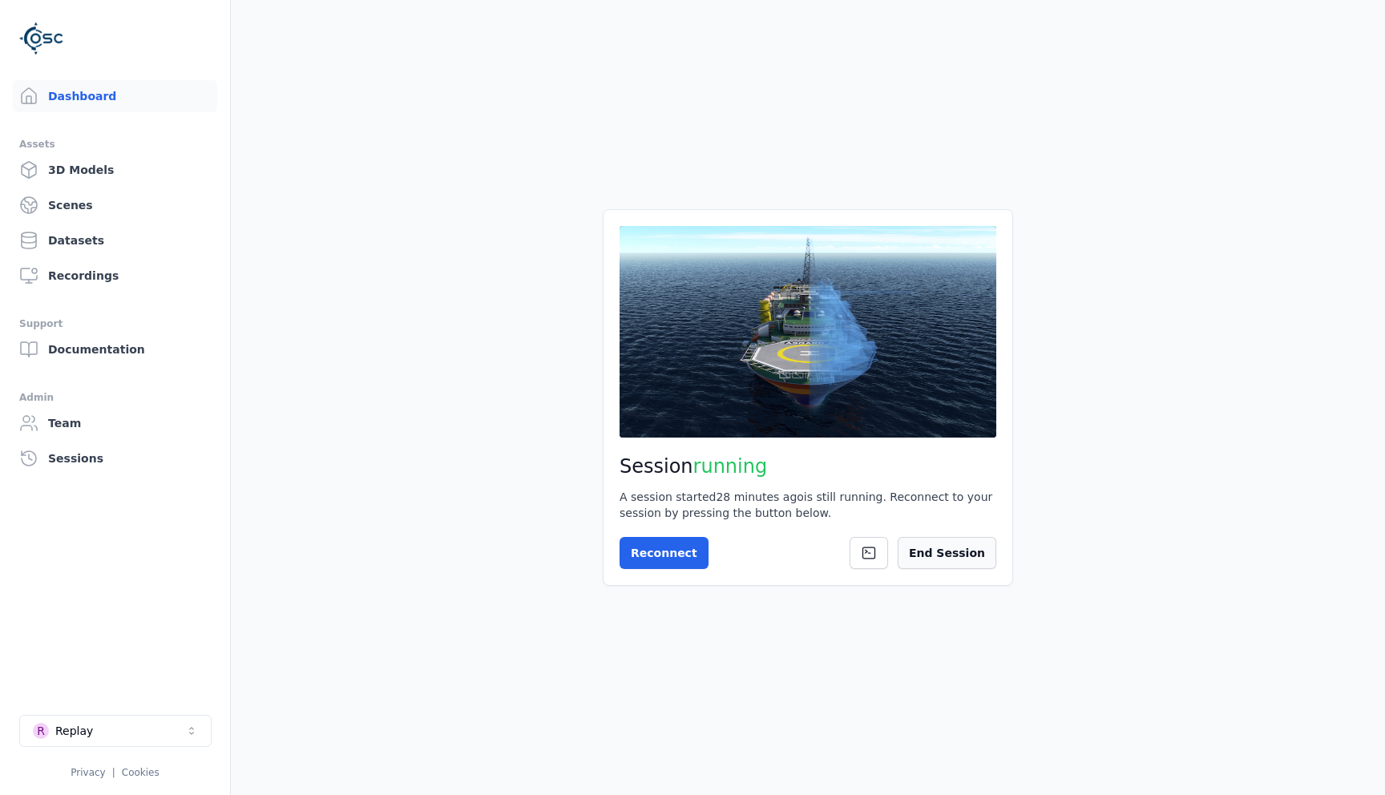
click at [940, 552] on button "End Session" at bounding box center [947, 553] width 99 height 32
click at [132, 727] on button "R Replay" at bounding box center [115, 731] width 192 height 32
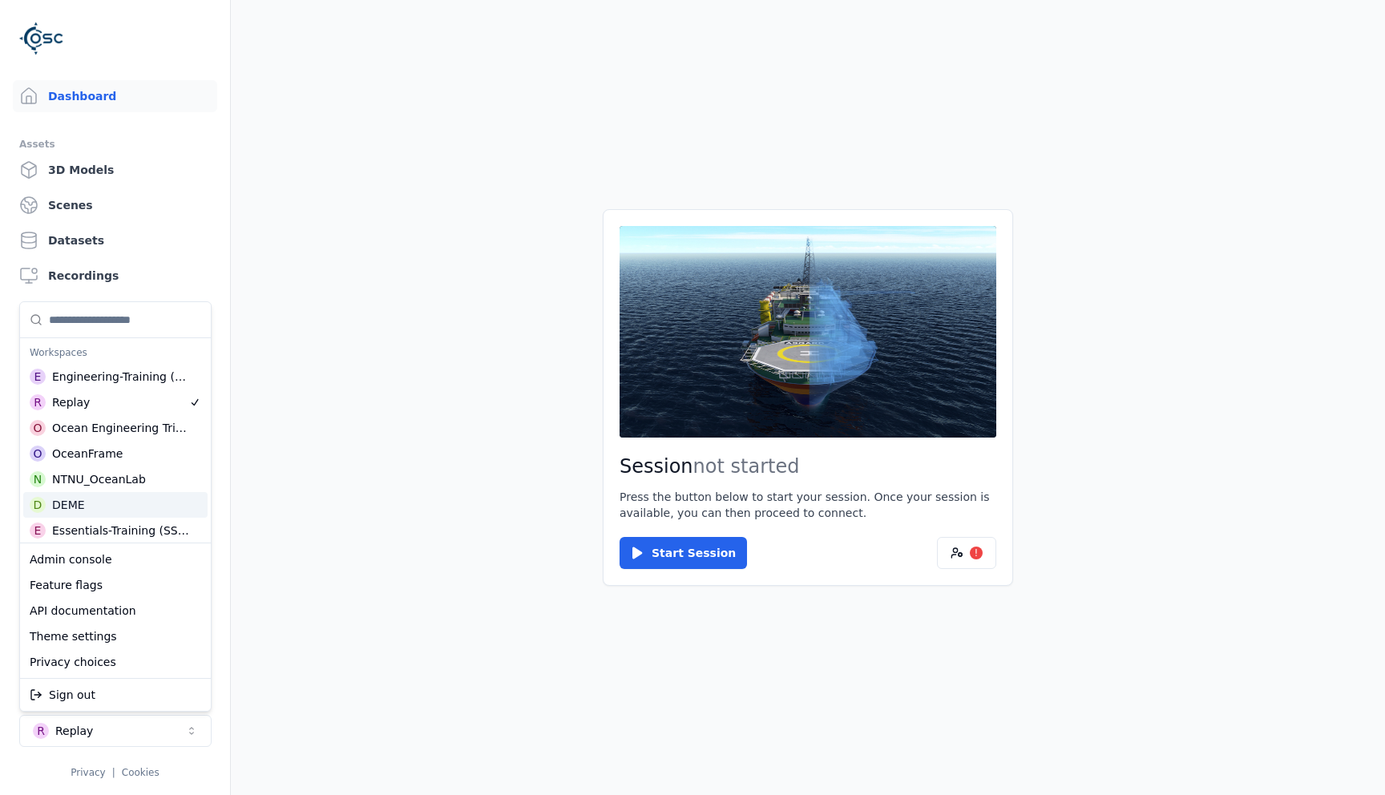
click at [86, 510] on div "D DEME" at bounding box center [115, 505] width 184 height 26
click at [957, 549] on html "Dashboard Assets 3D Models Scenes Datasets Recordings Support Documentation Adm…" at bounding box center [692, 397] width 1385 height 795
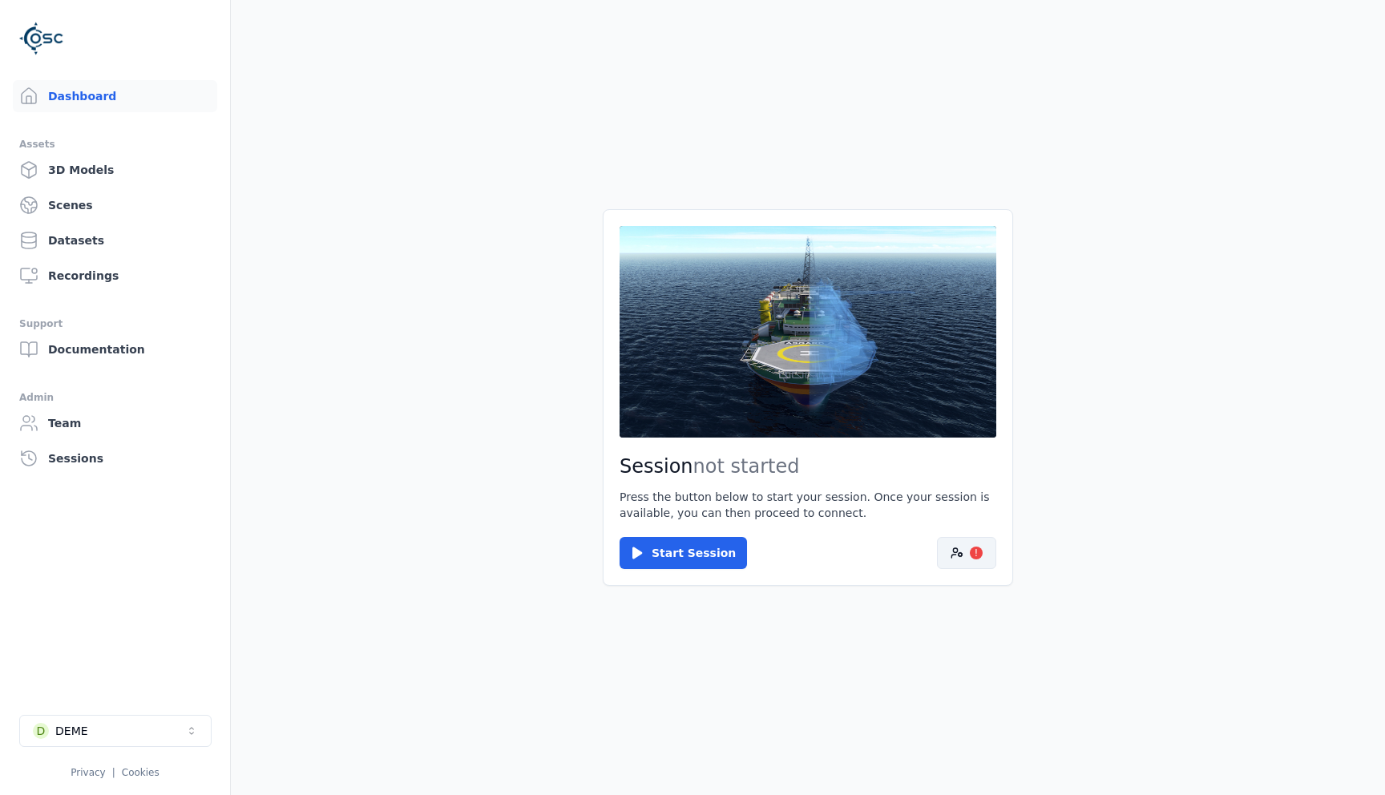
click at [943, 550] on button "!" at bounding box center [966, 553] width 59 height 32
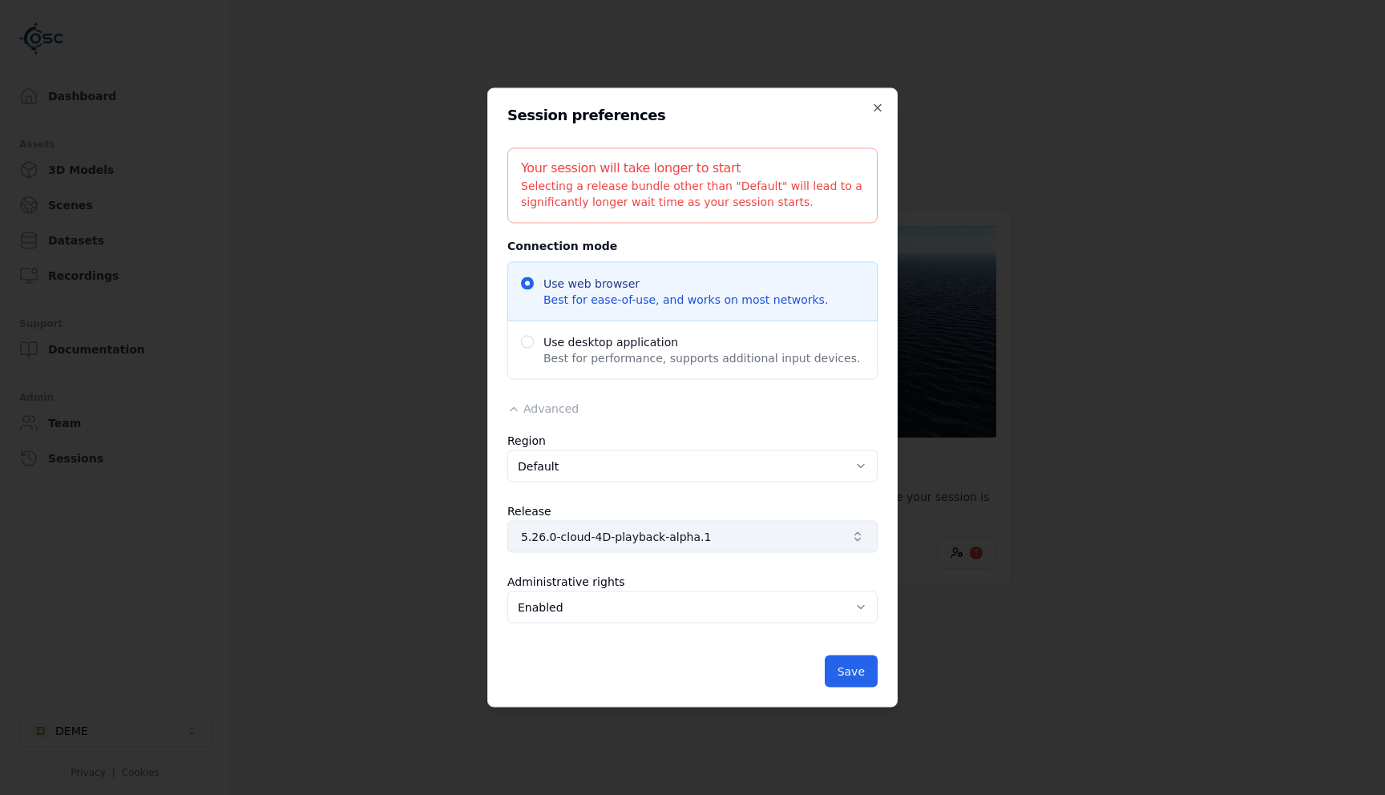
click at [861, 539] on icon "button" at bounding box center [857, 537] width 13 height 13
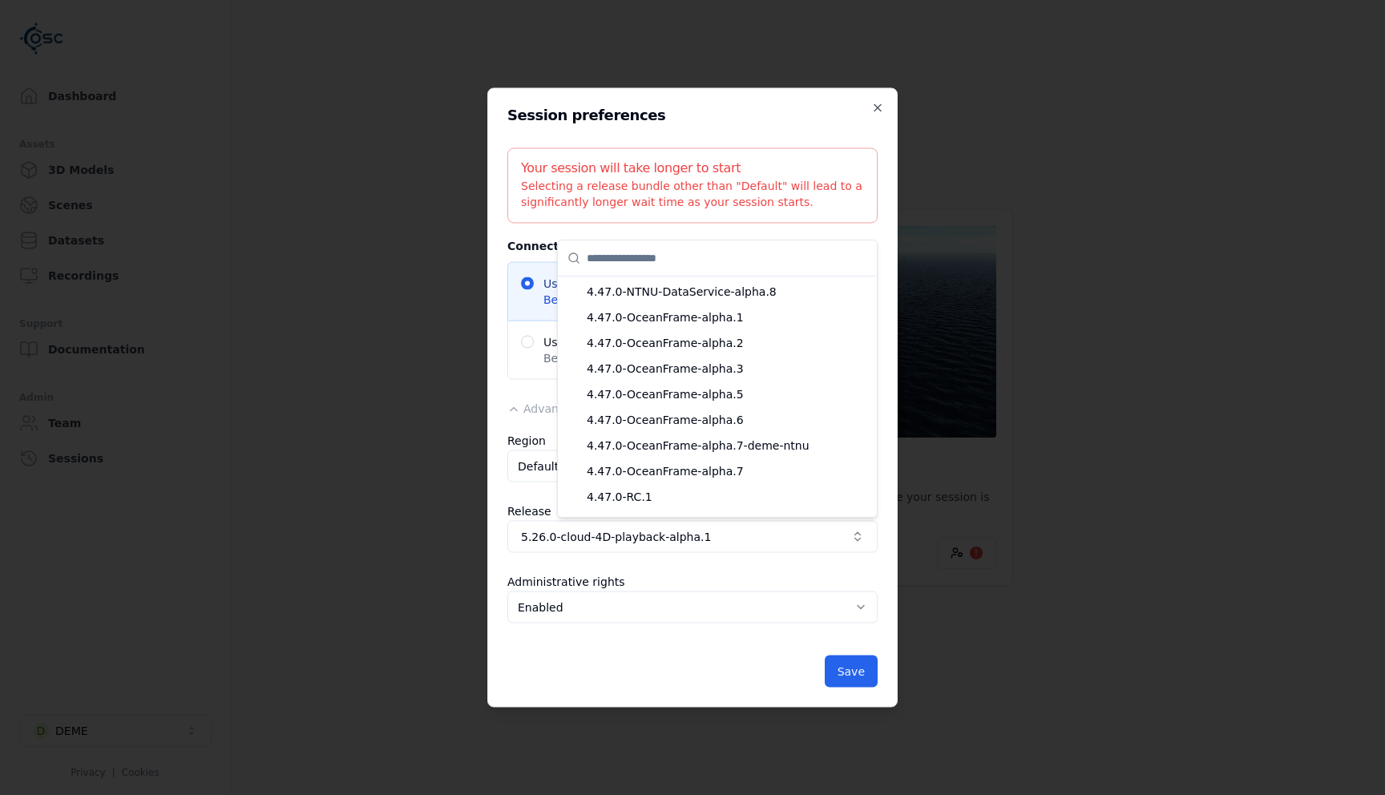
scroll to position [1903, 0]
click at [711, 473] on span "4.47.0-OceanFrame-alpha.7" at bounding box center [727, 469] width 281 height 16
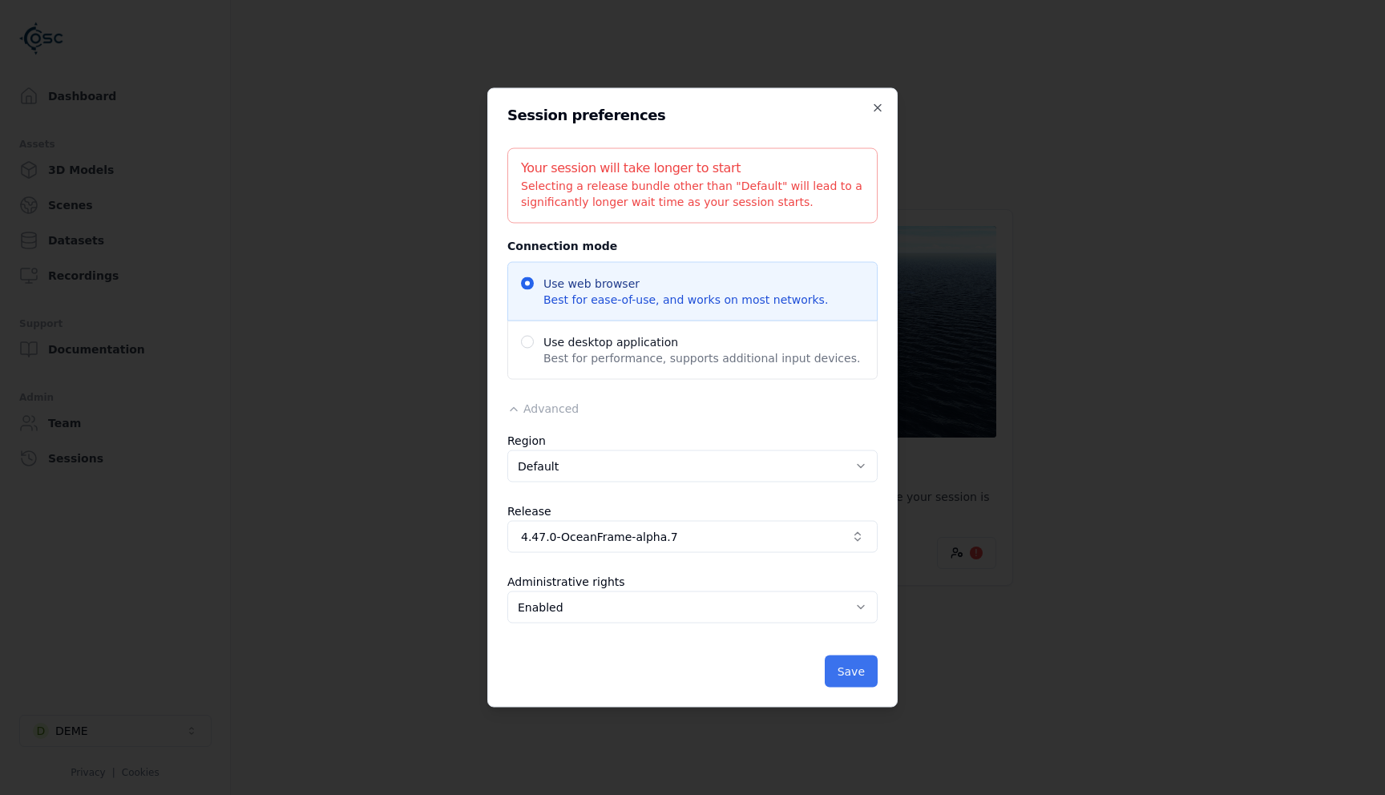
click at [856, 674] on button "Save" at bounding box center [851, 672] width 53 height 32
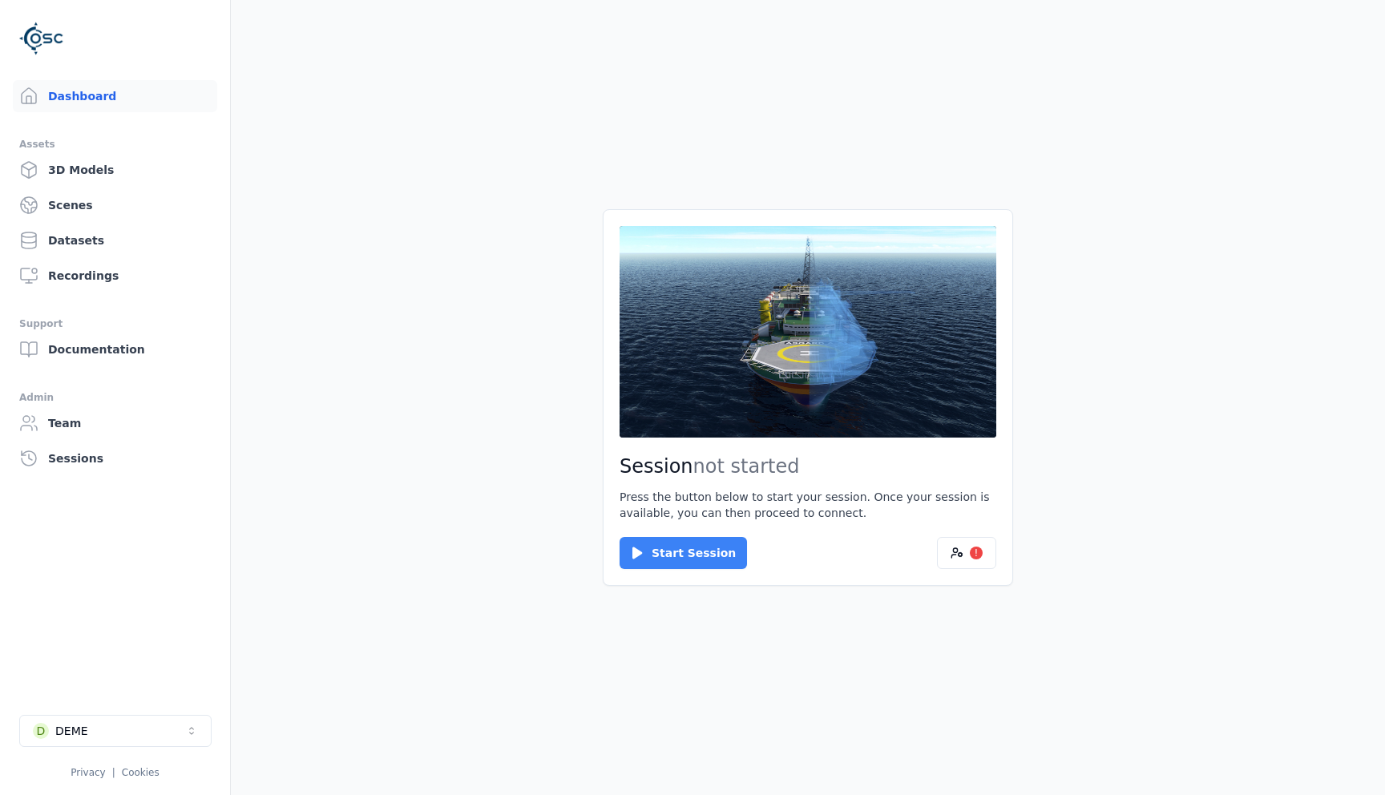
click at [668, 543] on button "Start Session" at bounding box center [683, 553] width 127 height 32
click at [648, 545] on button "Connect" at bounding box center [657, 553] width 74 height 32
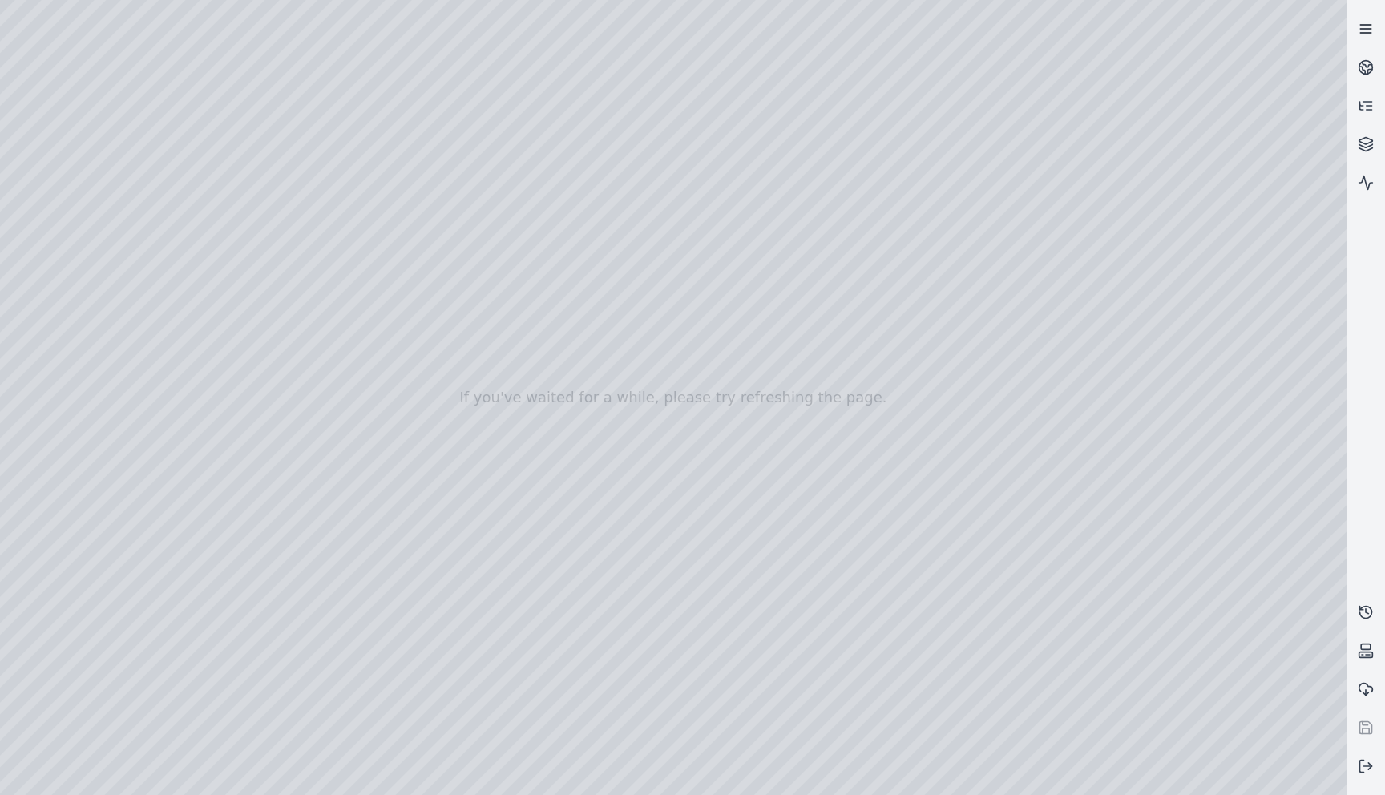
click at [1364, 29] on line at bounding box center [1365, 29] width 10 height 0
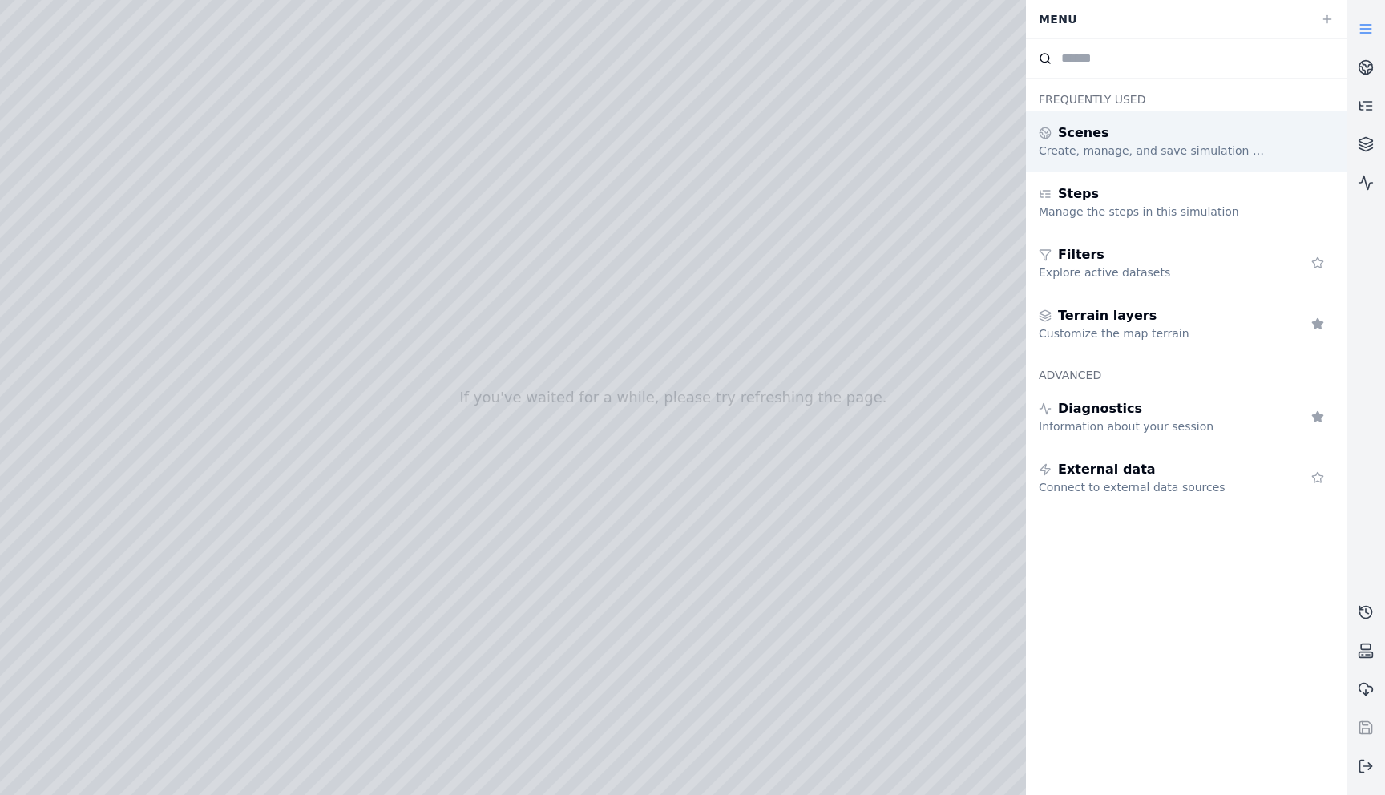
click at [1103, 149] on div "Create, manage, and save simulation scenes" at bounding box center [1154, 151] width 231 height 16
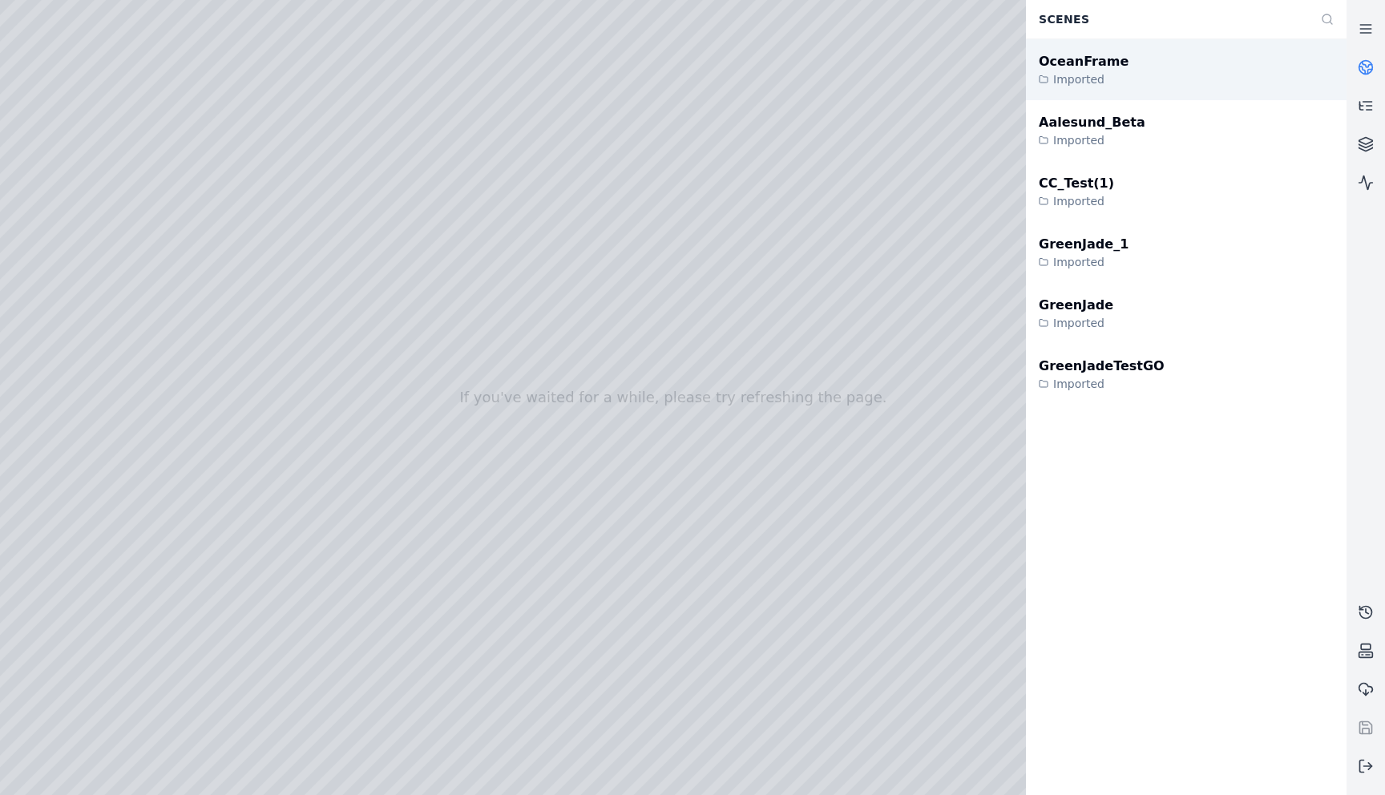
click at [1081, 73] on div "Imported" at bounding box center [1084, 79] width 90 height 16
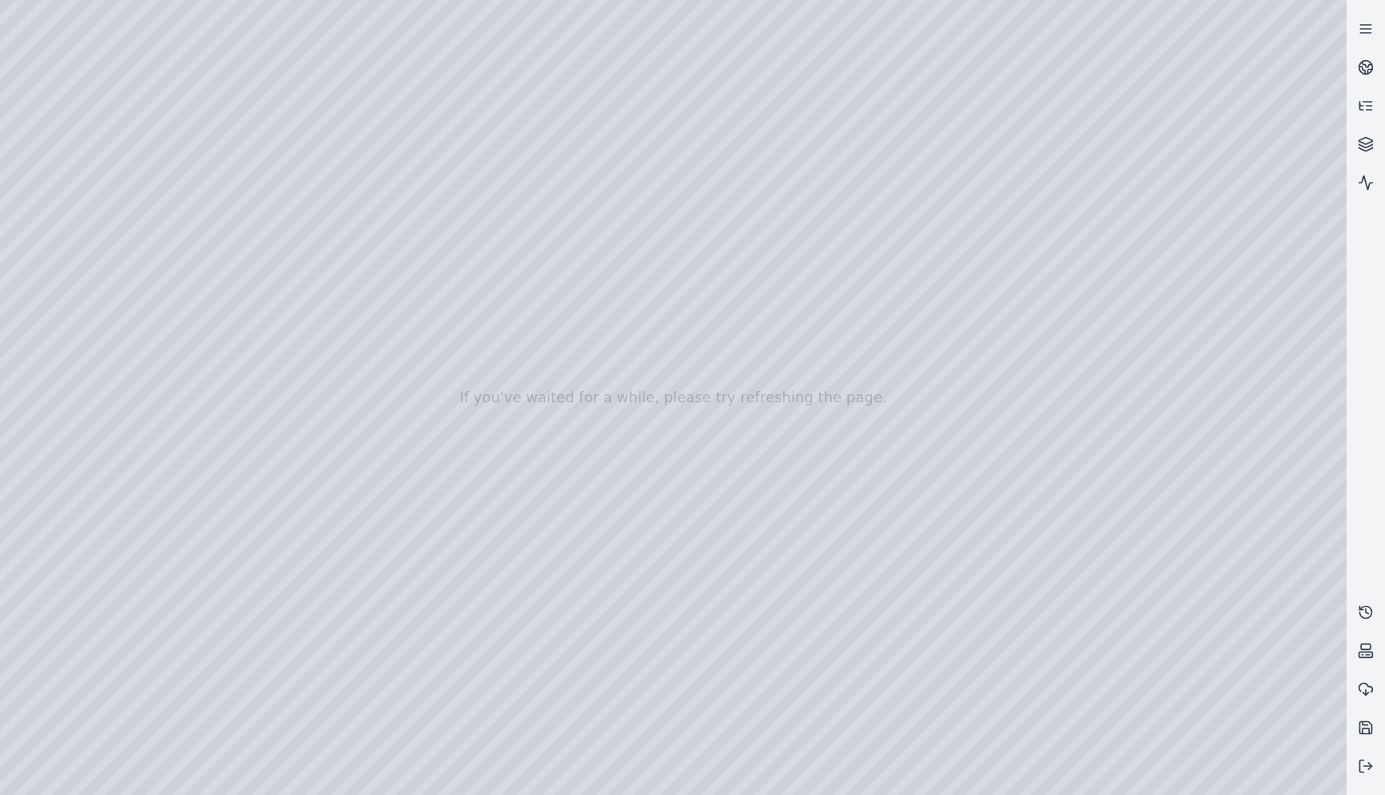
drag, startPoint x: 753, startPoint y: 261, endPoint x: 853, endPoint y: 200, distance: 117.7
drag, startPoint x: 853, startPoint y: 200, endPoint x: 1209, endPoint y: 199, distance: 356.6
drag, startPoint x: 994, startPoint y: 168, endPoint x: 462, endPoint y: 172, distance: 531.4
drag, startPoint x: 693, startPoint y: 341, endPoint x: 281, endPoint y: 232, distance: 426.9
drag, startPoint x: 848, startPoint y: 235, endPoint x: 826, endPoint y: 260, distance: 32.9
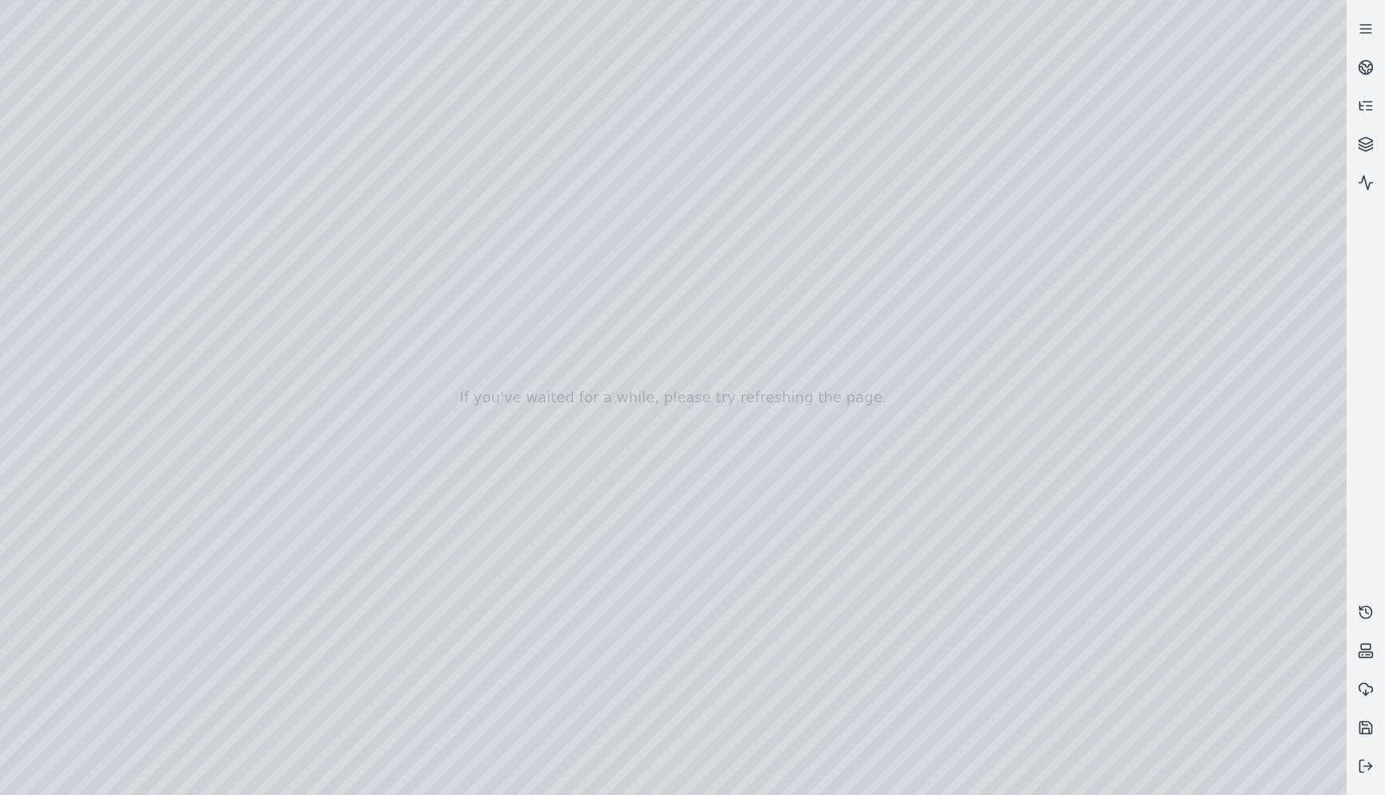
drag, startPoint x: 429, startPoint y: 249, endPoint x: 1019, endPoint y: 195, distance: 592.4
click at [1368, 26] on icon at bounding box center [1366, 29] width 16 height 16
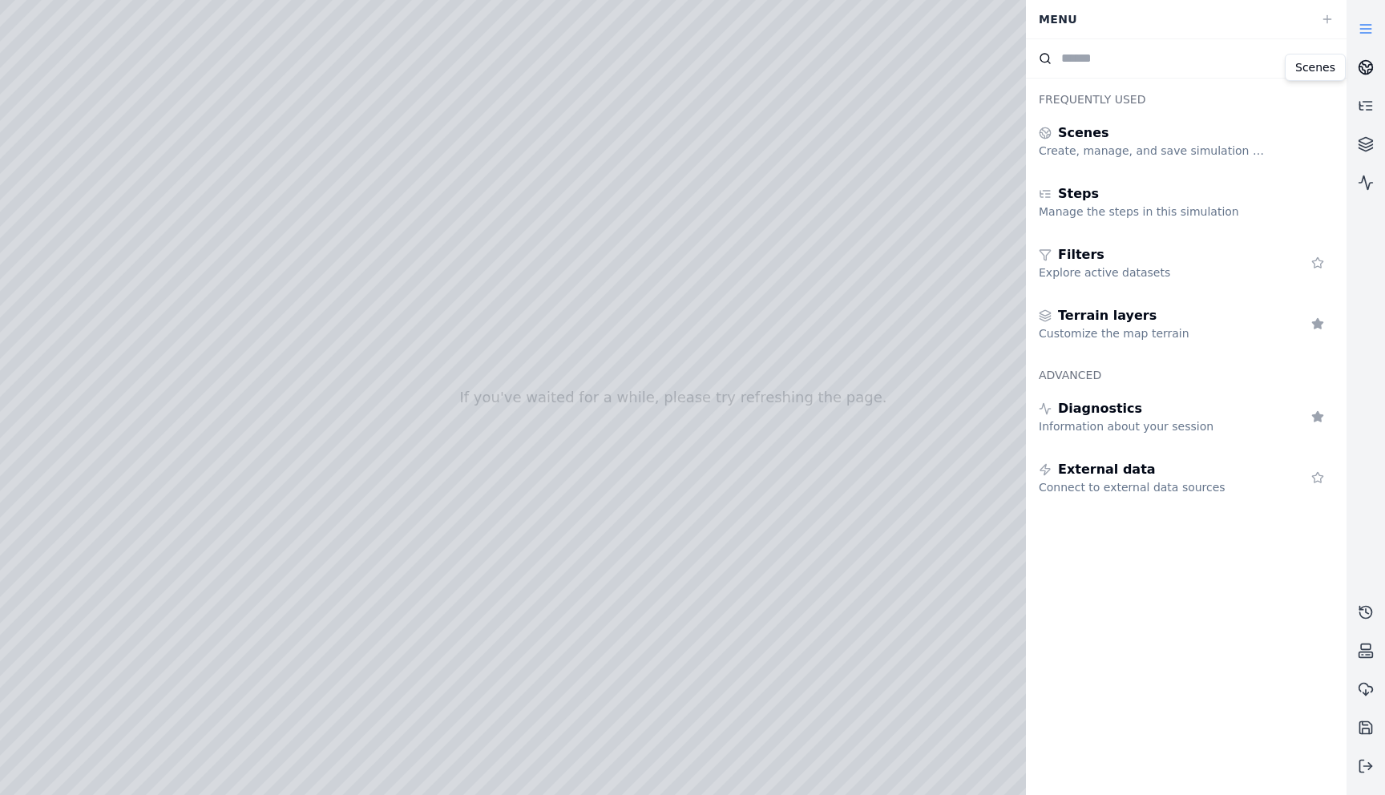
click at [1362, 68] on icon at bounding box center [1366, 67] width 16 height 16
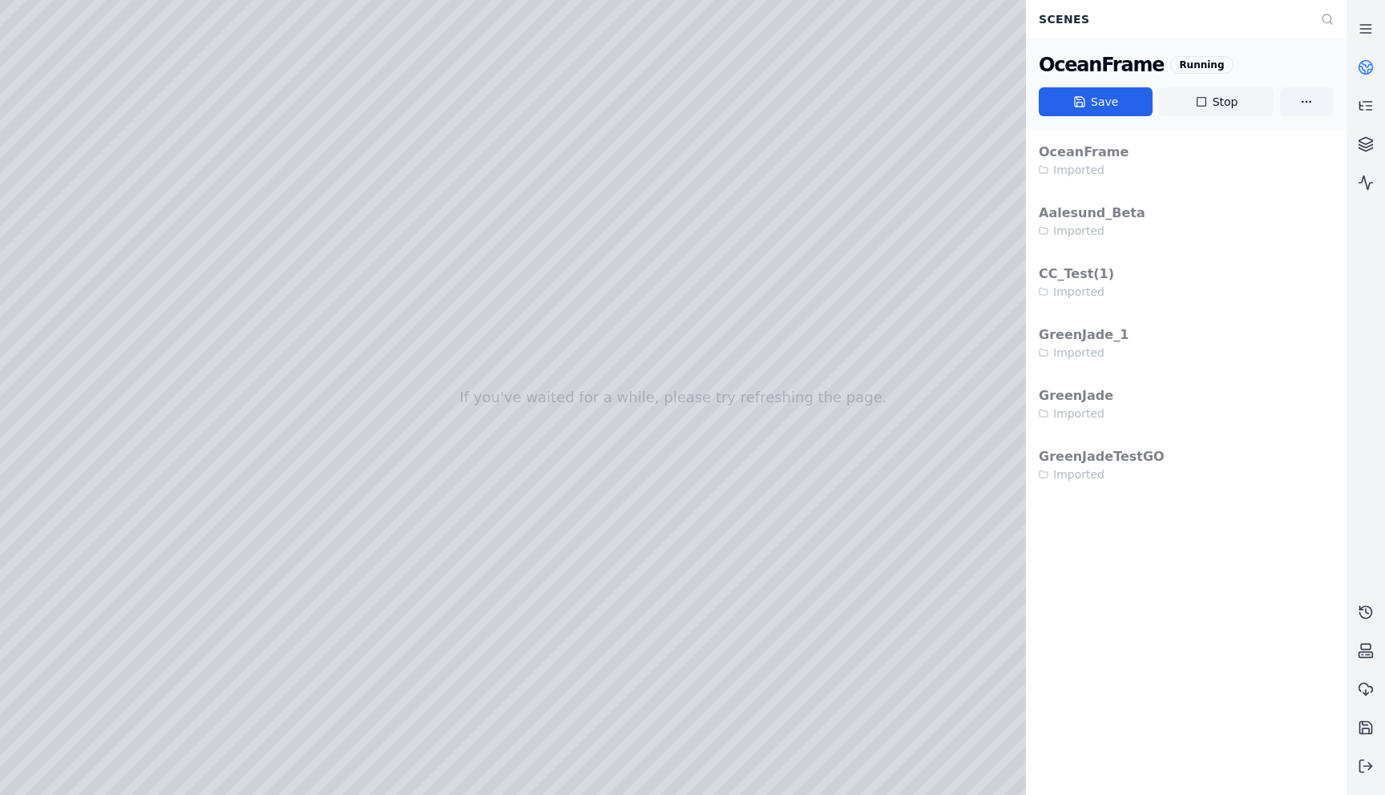
click at [1213, 103] on button "Stop" at bounding box center [1216, 101] width 114 height 29
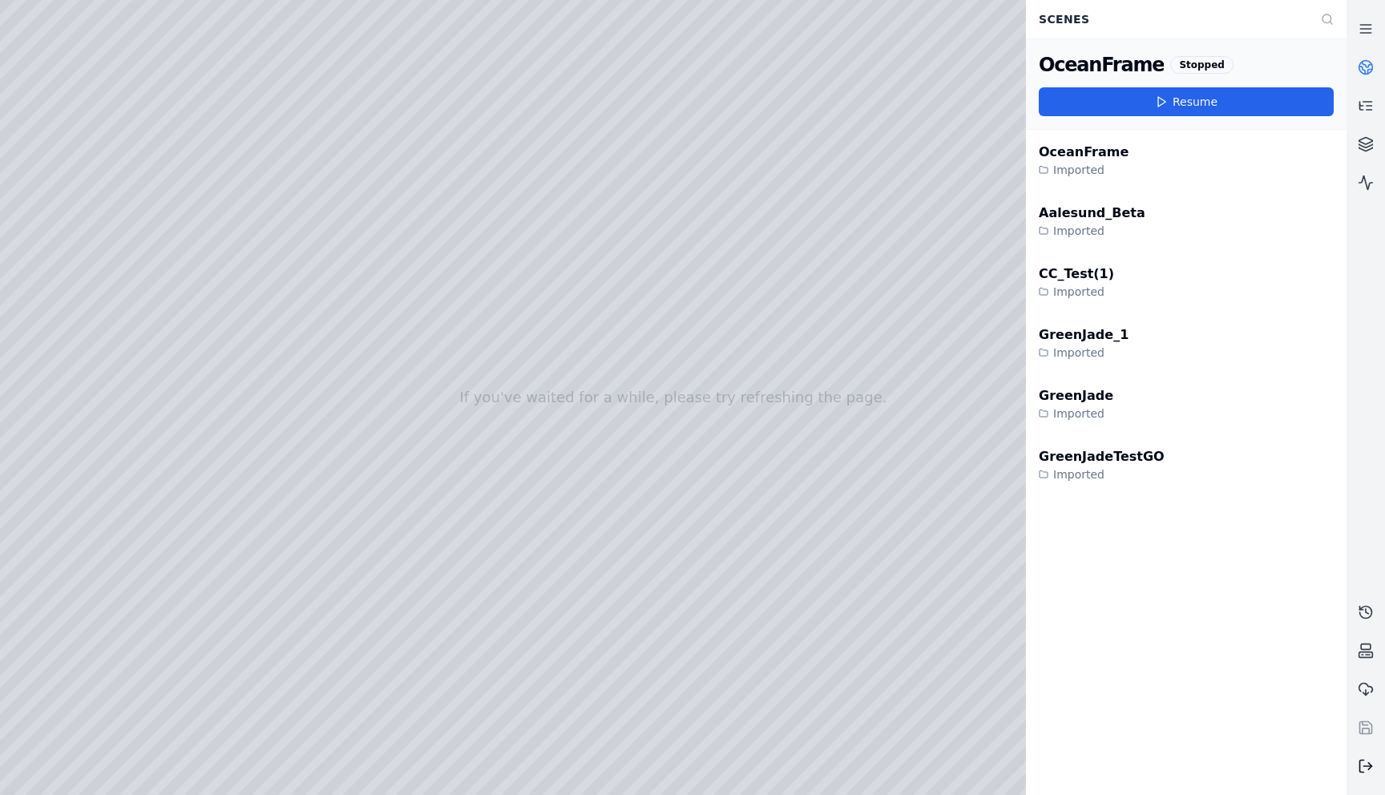
click at [1360, 753] on icon at bounding box center [1366, 766] width 16 height 16
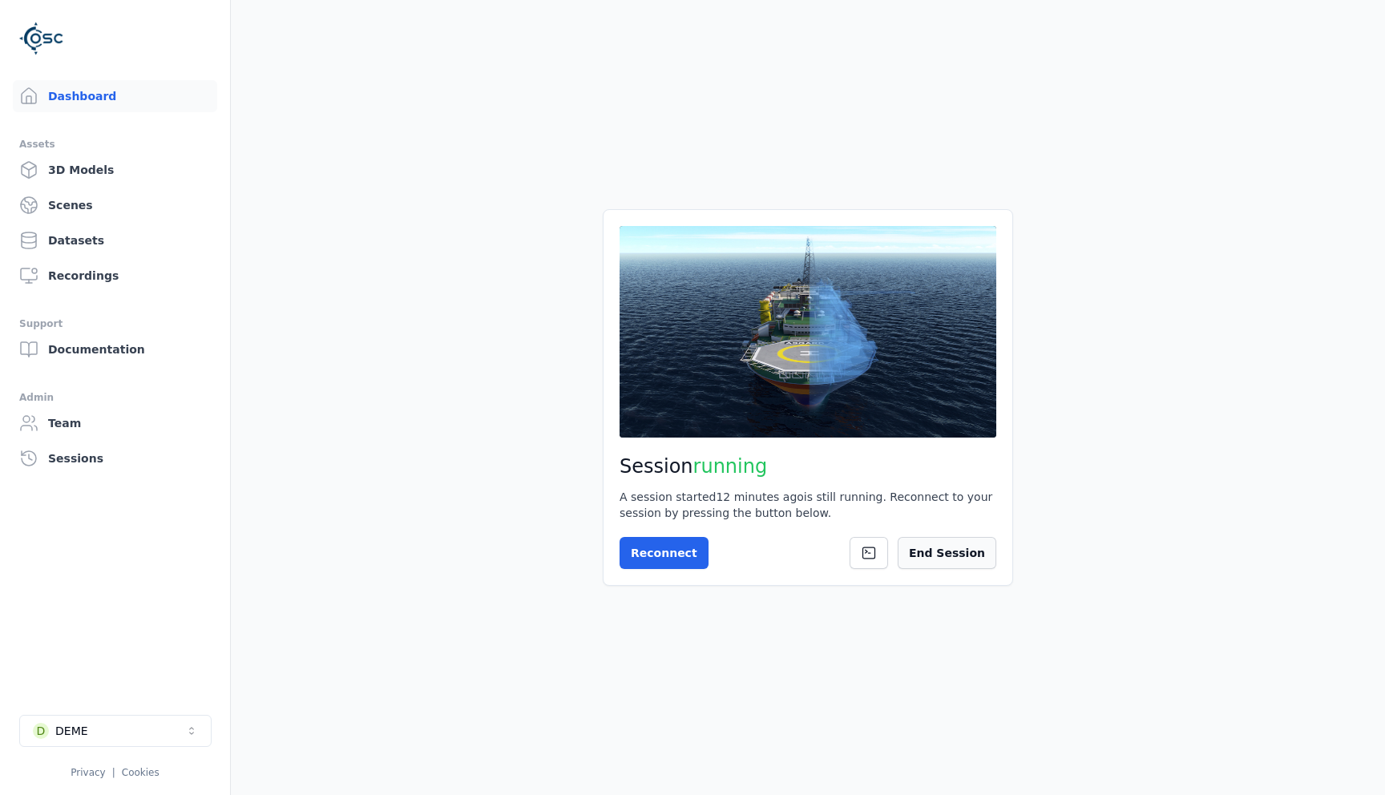
click at [943, 551] on button "End Session" at bounding box center [947, 553] width 99 height 32
